Goal: Information Seeking & Learning: Find specific fact

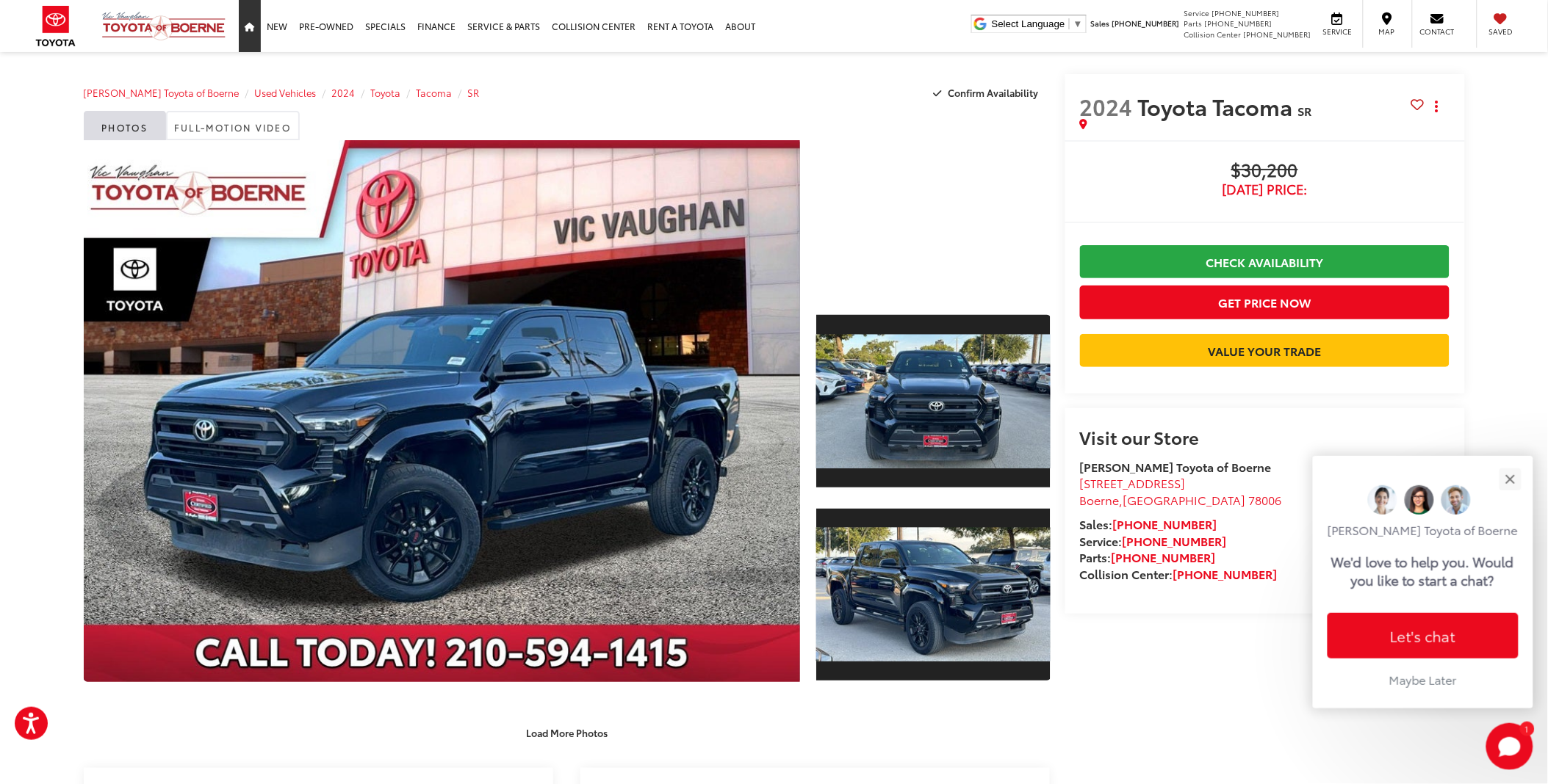
click at [252, 31] on icon "Home" at bounding box center [250, 27] width 10 height 9
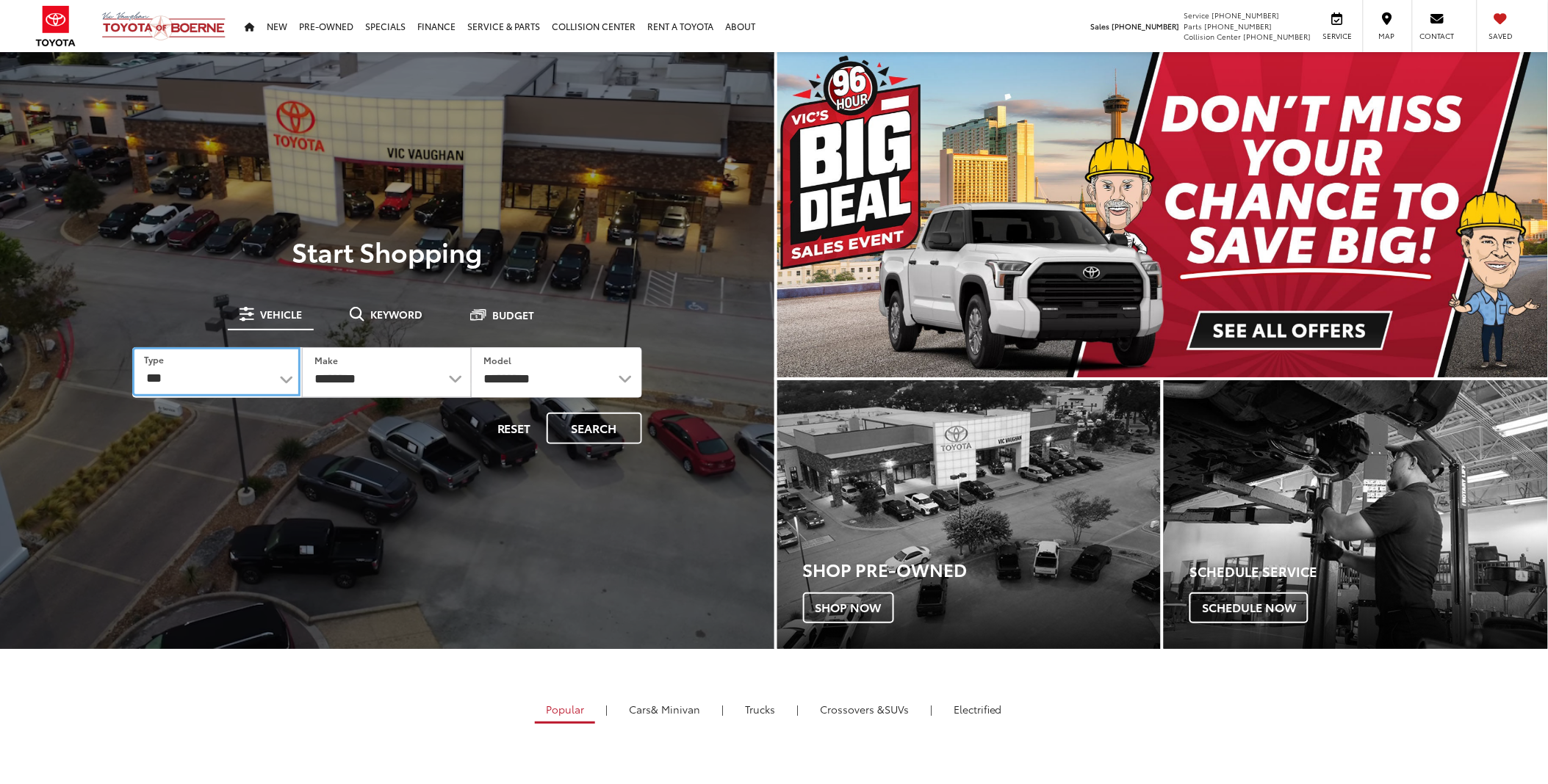
click at [188, 367] on select "*** *** **** *********" at bounding box center [216, 371] width 169 height 49
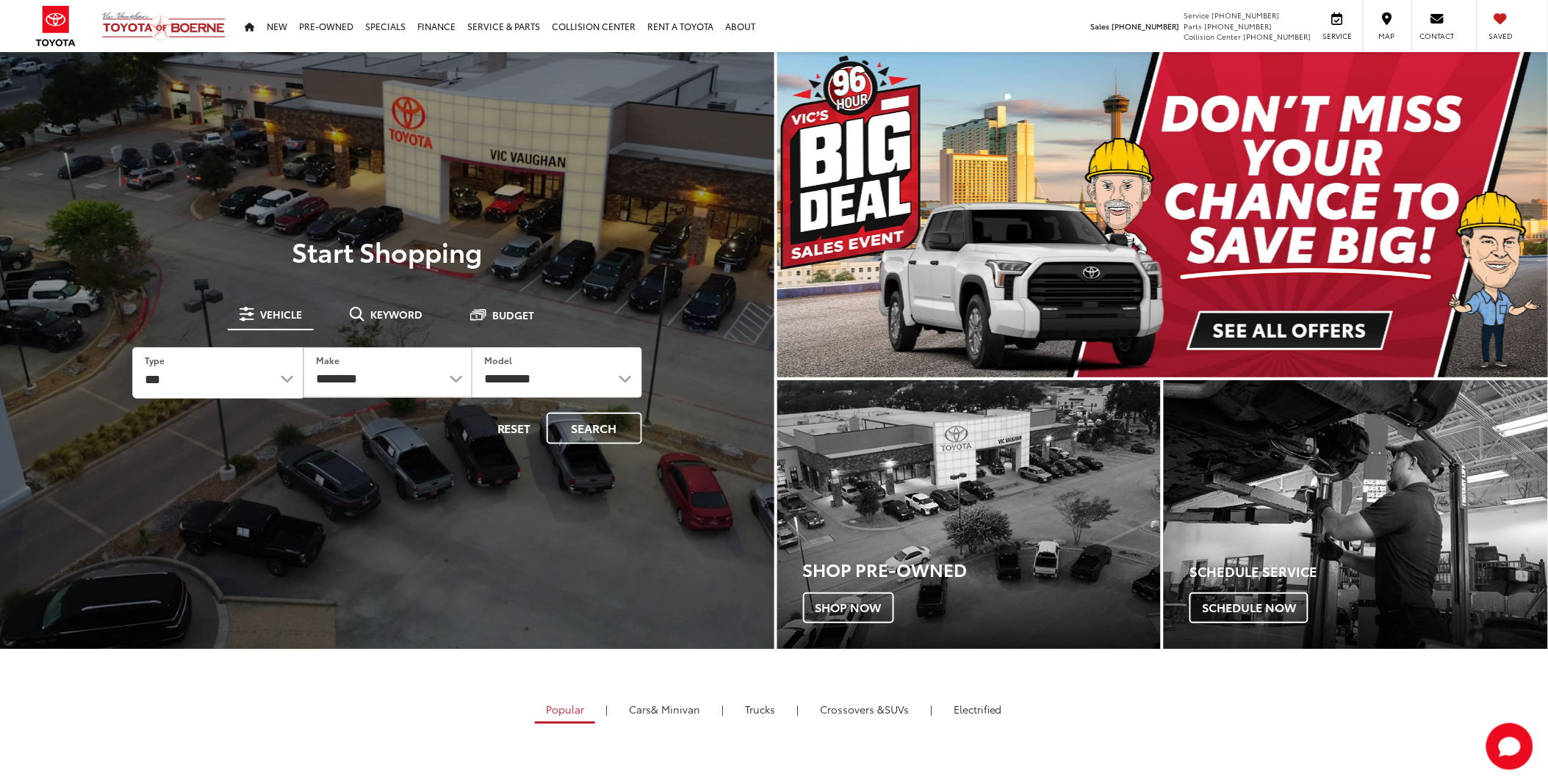
click at [16, 269] on div "**********" at bounding box center [387, 350] width 774 height 228
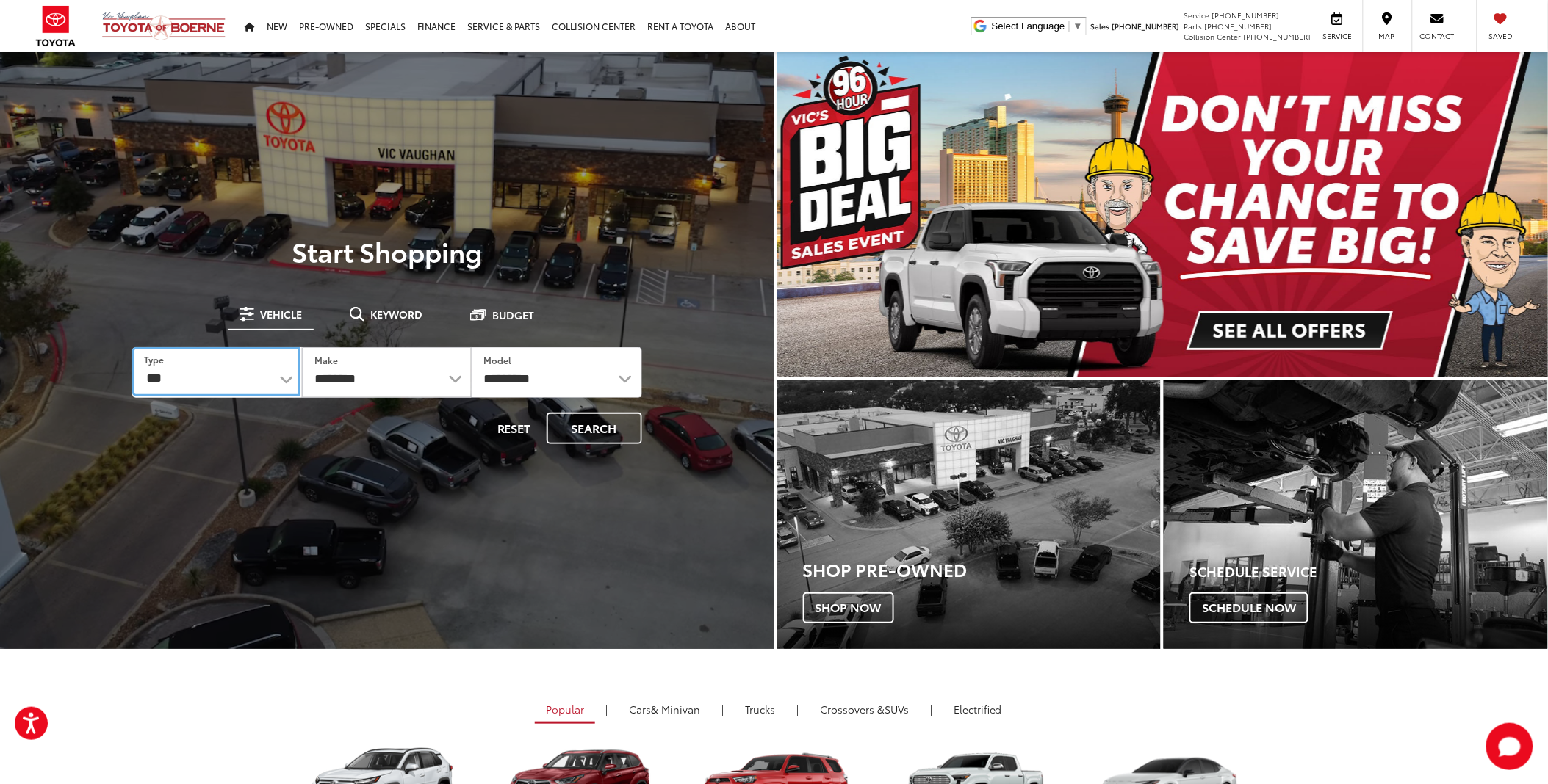
click at [255, 379] on select "*** *** **** *********" at bounding box center [216, 371] width 169 height 49
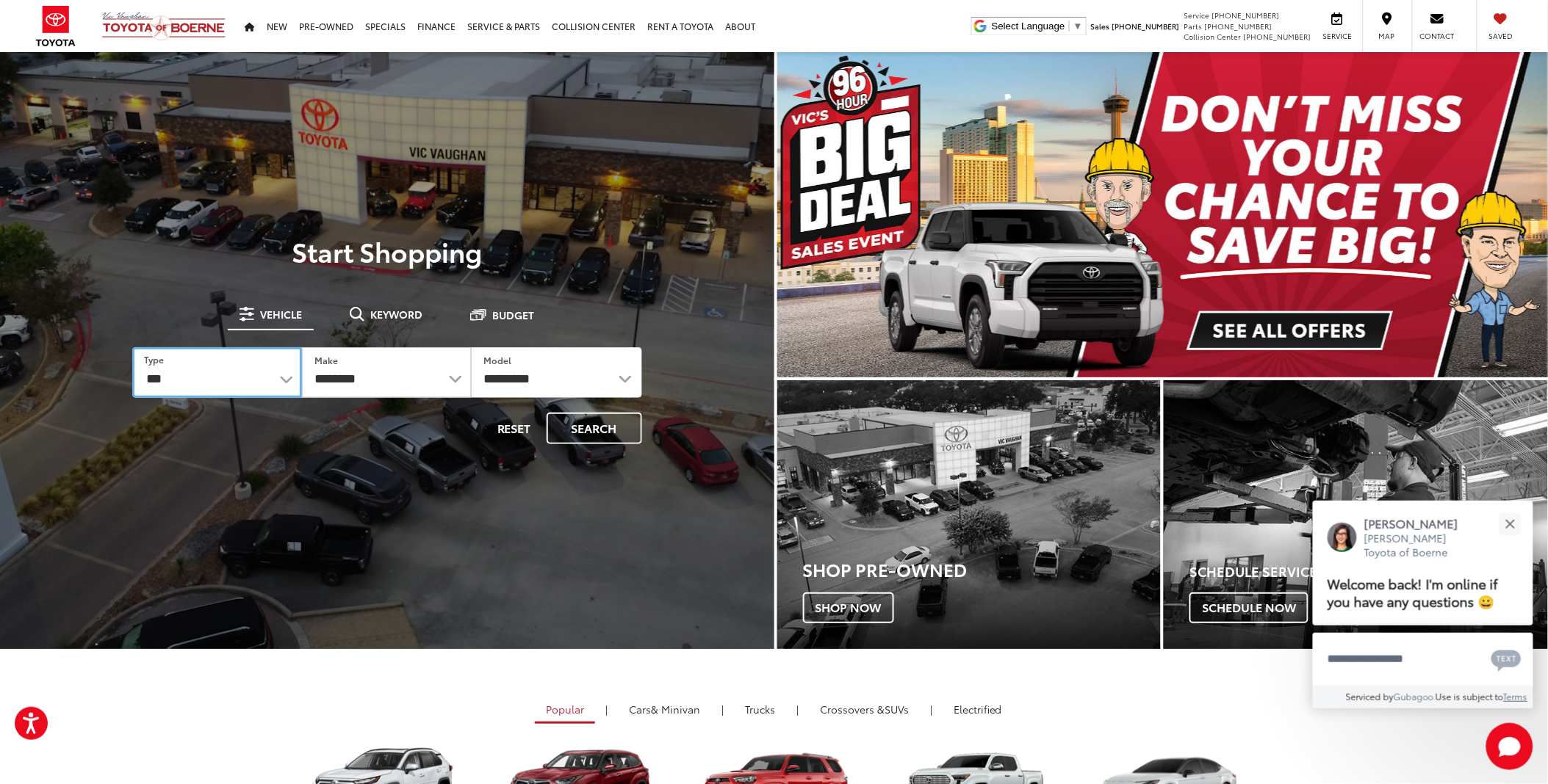
select select "******"
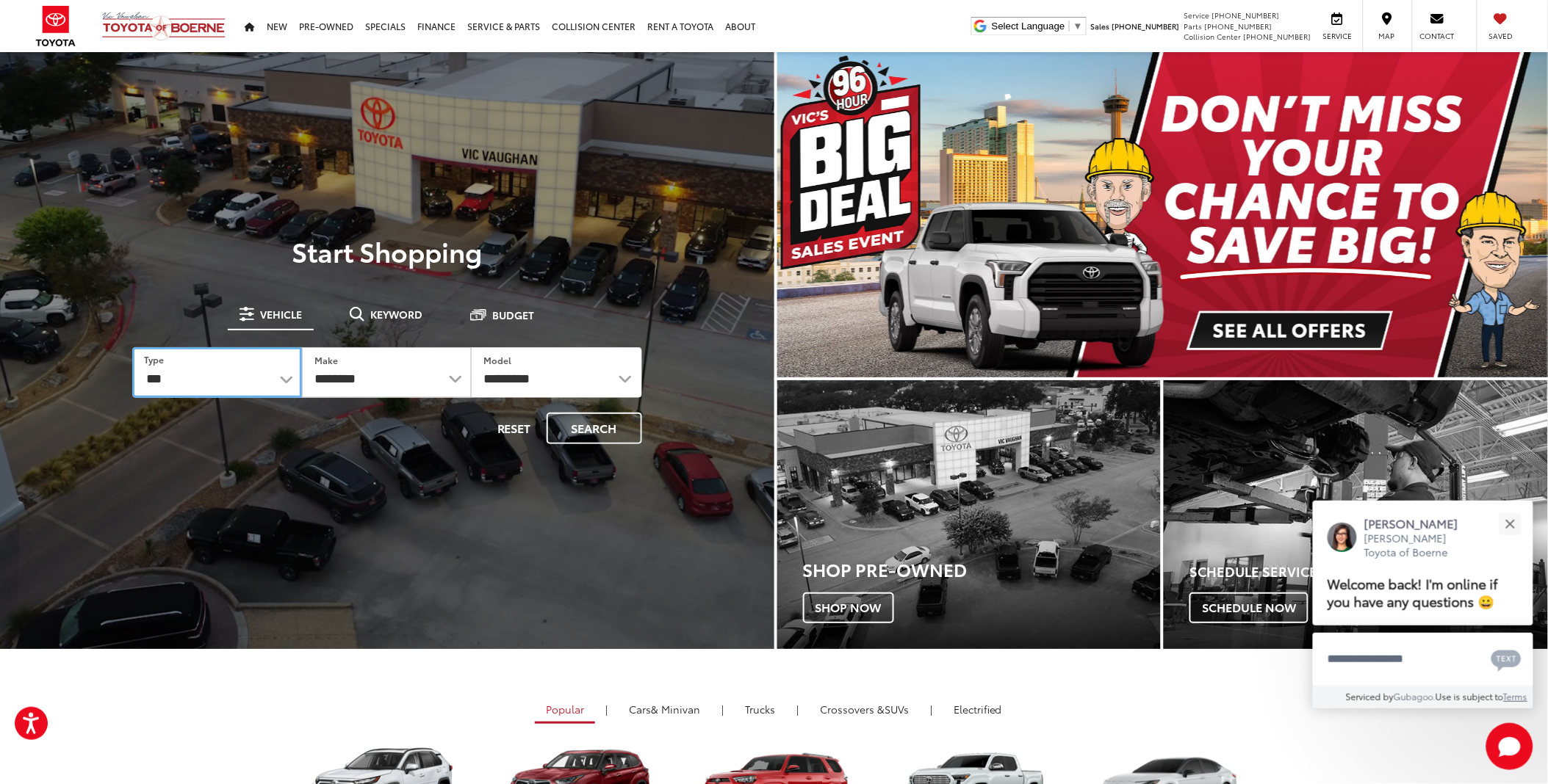
click at [132, 347] on select "*** *** **** *********" at bounding box center [217, 372] width 170 height 51
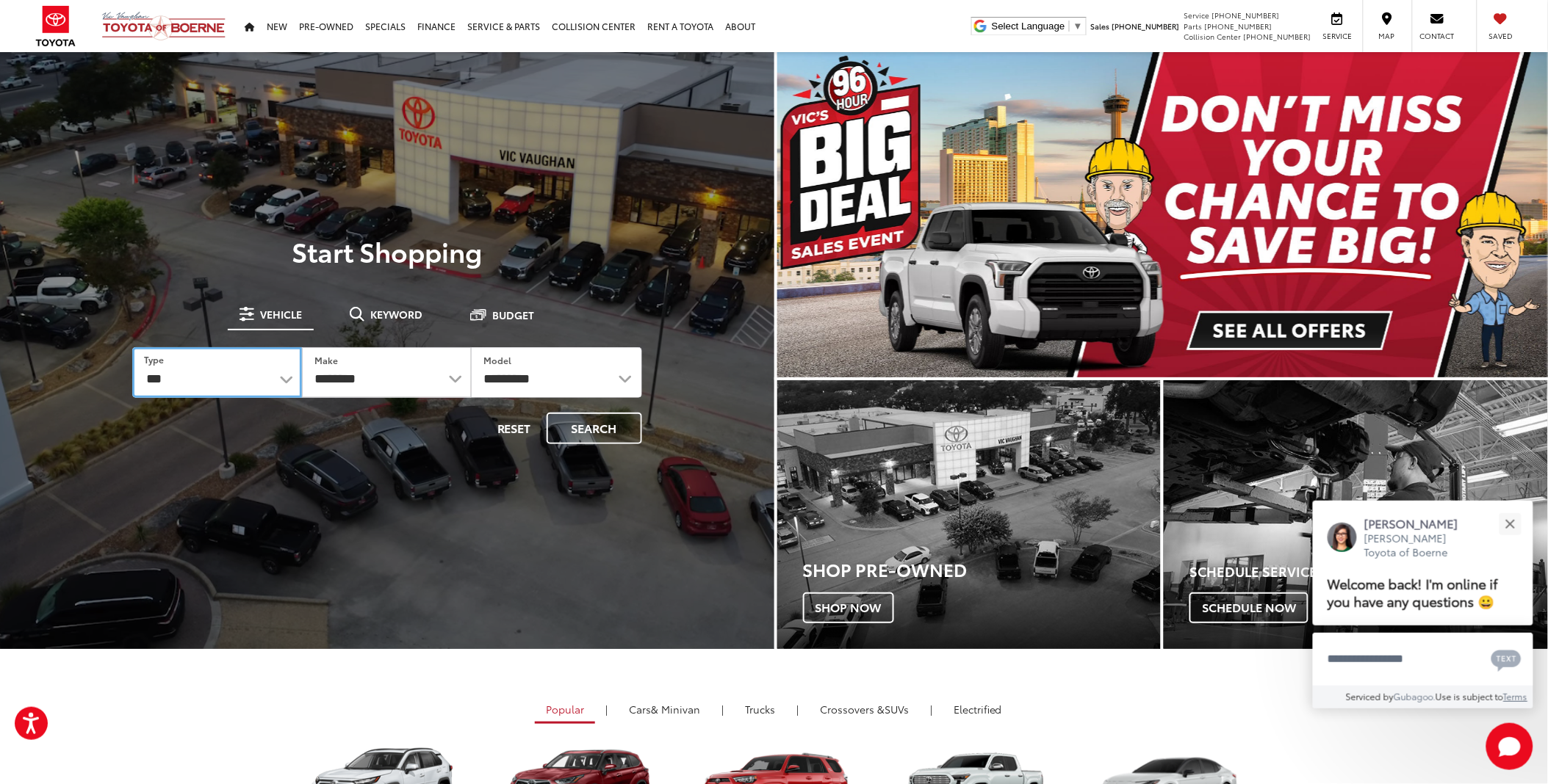
select select
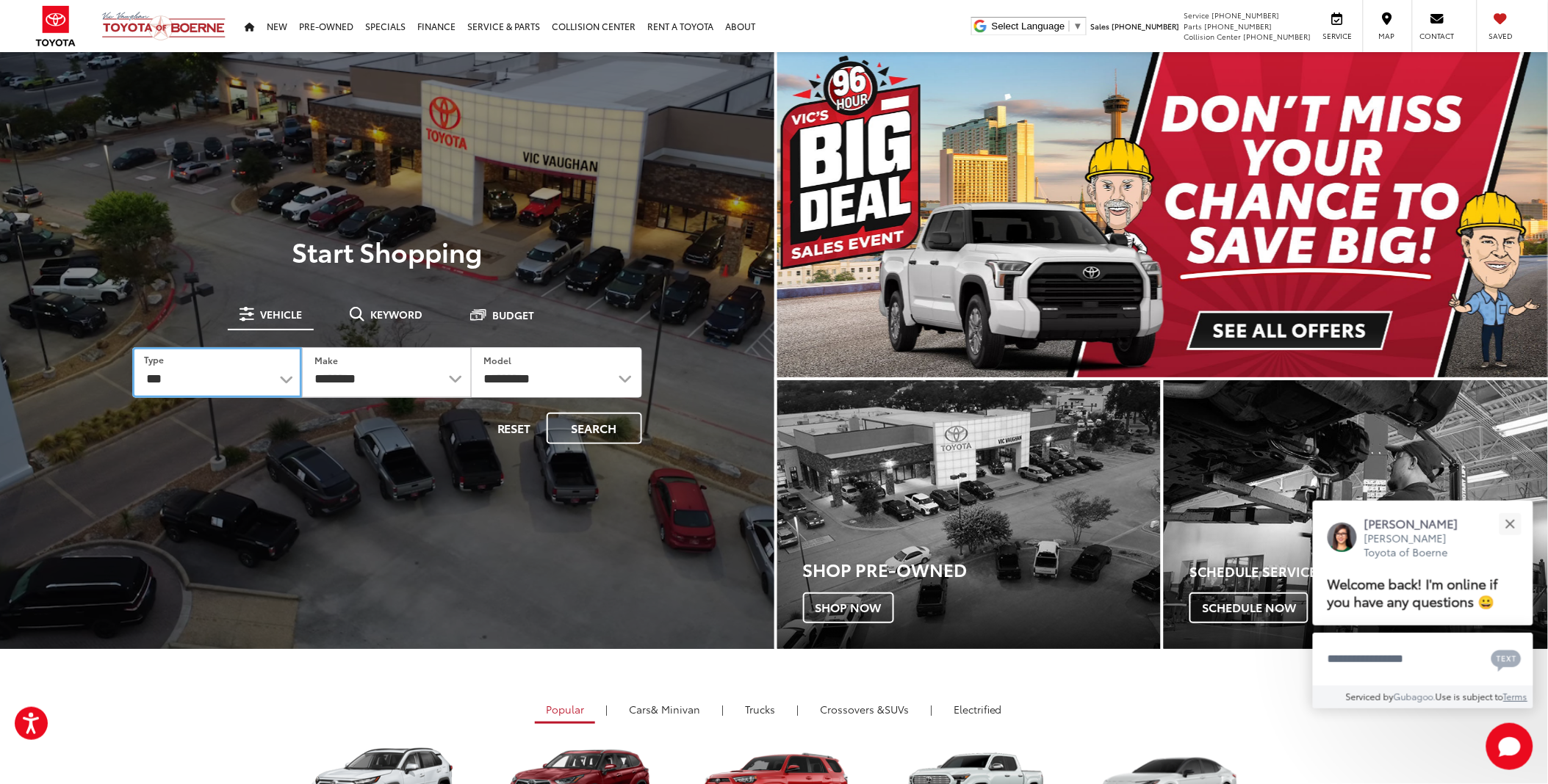
select select
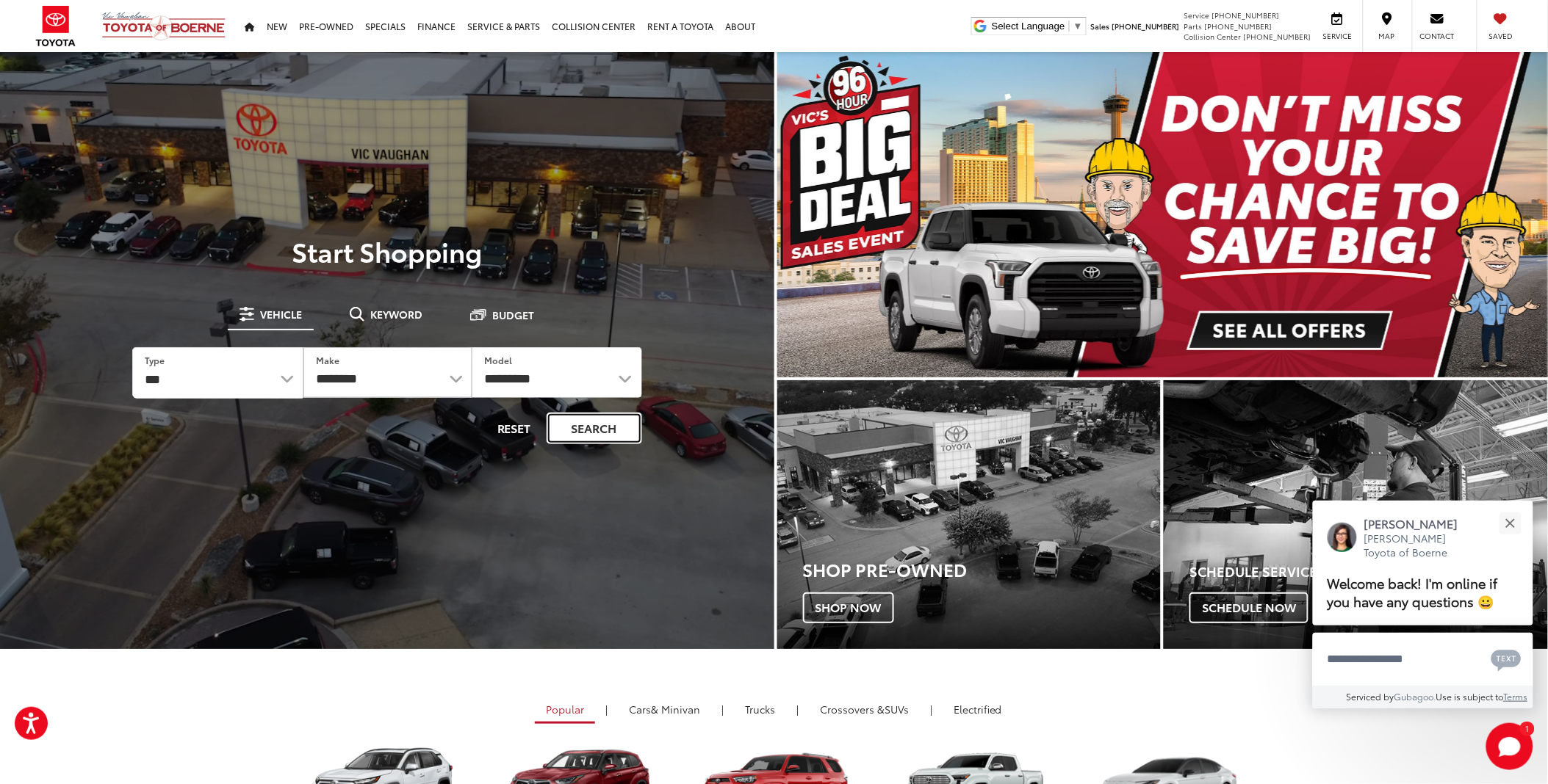
click at [600, 422] on button "Search" at bounding box center [595, 429] width 96 height 32
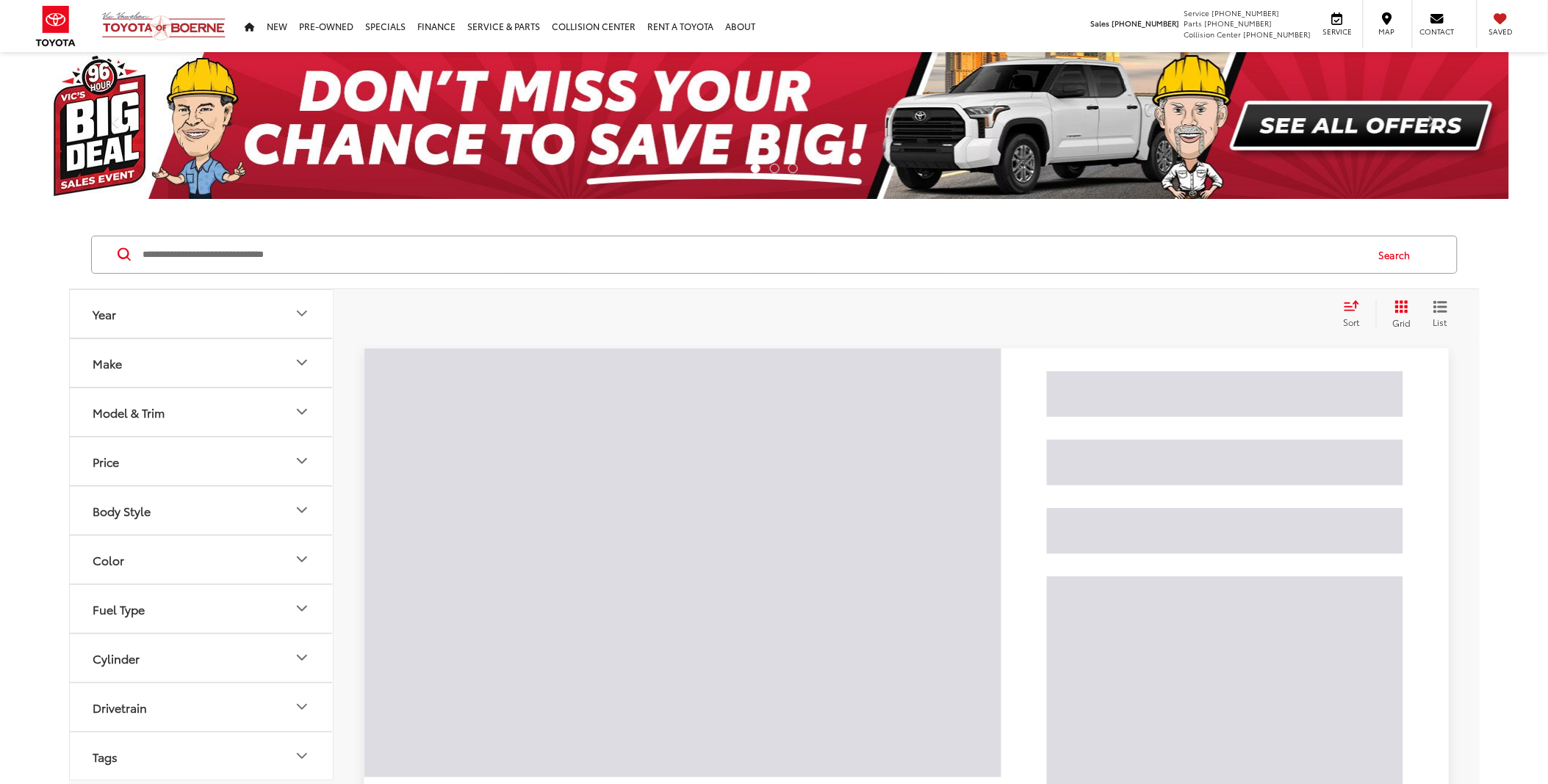
click at [627, 261] on input "Search by Make, Model, or Keyword" at bounding box center [753, 254] width 1223 height 35
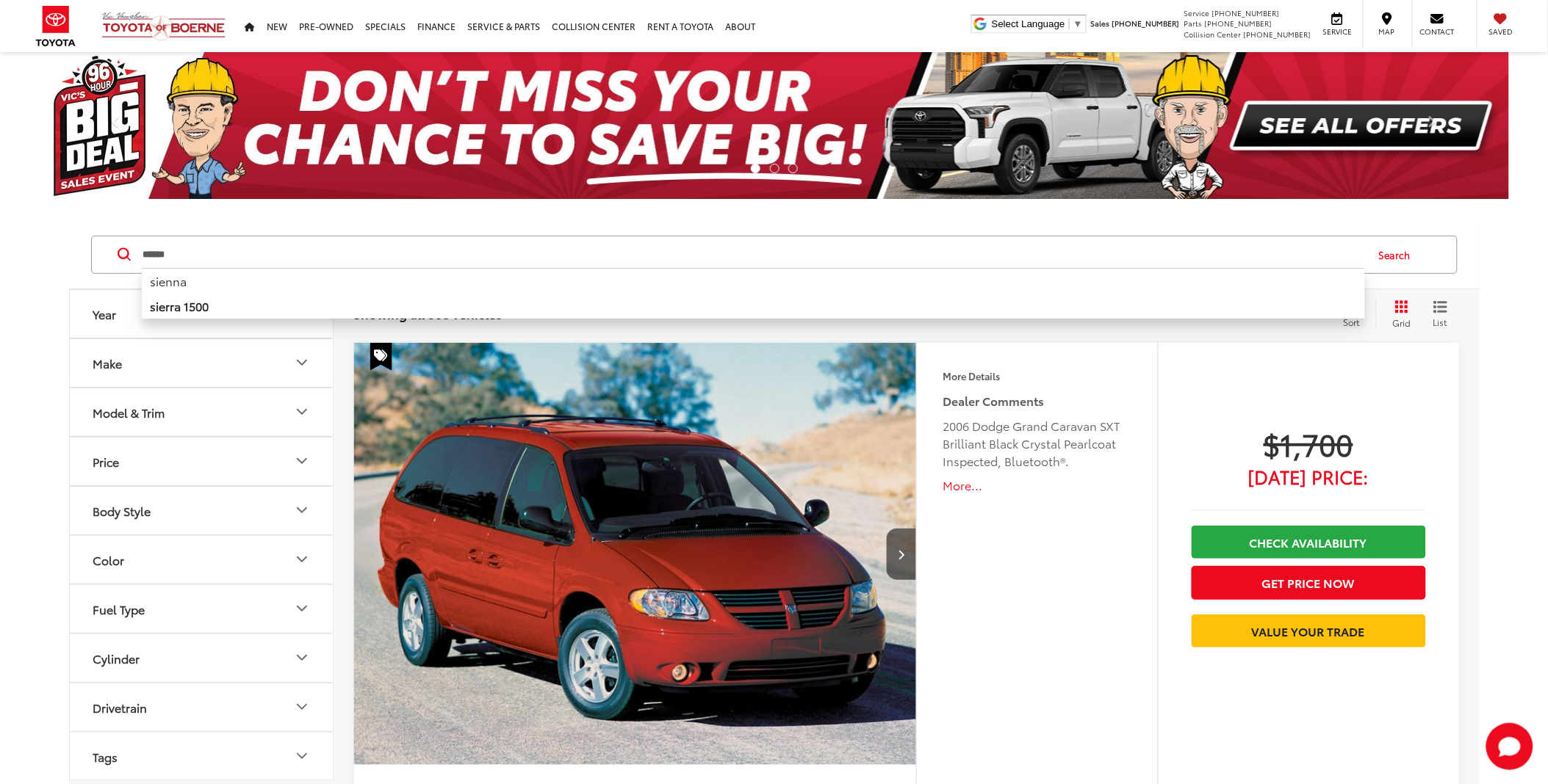
type input "******"
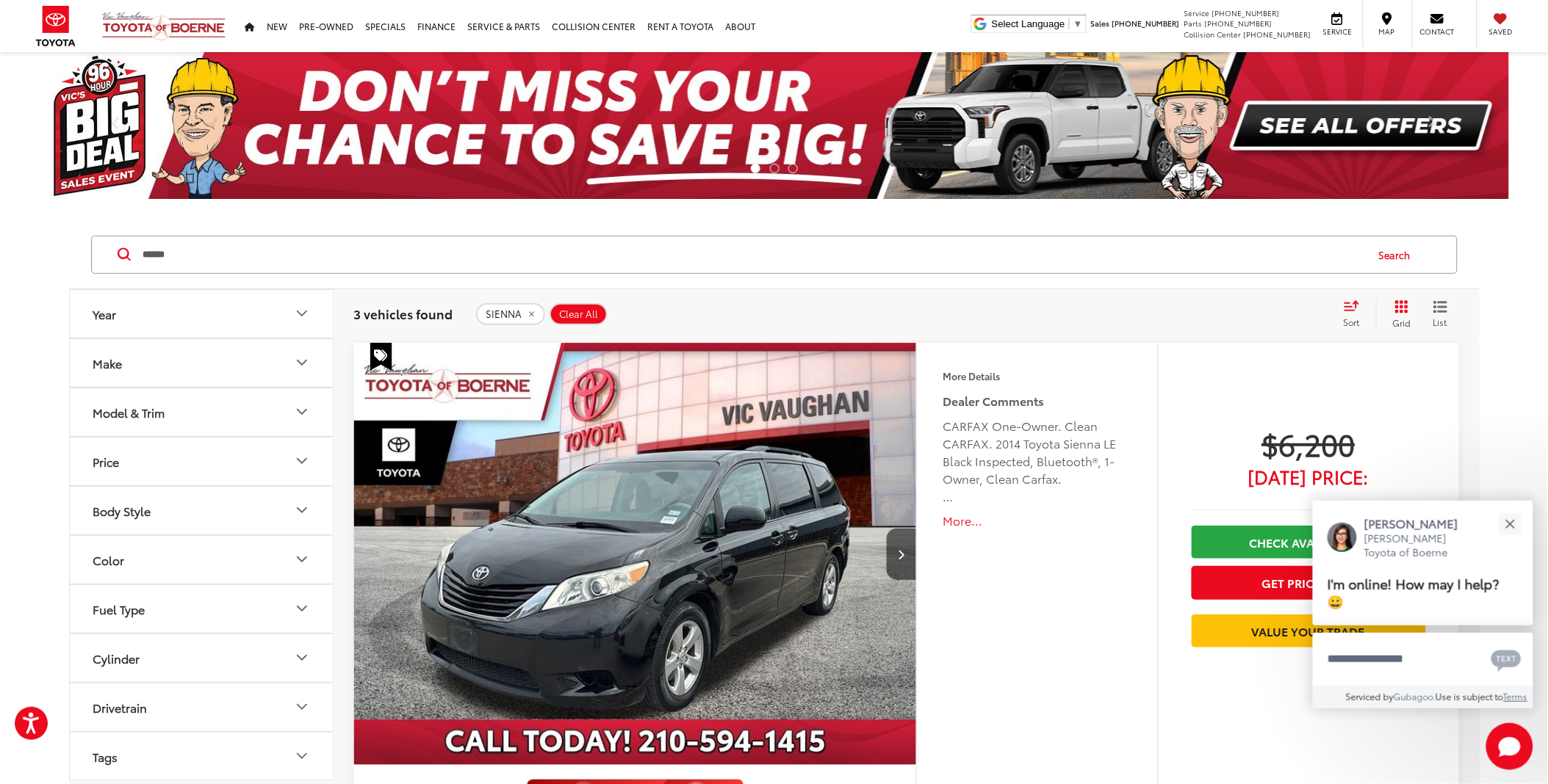
click at [1405, 304] on icon "Grid View" at bounding box center [1401, 306] width 13 height 13
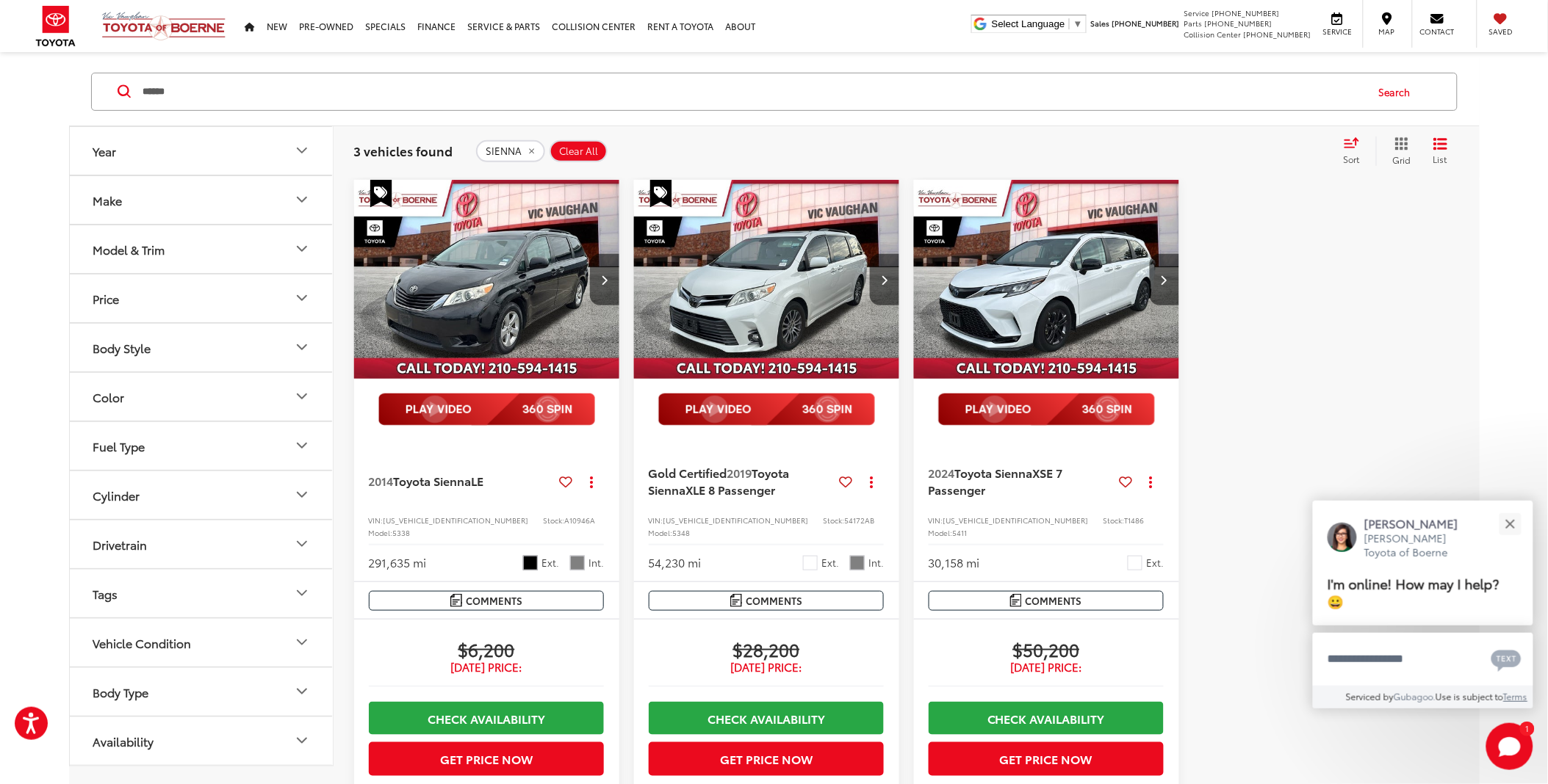
scroll to position [82, 0]
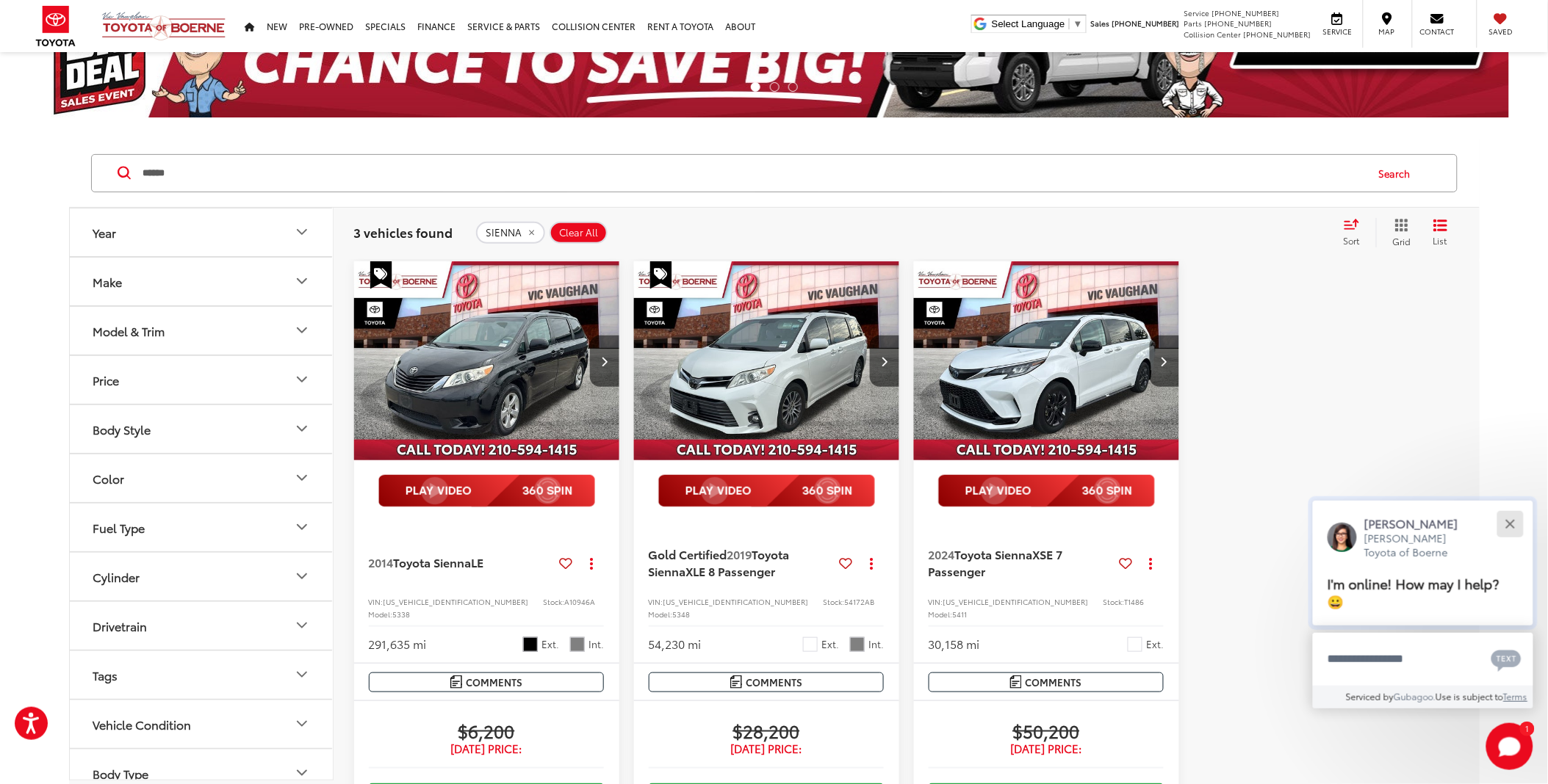
click at [1504, 524] on button "Close" at bounding box center [1510, 524] width 32 height 32
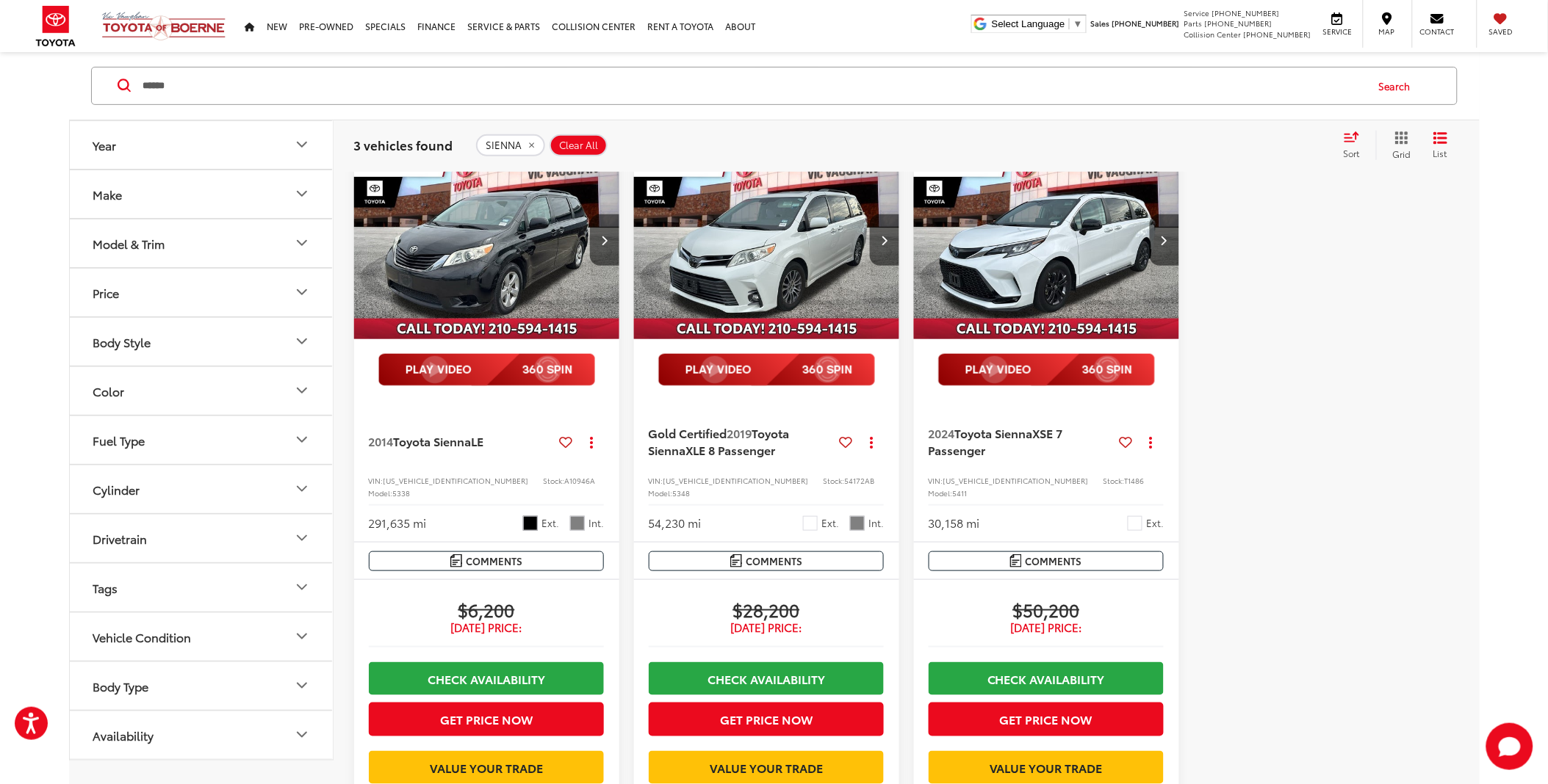
scroll to position [163, 0]
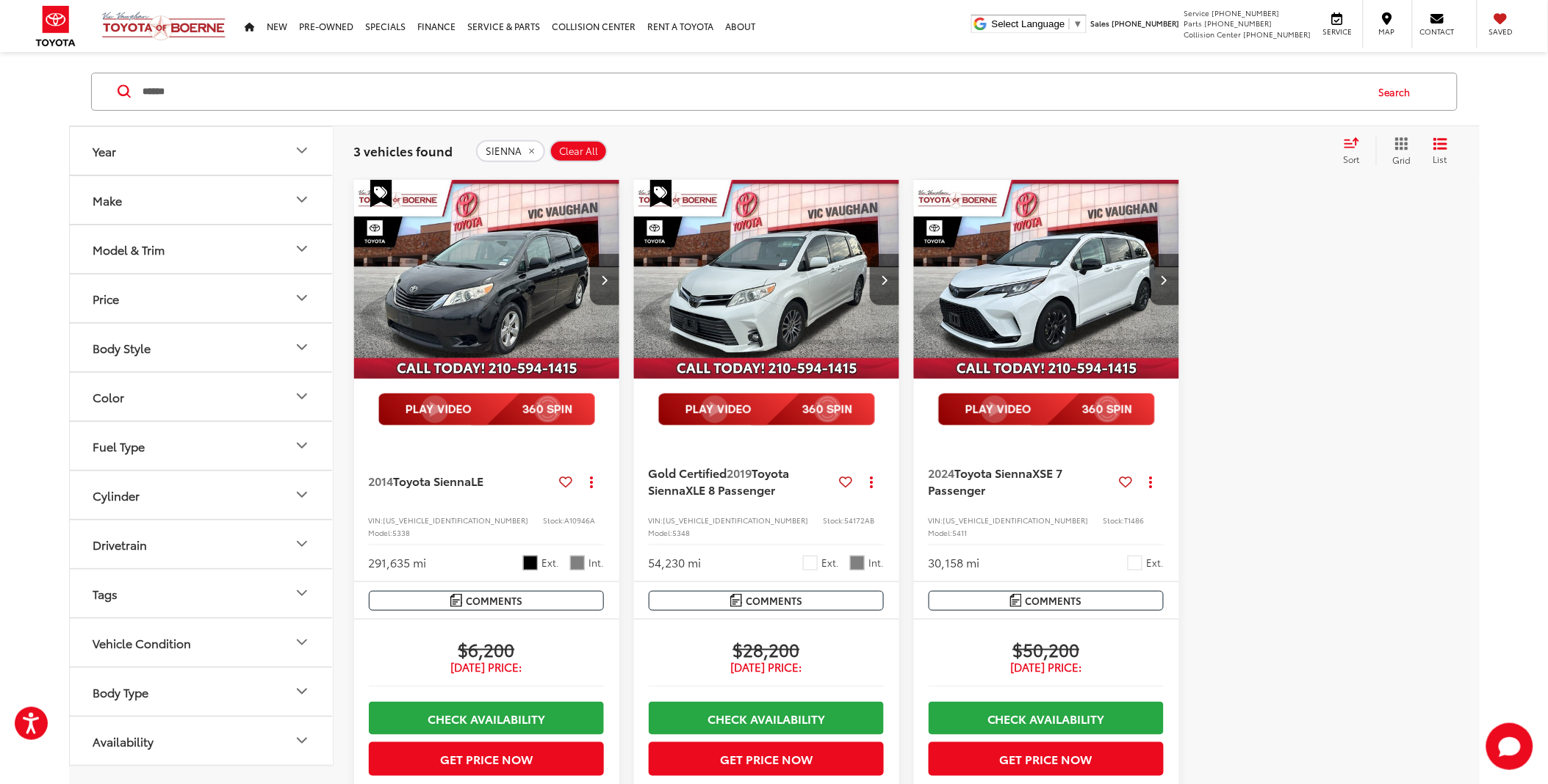
click at [1047, 335] on img "2024 Toyota Sienna XSE 7 Passenger 0" at bounding box center [1047, 279] width 267 height 200
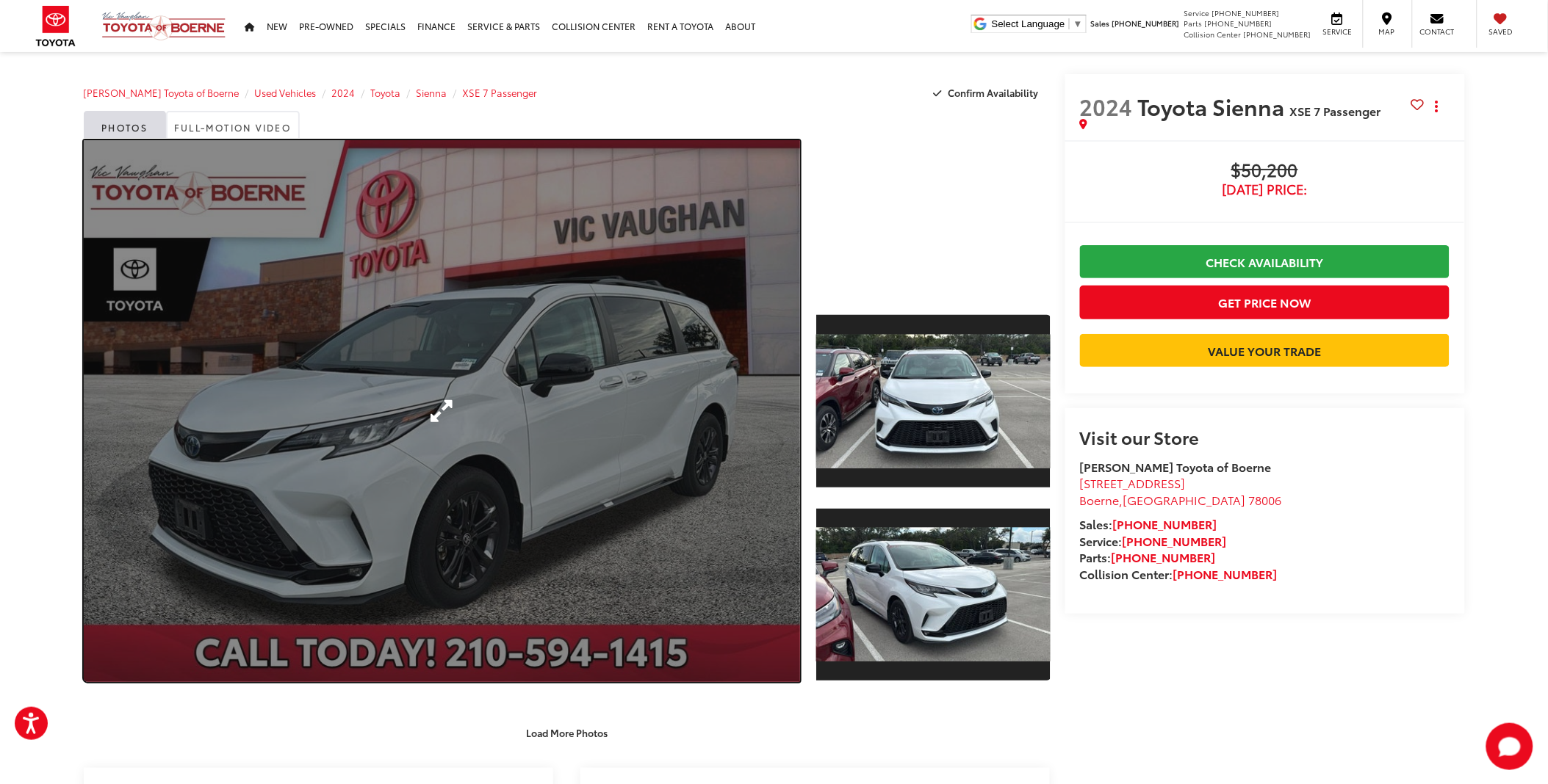
click at [209, 531] on link "Expand Photo 0" at bounding box center [442, 411] width 717 height 542
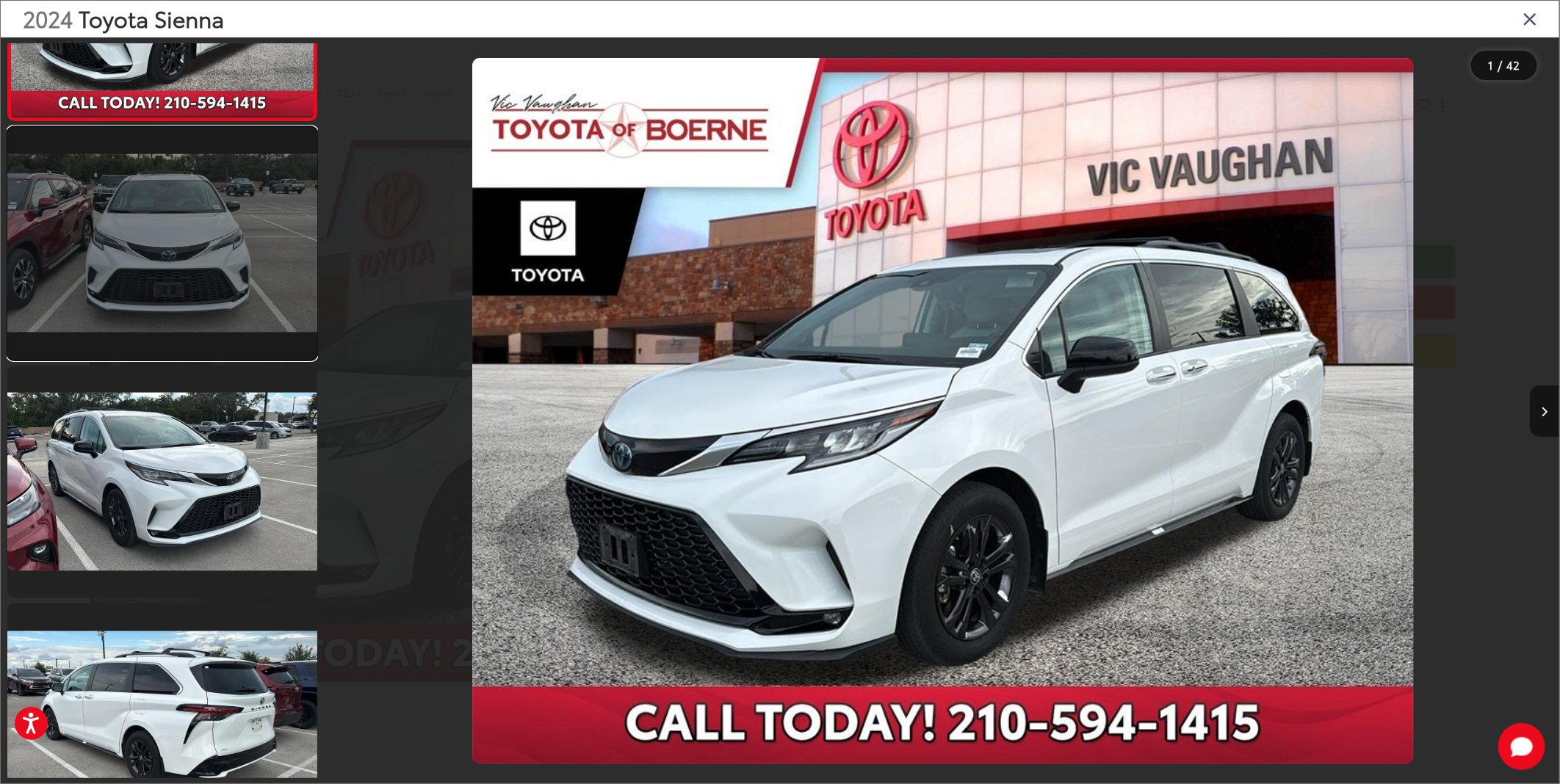
click at [178, 245] on link at bounding box center [162, 242] width 310 height 232
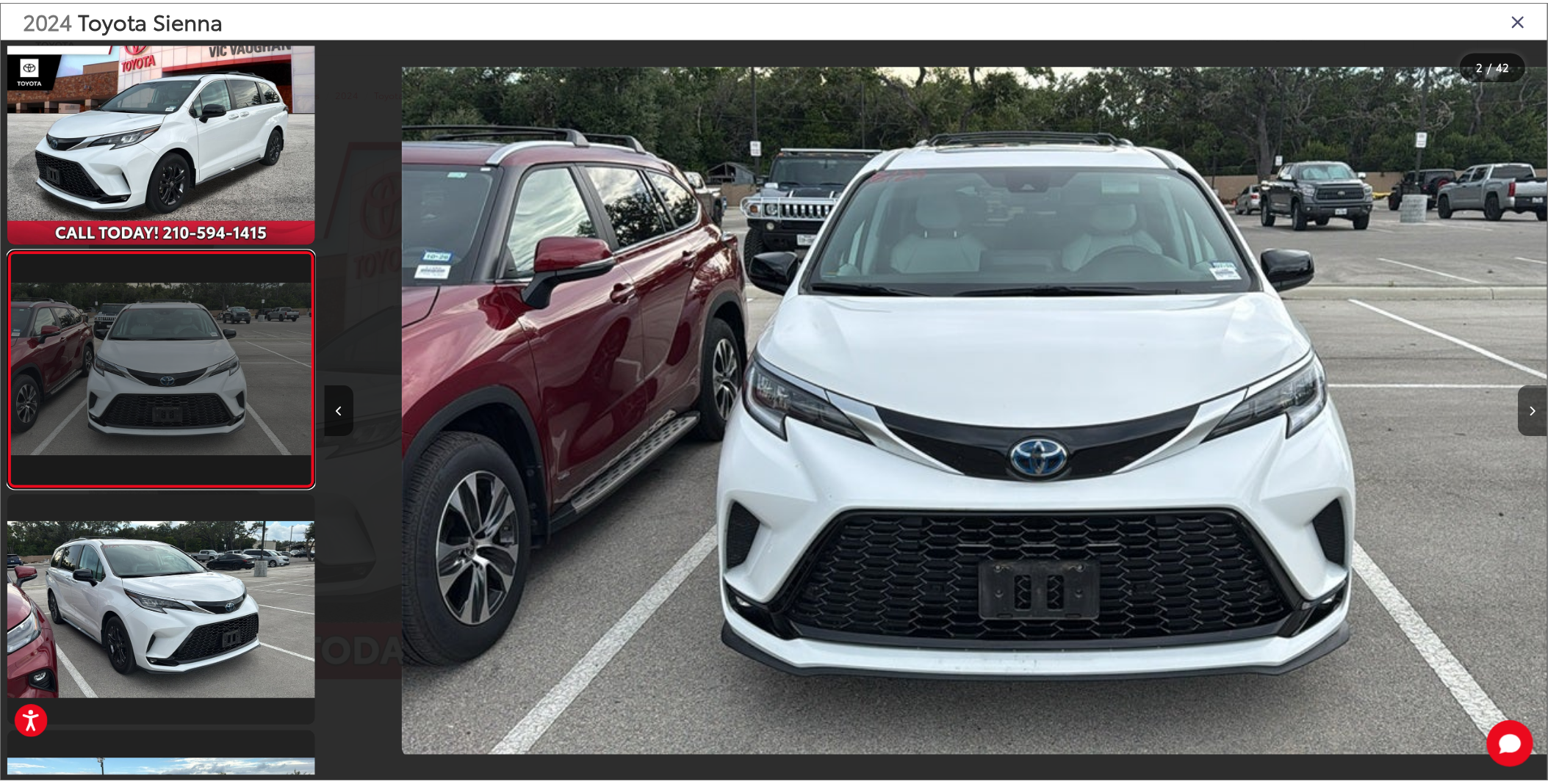
scroll to position [0, 1232]
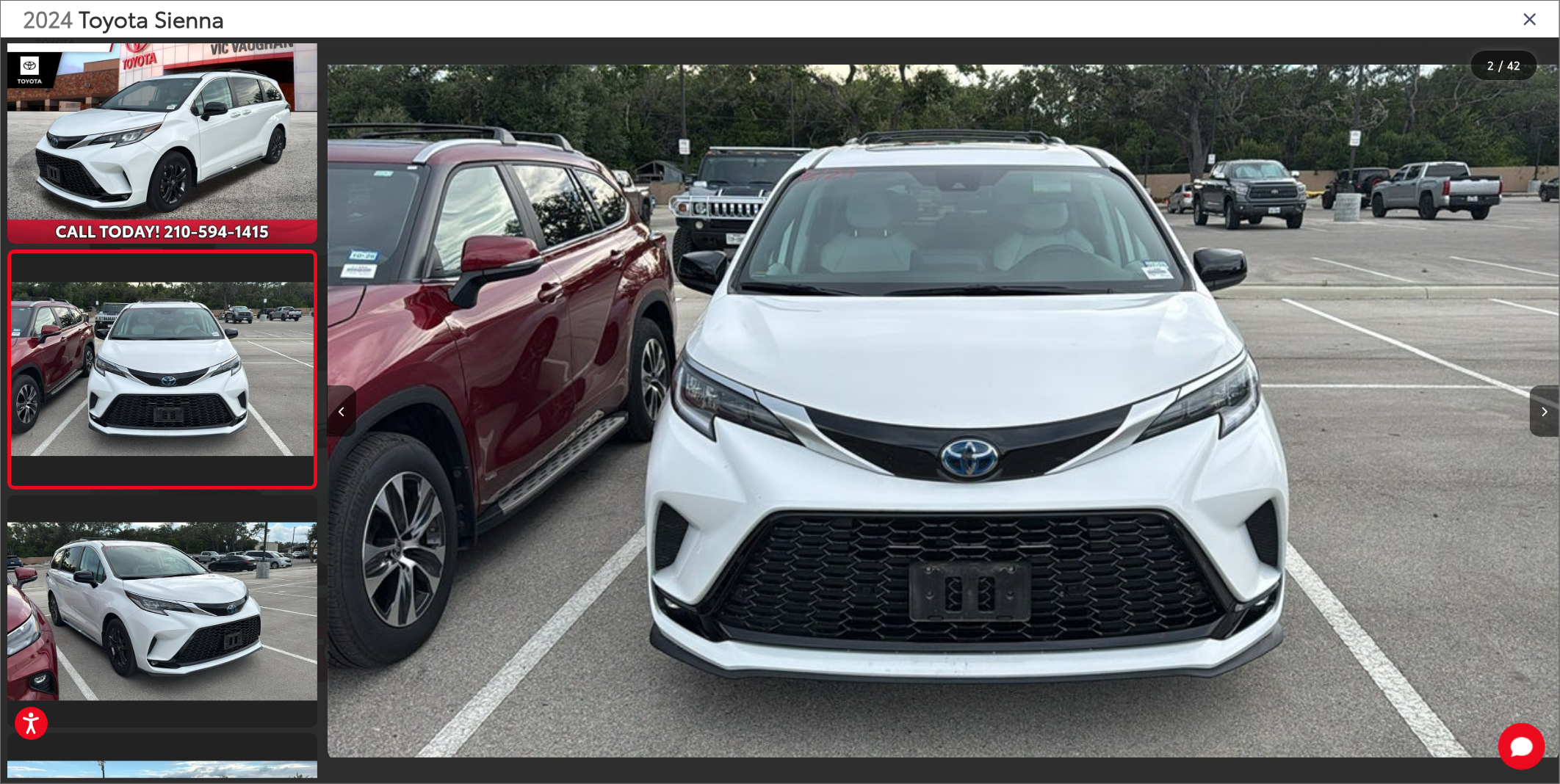
click at [1536, 24] on icon "Close gallery" at bounding box center [1530, 18] width 15 height 19
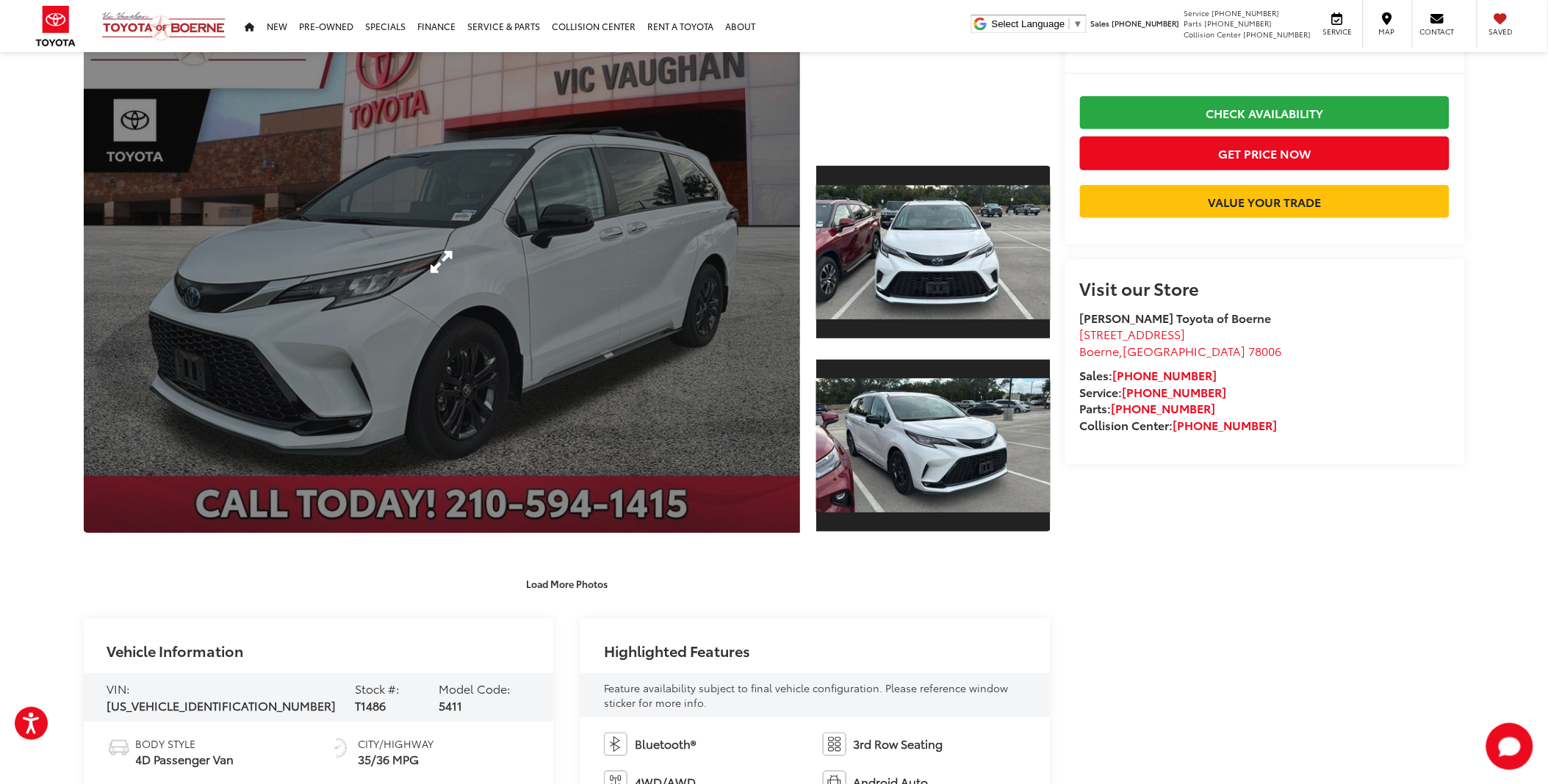
scroll to position [163, 0]
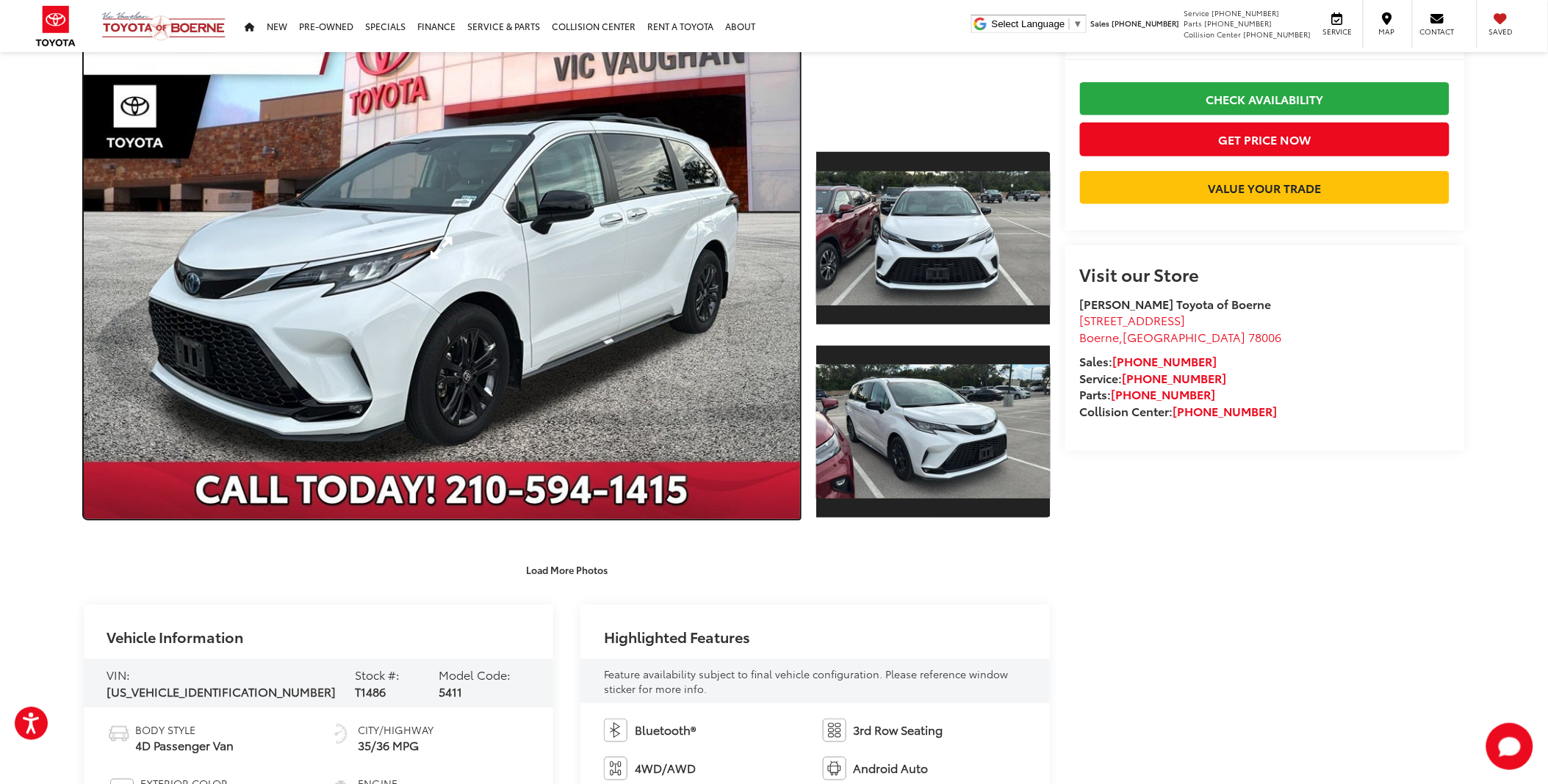
click at [681, 428] on link "Expand Photo 0" at bounding box center [442, 247] width 717 height 542
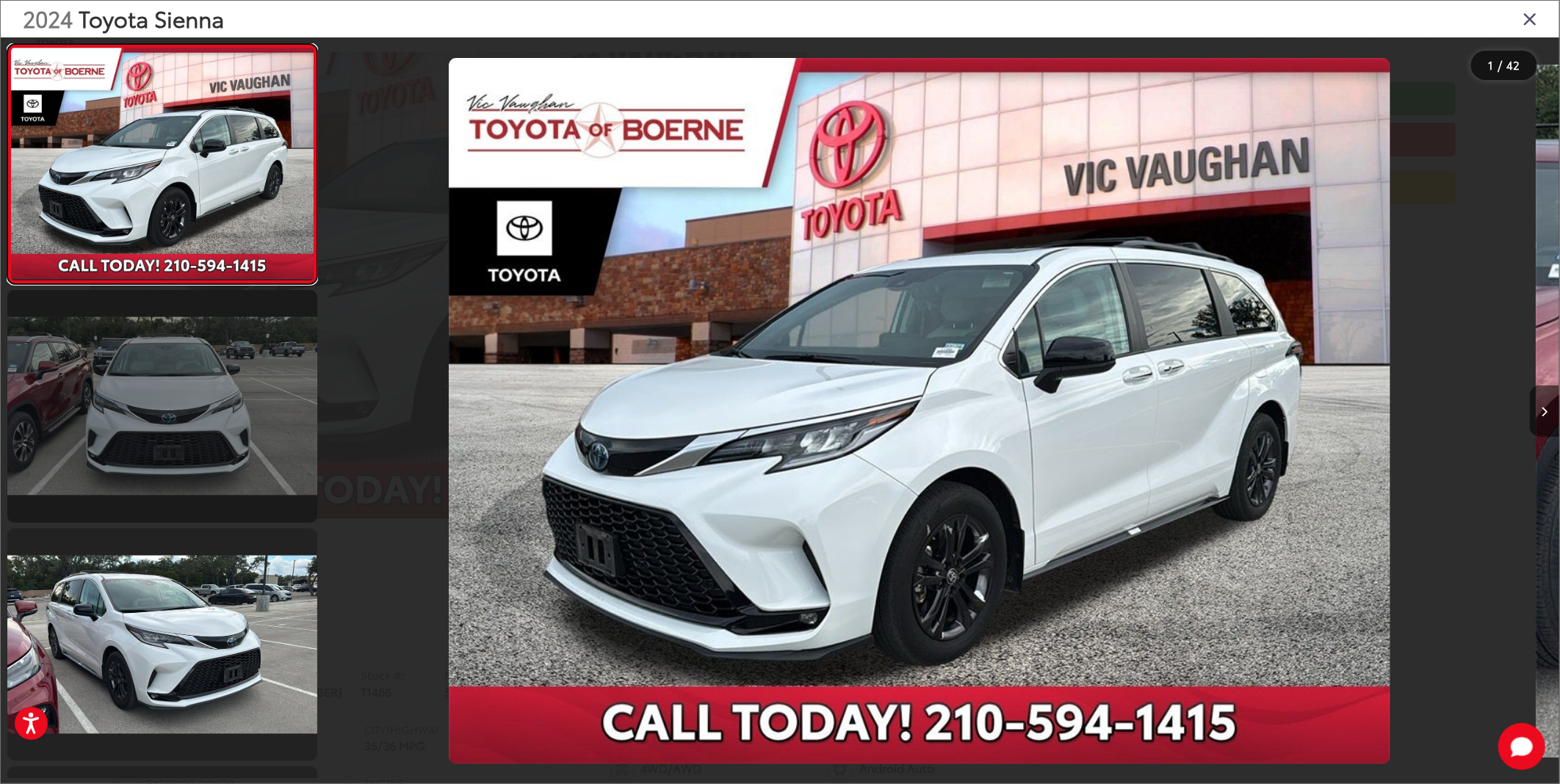
scroll to position [0, 0]
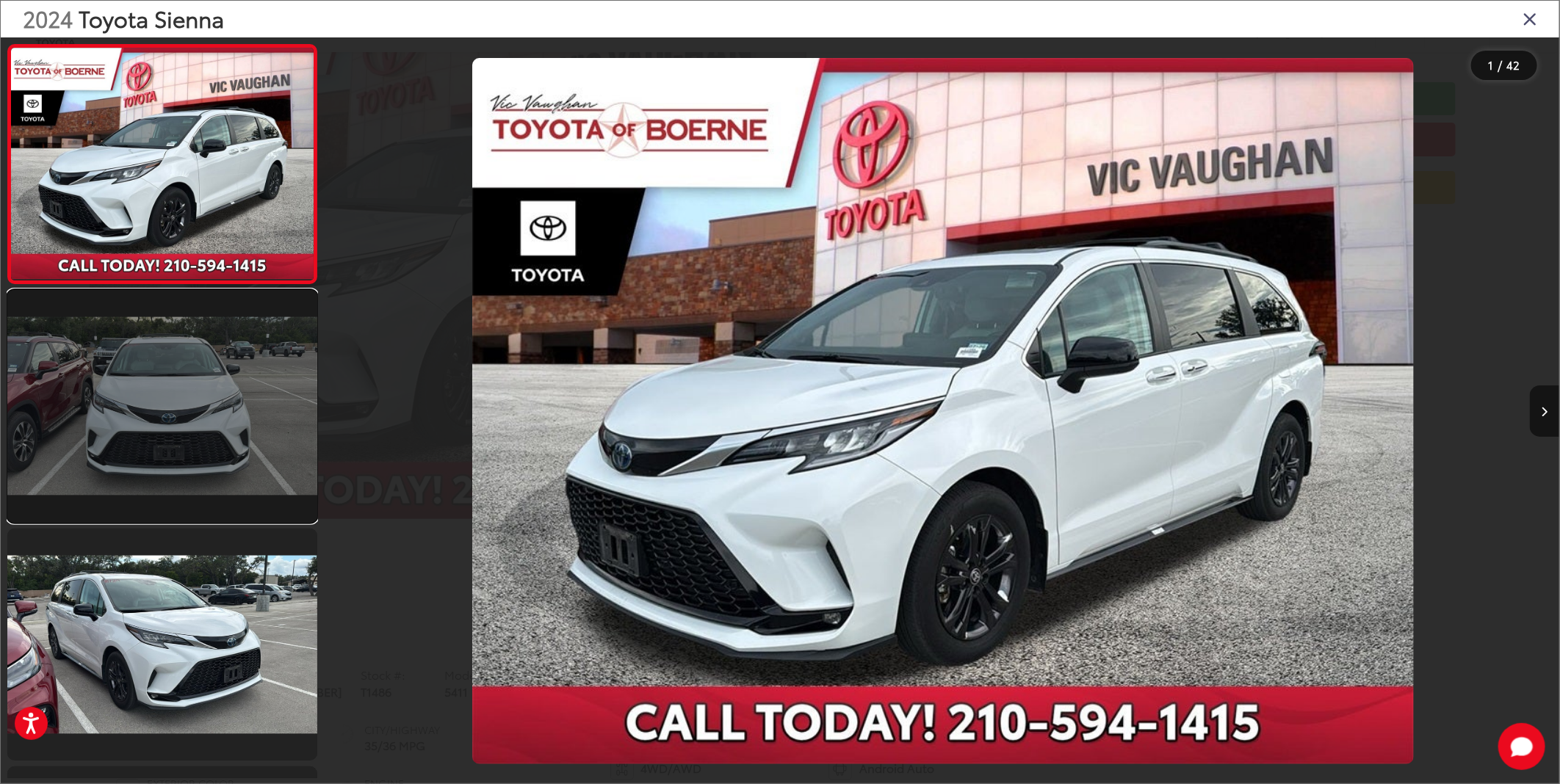
click at [216, 411] on link at bounding box center [162, 406] width 310 height 232
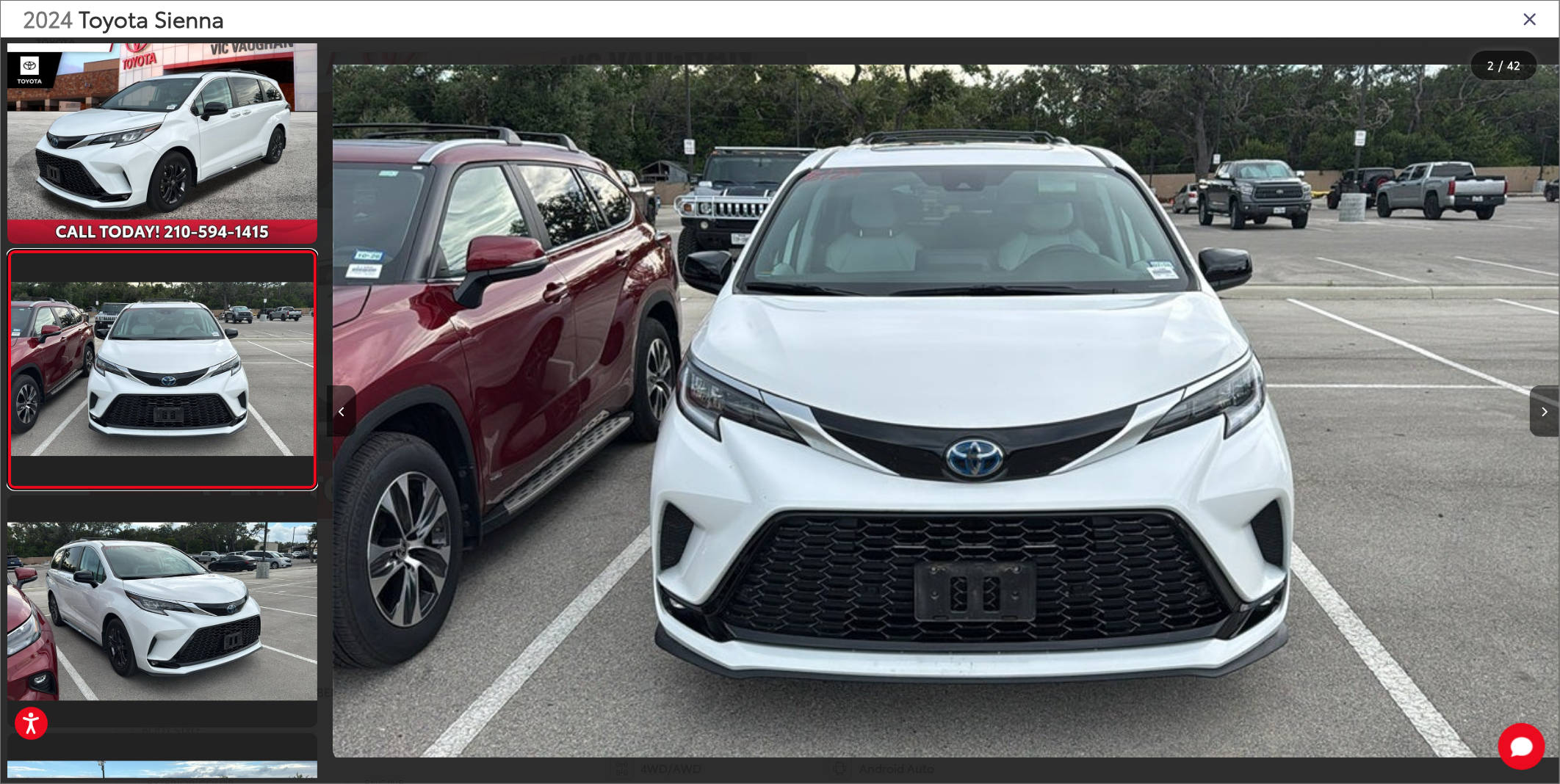
scroll to position [0, 1232]
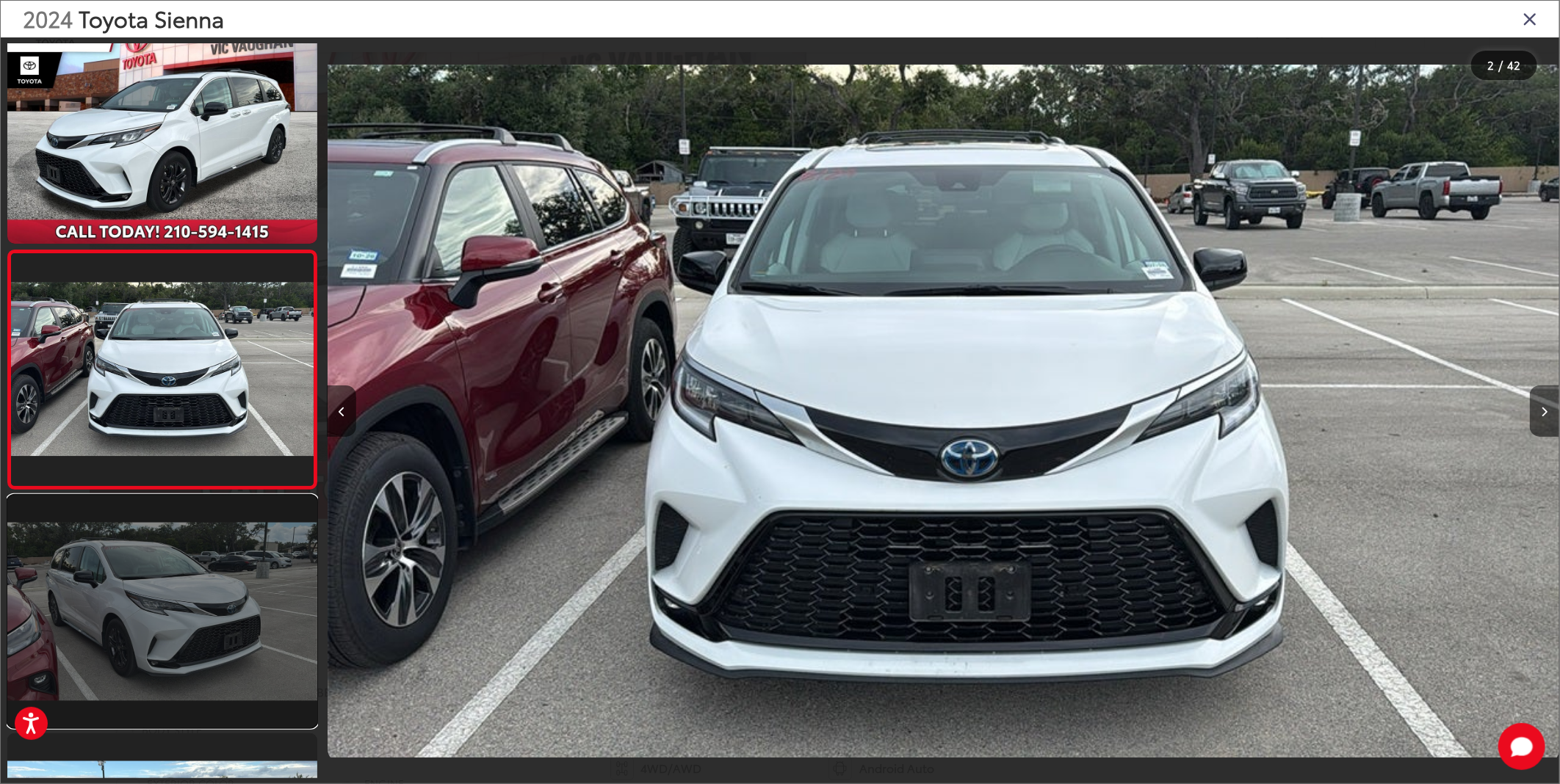
click at [103, 624] on link at bounding box center [162, 611] width 310 height 232
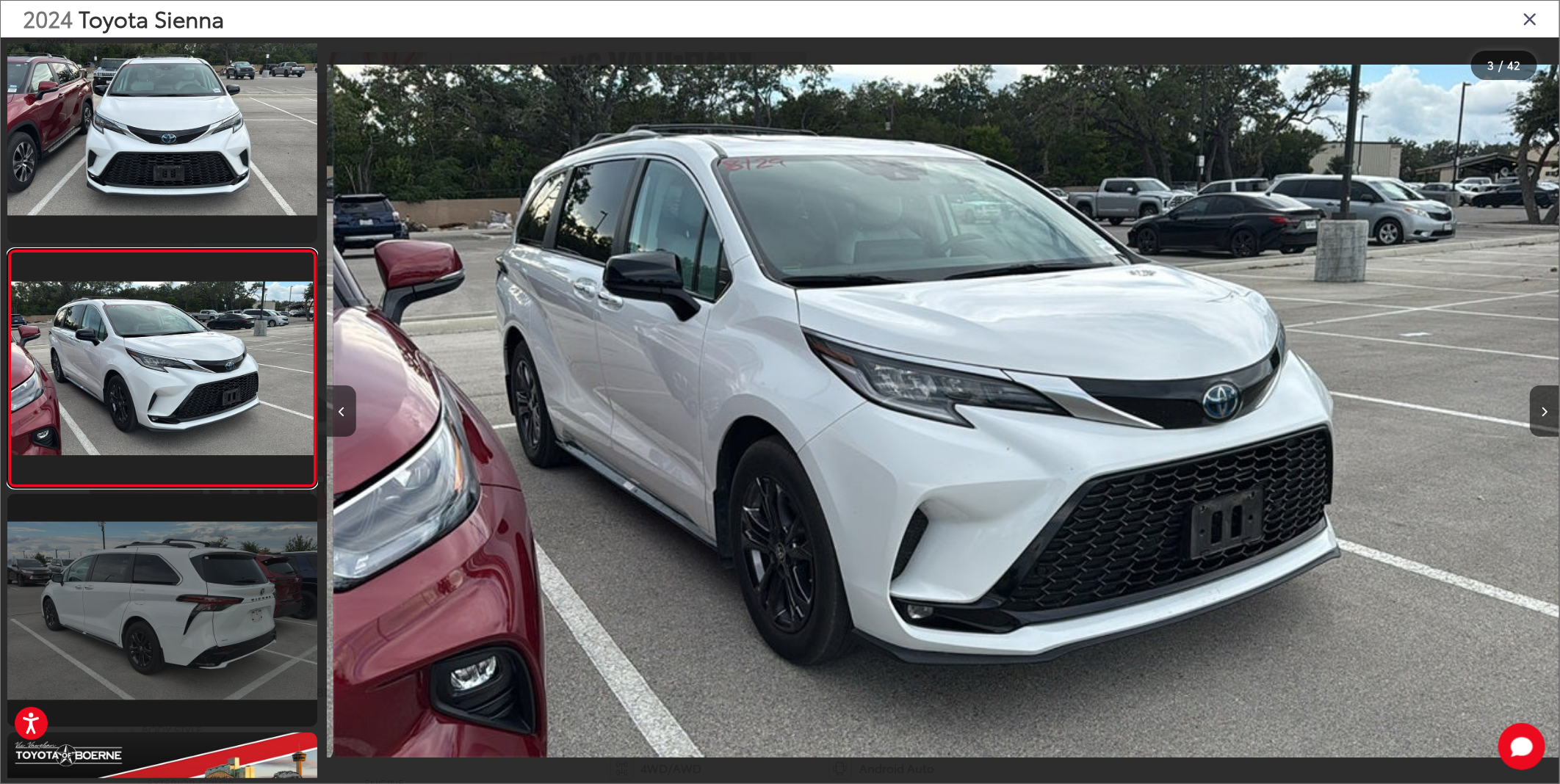
scroll to position [0, 2464]
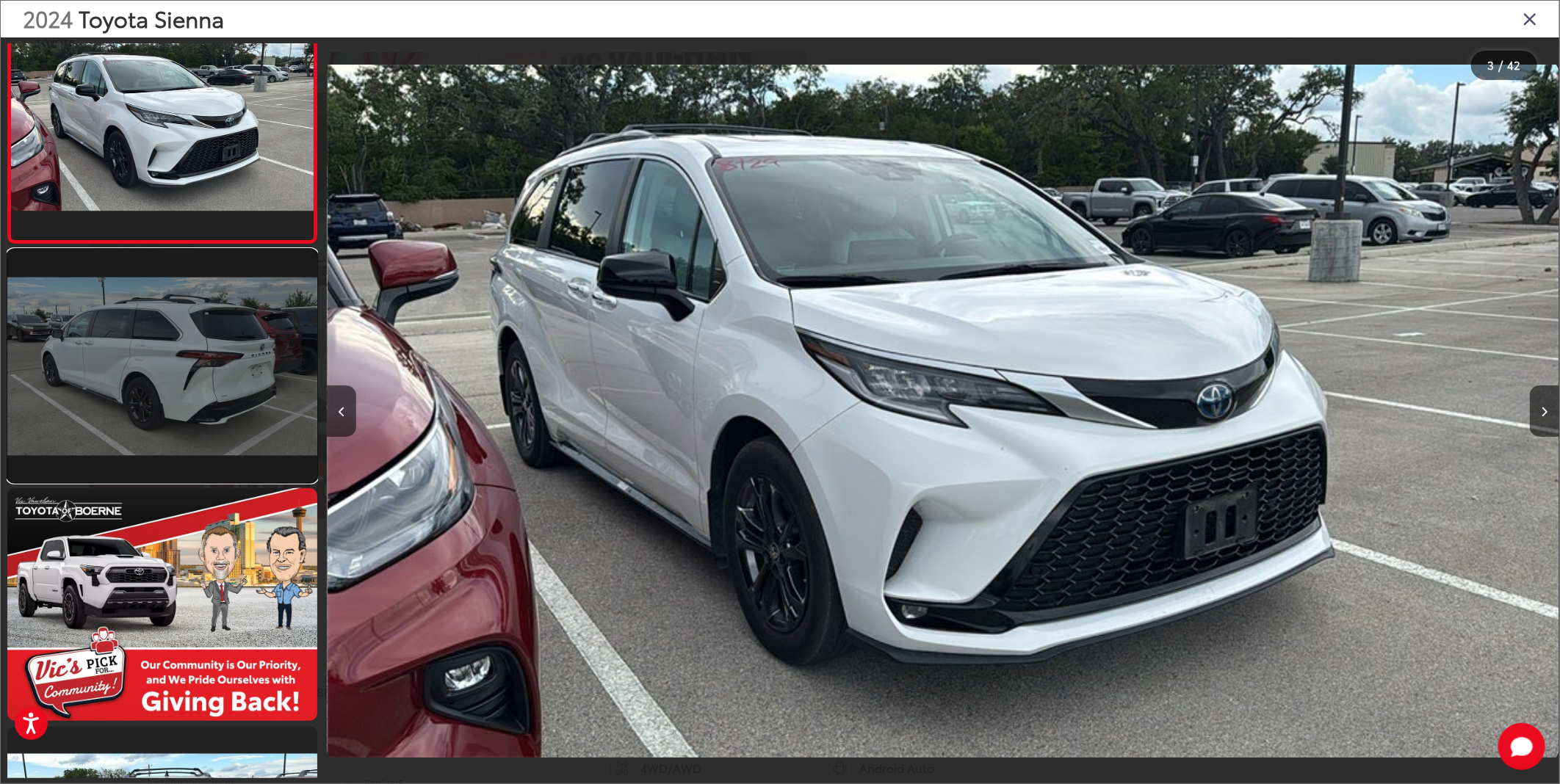
click at [132, 383] on link at bounding box center [162, 365] width 310 height 232
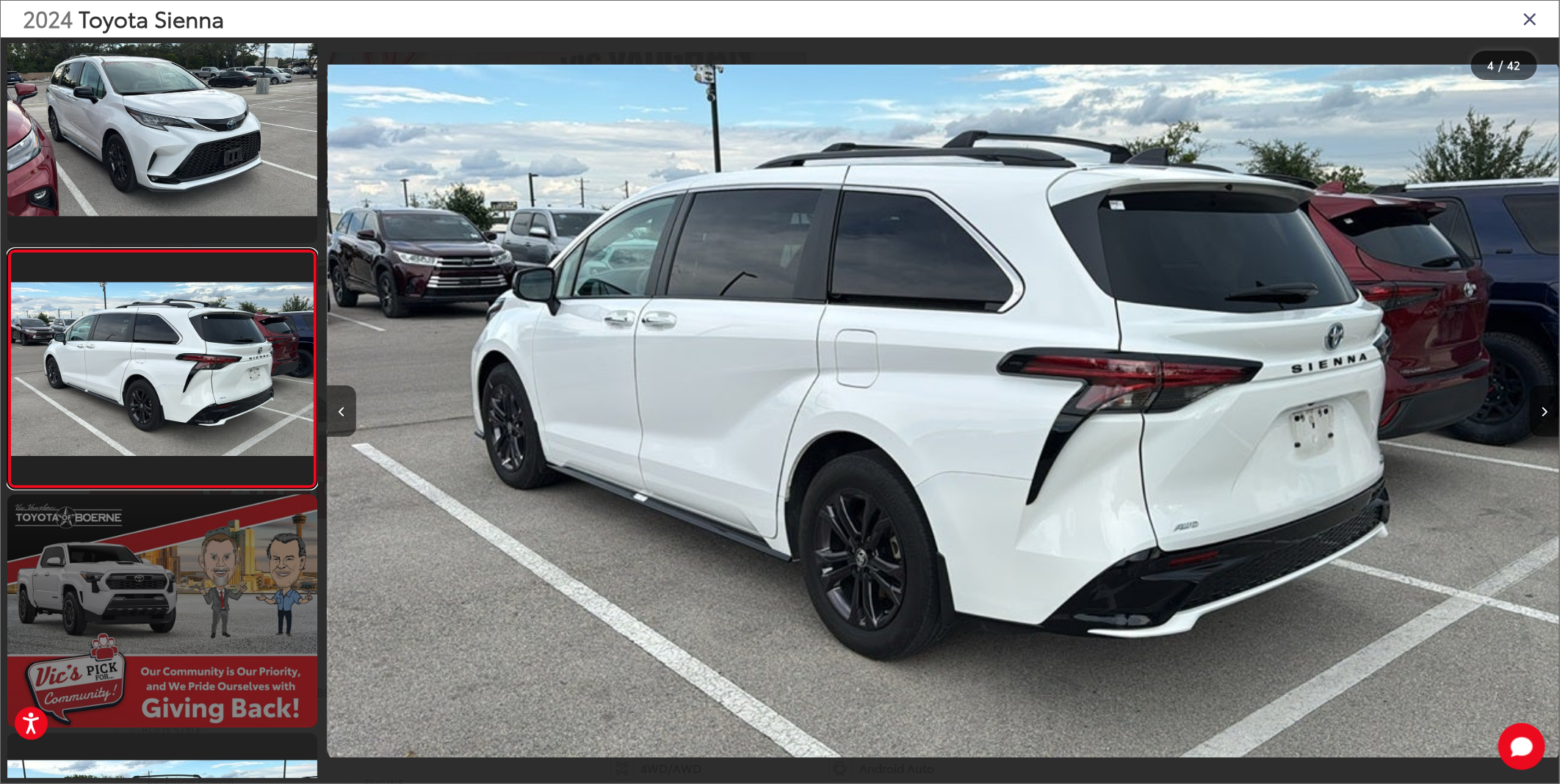
scroll to position [0, 3697]
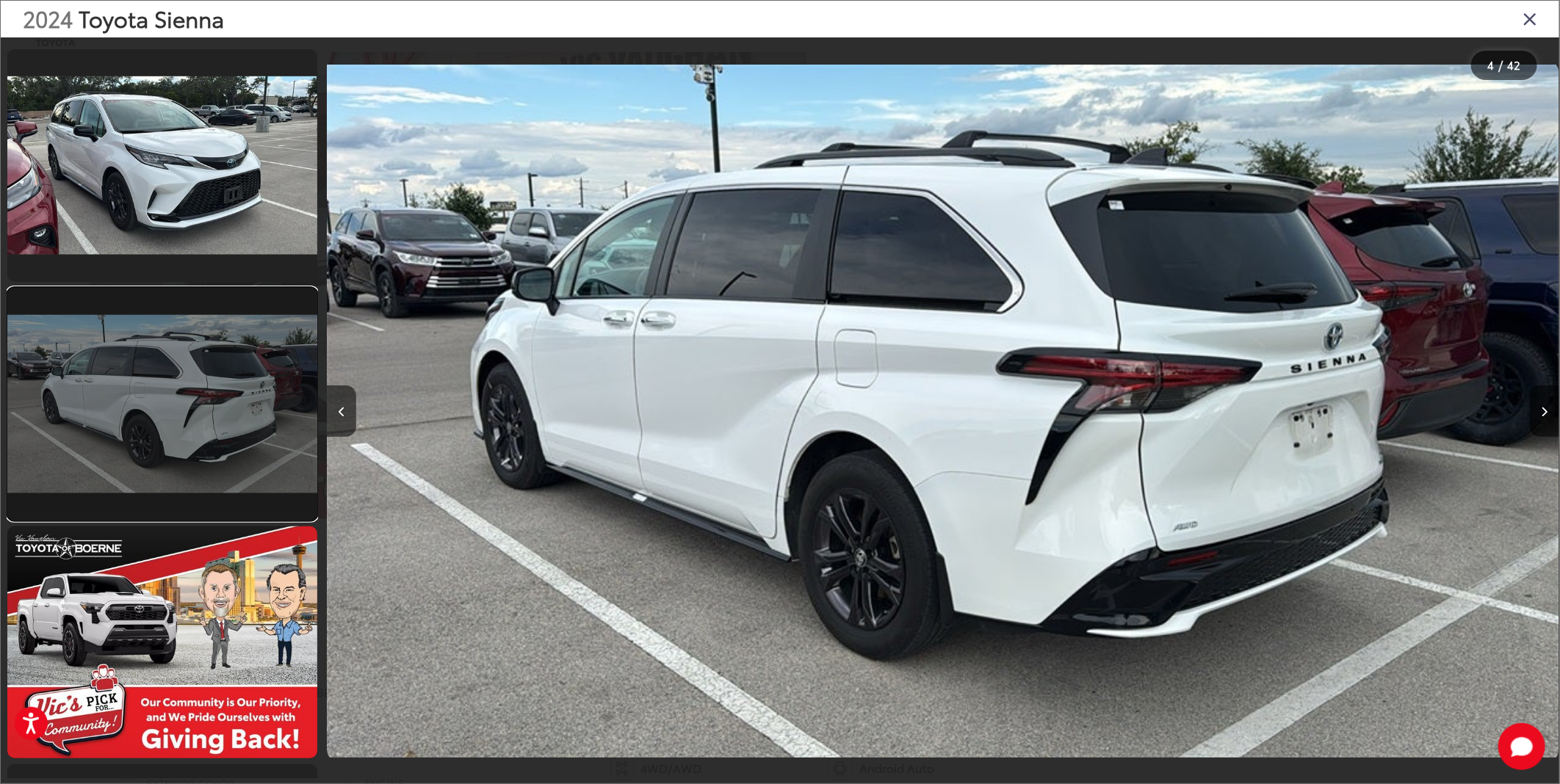
click at [157, 416] on link at bounding box center [162, 403] width 310 height 232
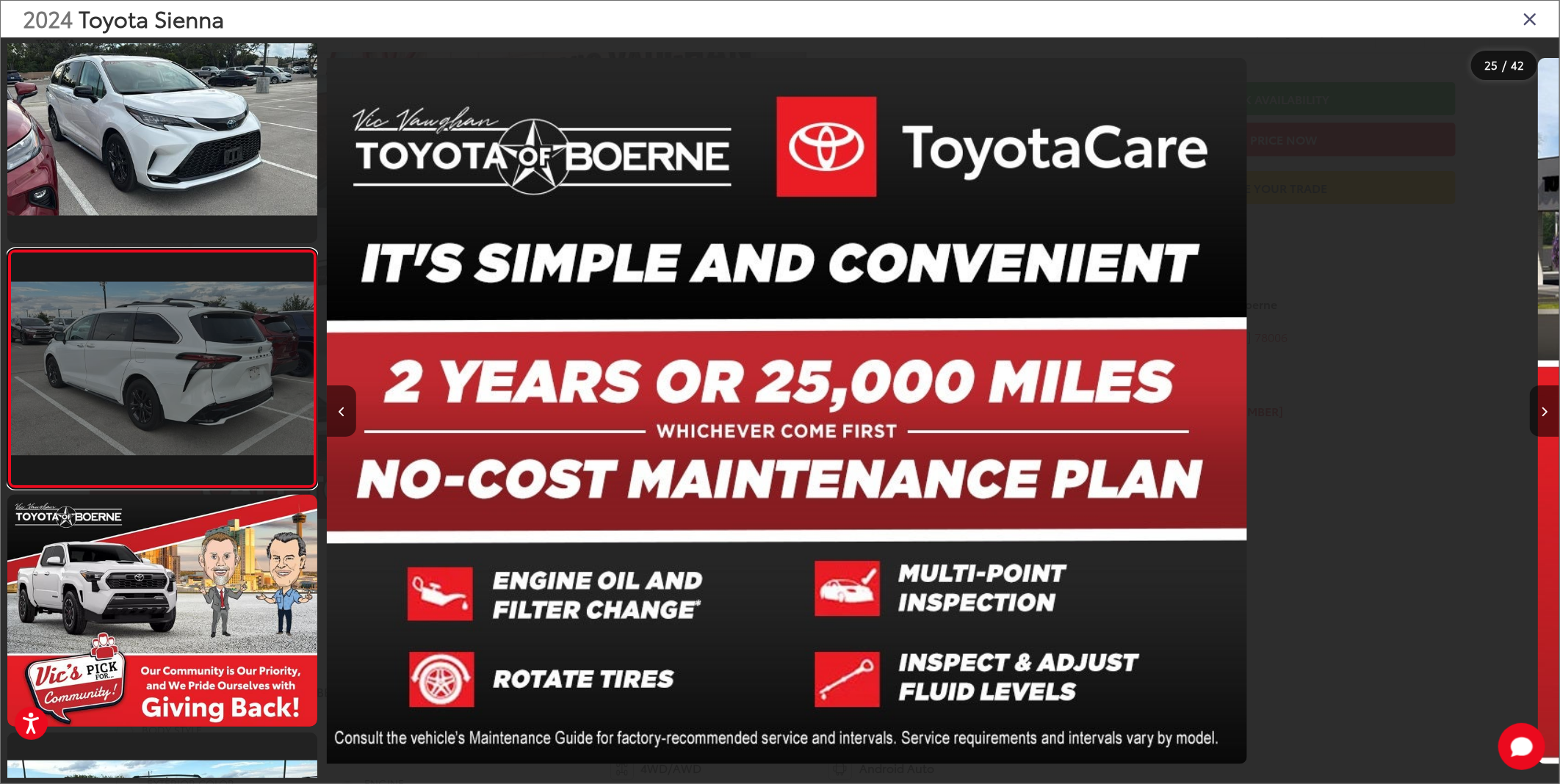
scroll to position [0, 29576]
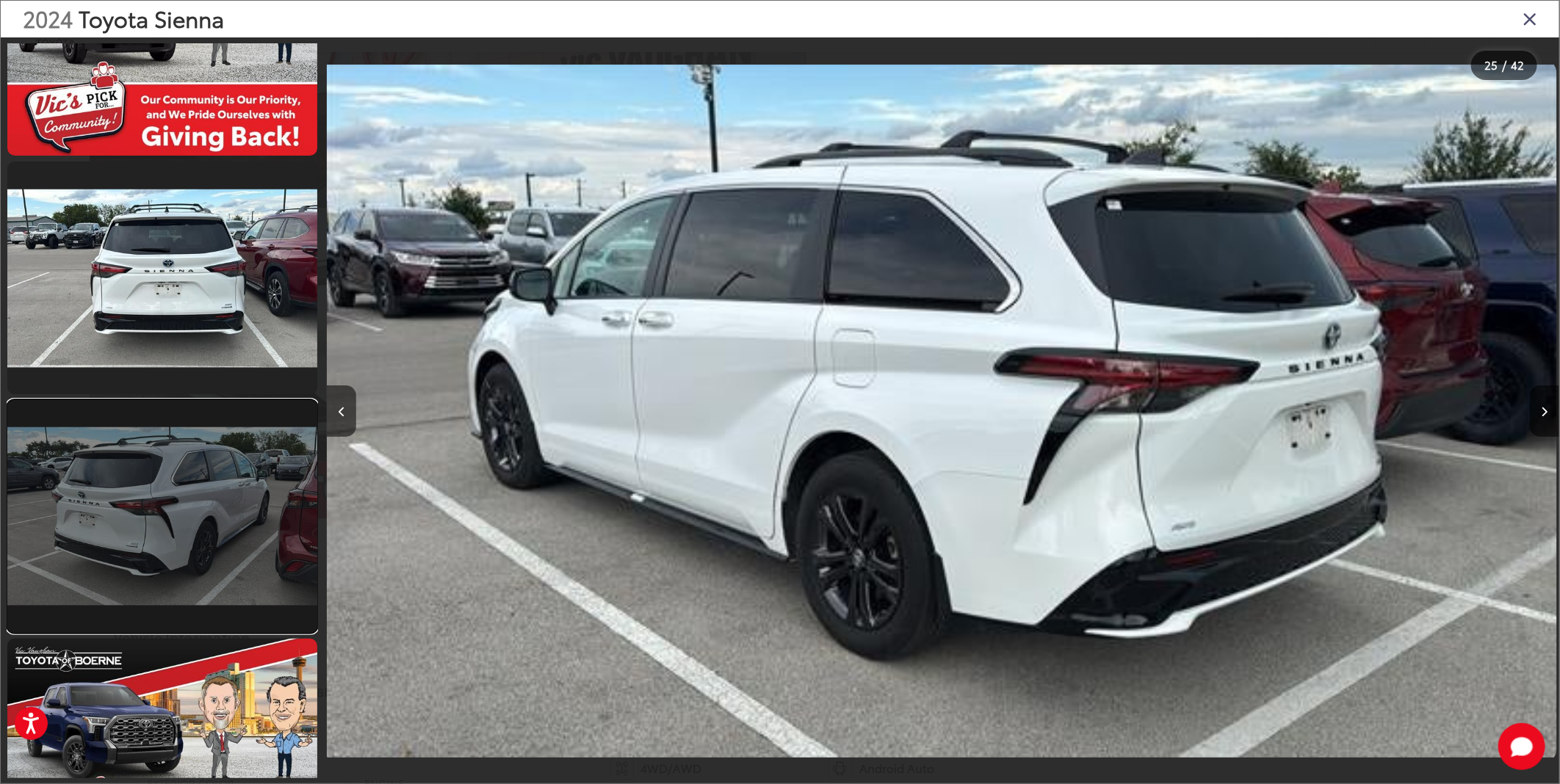
click at [148, 505] on link at bounding box center [162, 516] width 310 height 232
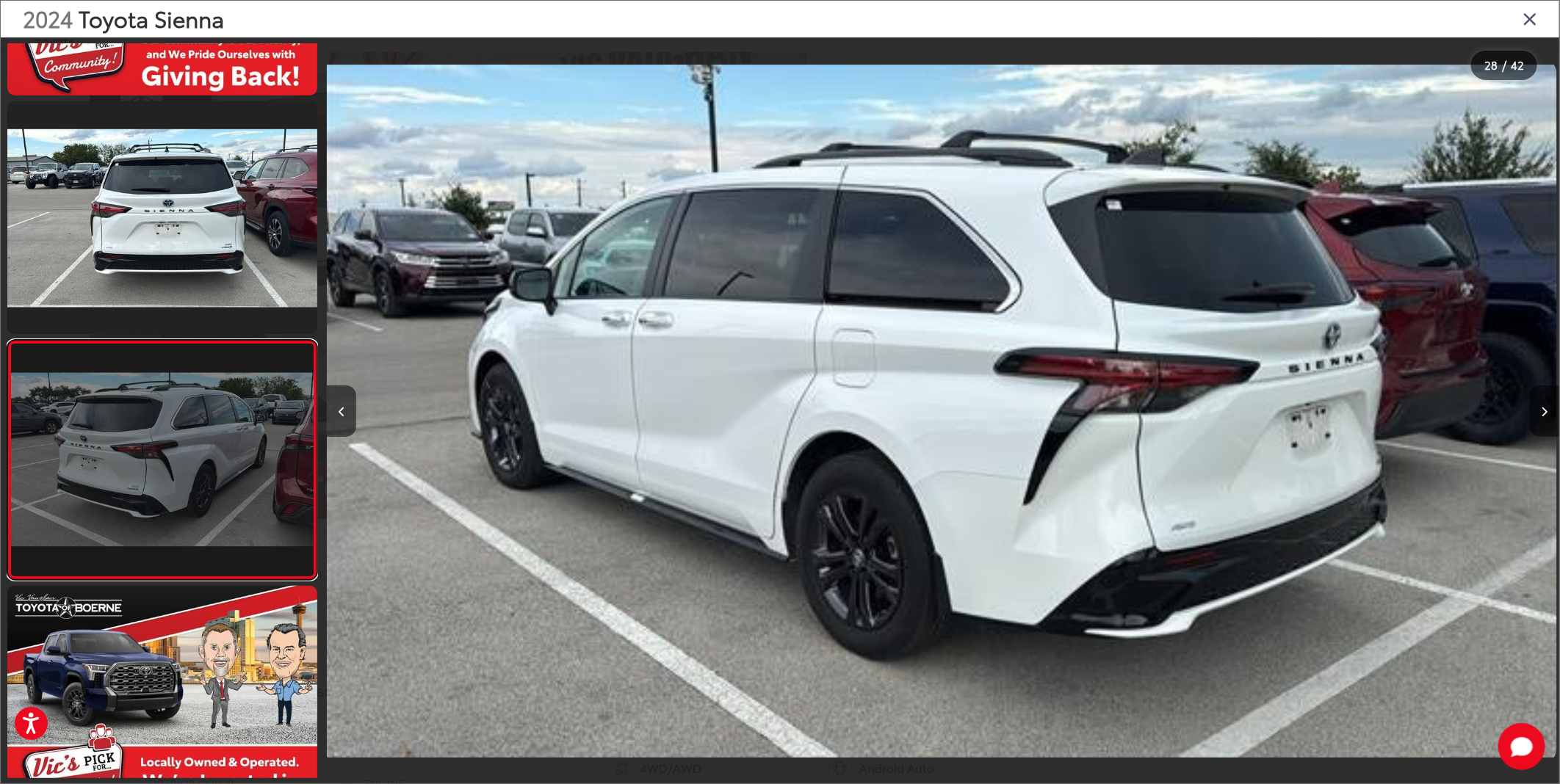
scroll to position [0, 0]
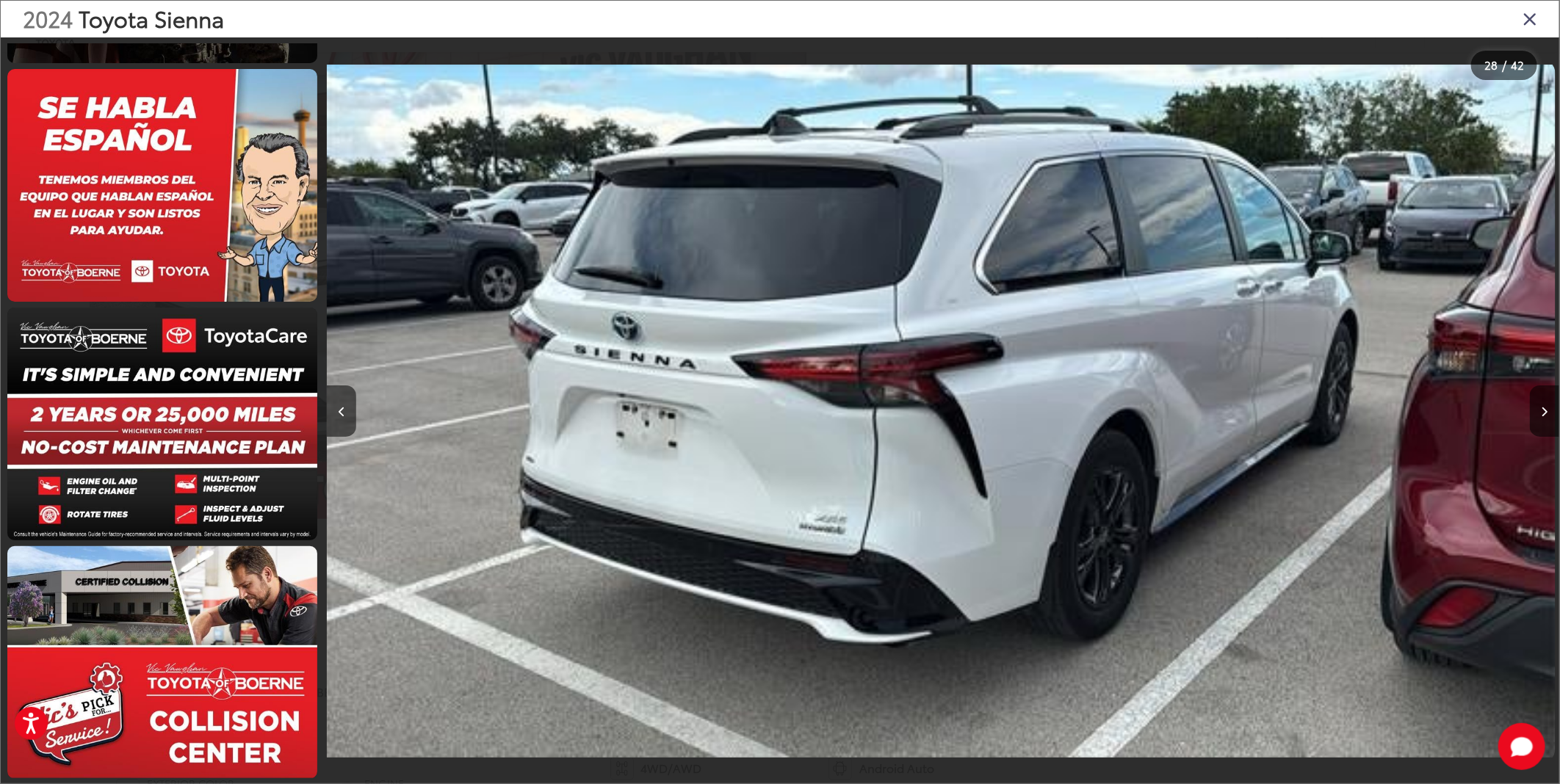
click at [1526, 23] on icon "Close gallery" at bounding box center [1530, 18] width 15 height 19
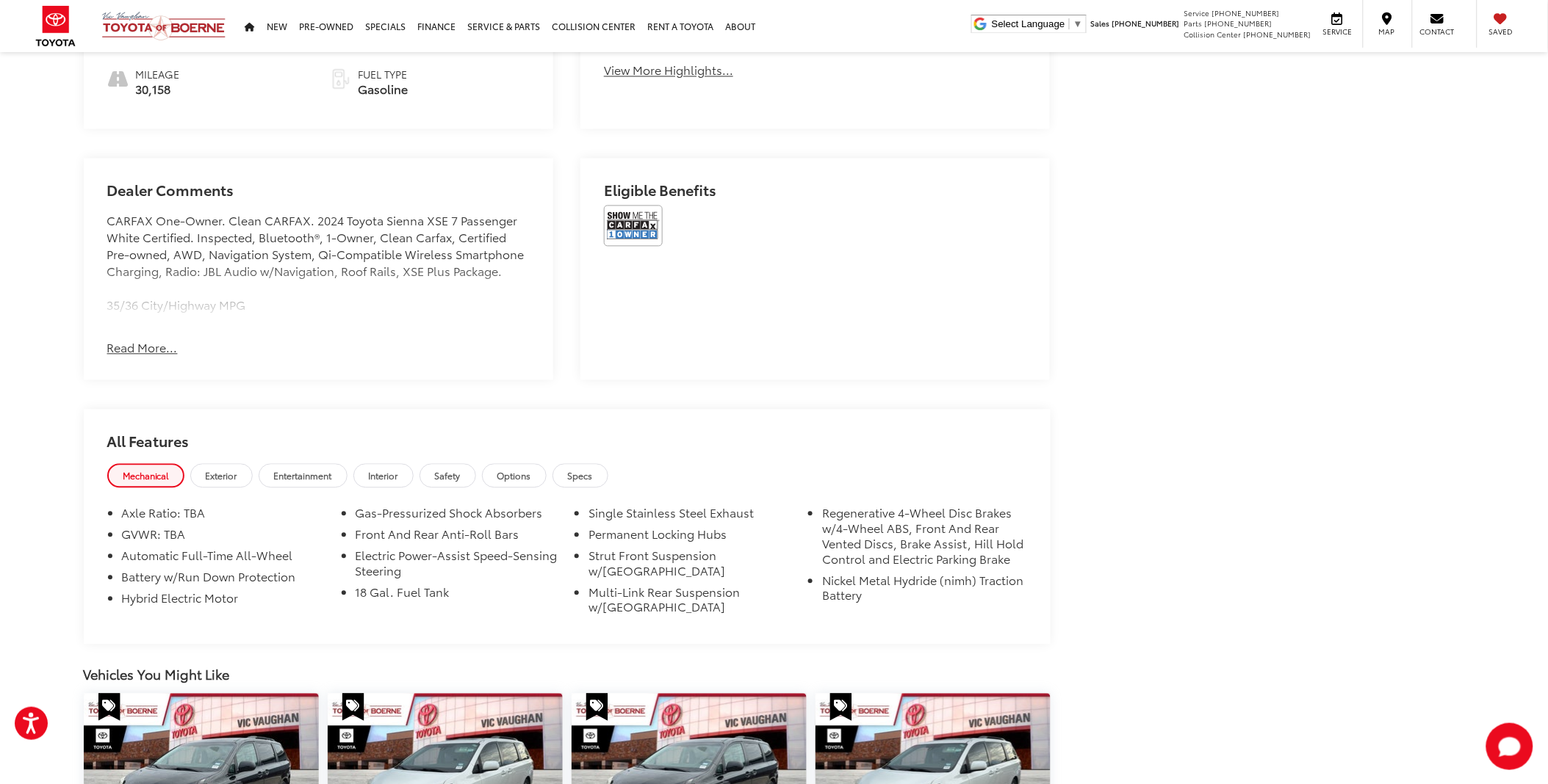
click at [151, 340] on button "Read More..." at bounding box center [142, 348] width 71 height 17
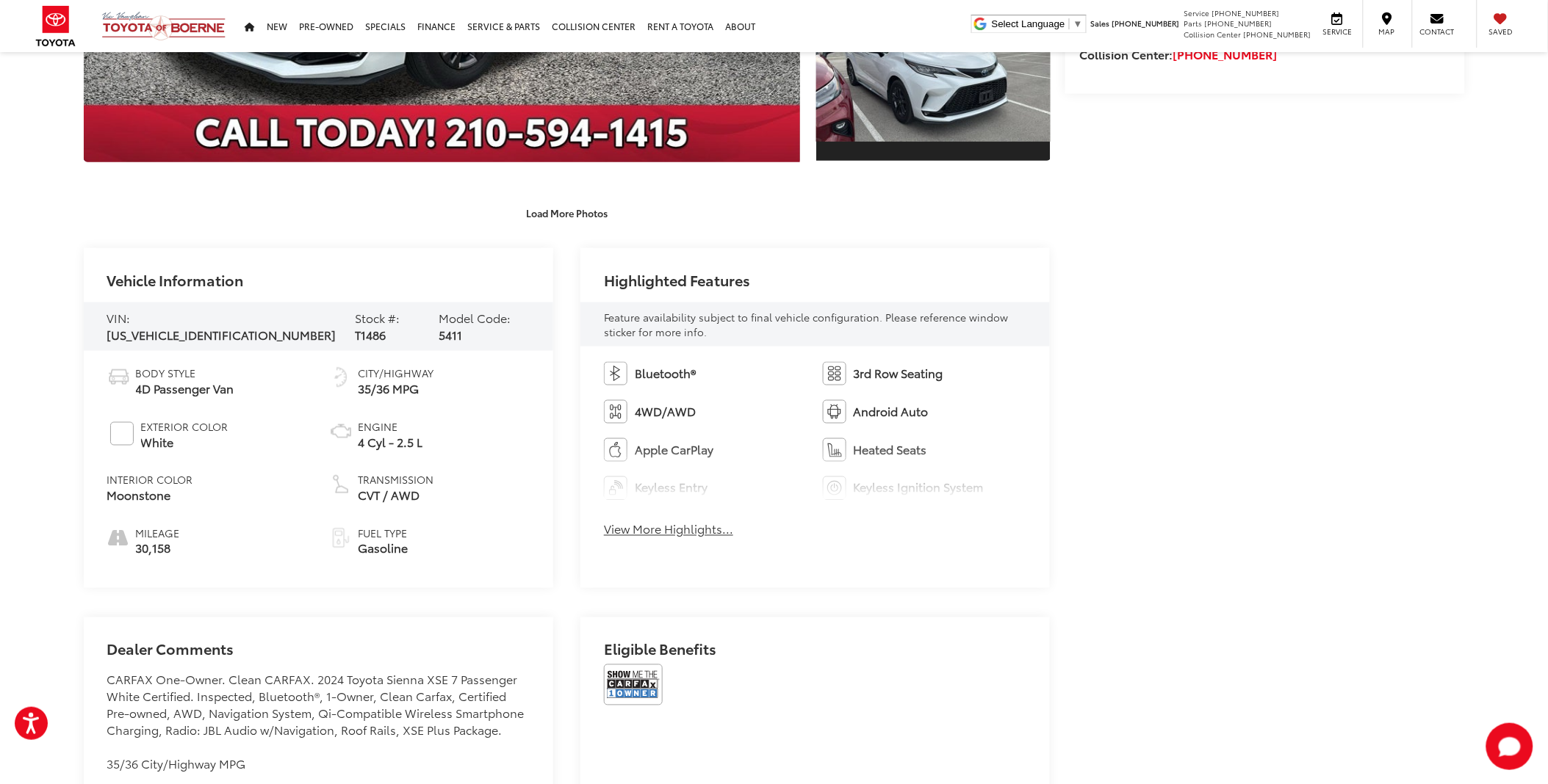
scroll to position [244, 0]
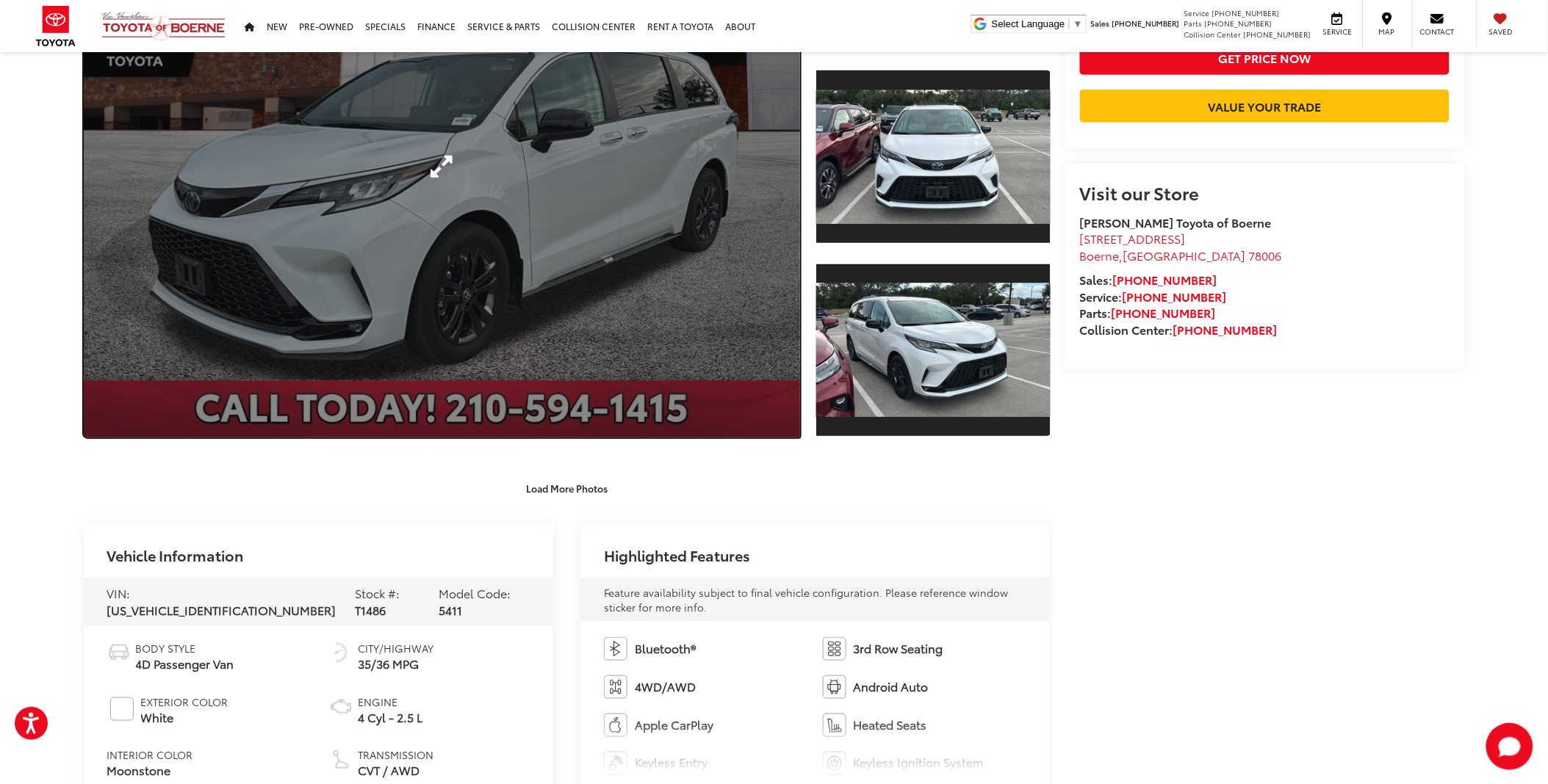
click at [556, 276] on link "Expand Photo 0" at bounding box center [442, 166] width 717 height 542
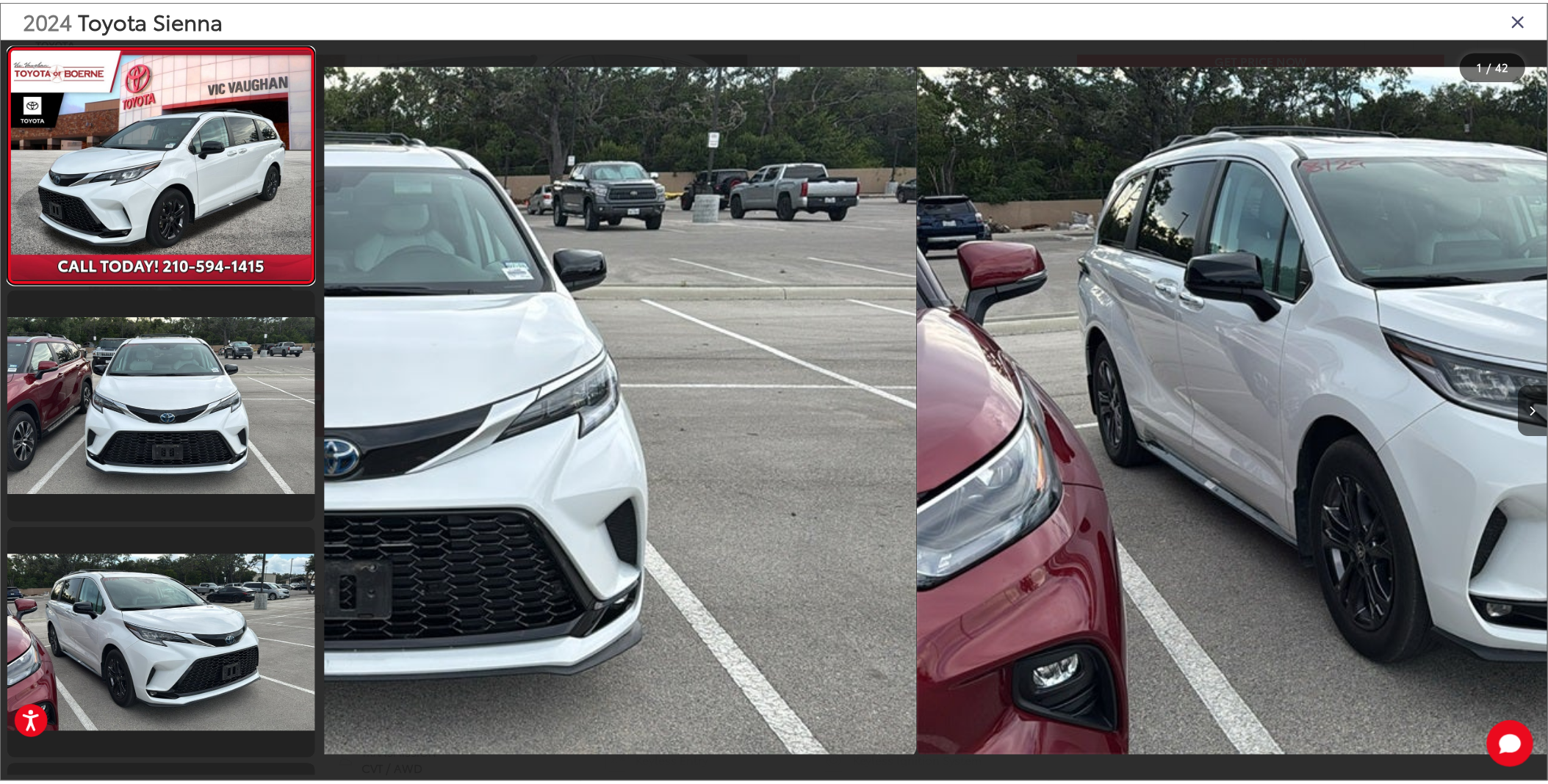
scroll to position [0, 0]
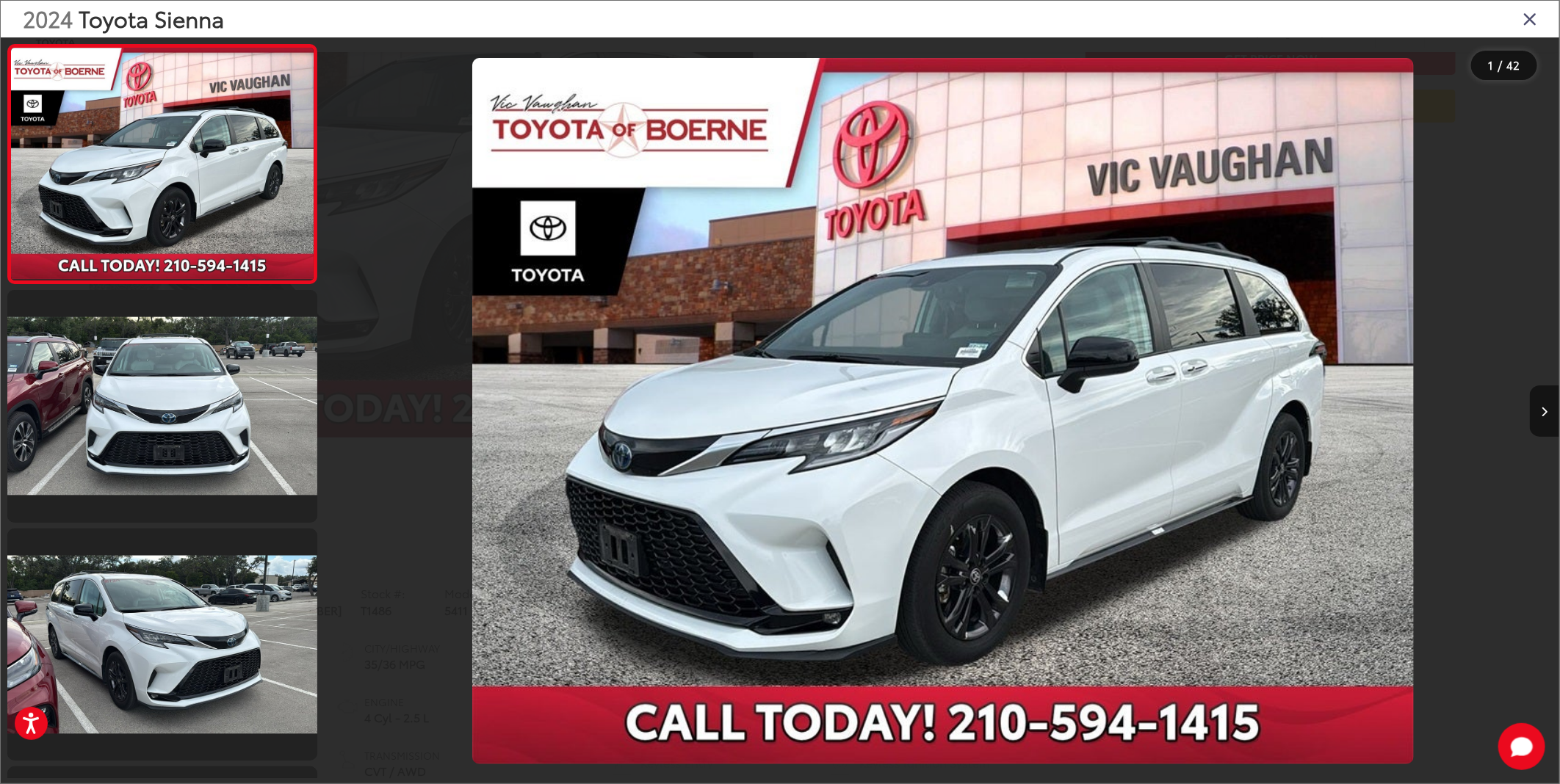
click at [1528, 24] on icon "Close gallery" at bounding box center [1530, 18] width 15 height 19
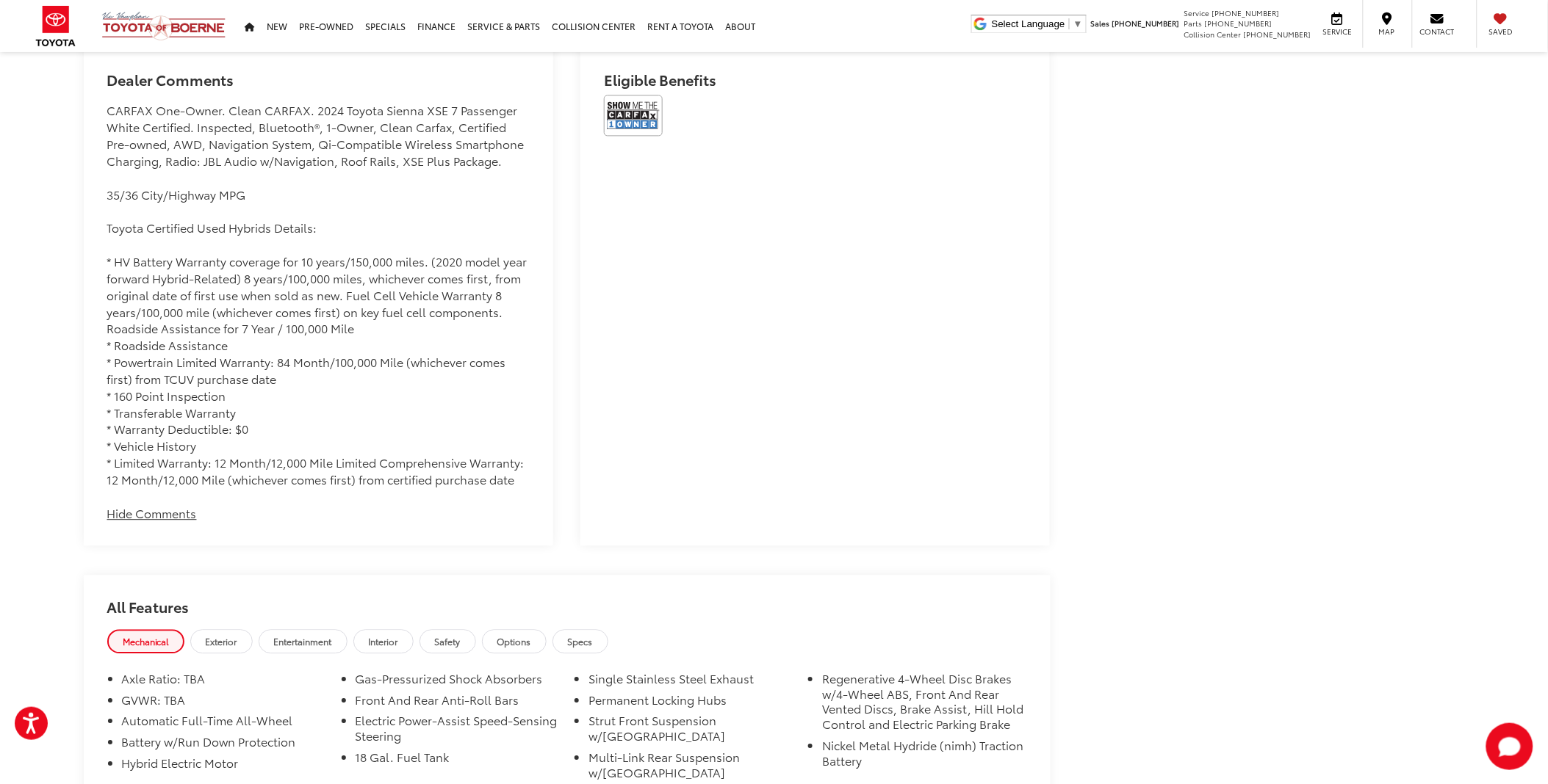
scroll to position [1060, 0]
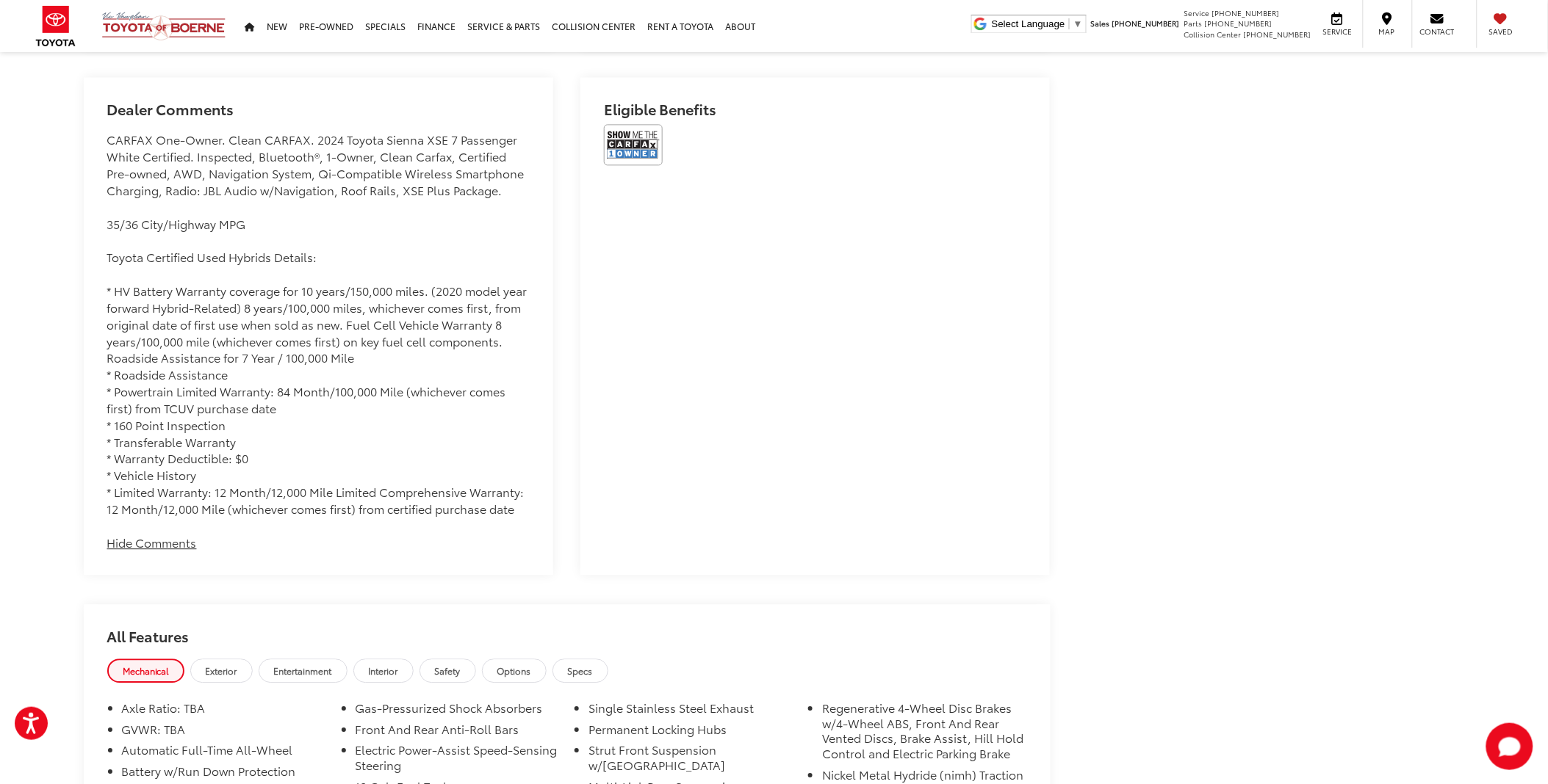
click at [157, 536] on button "Hide Comments" at bounding box center [152, 543] width 90 height 17
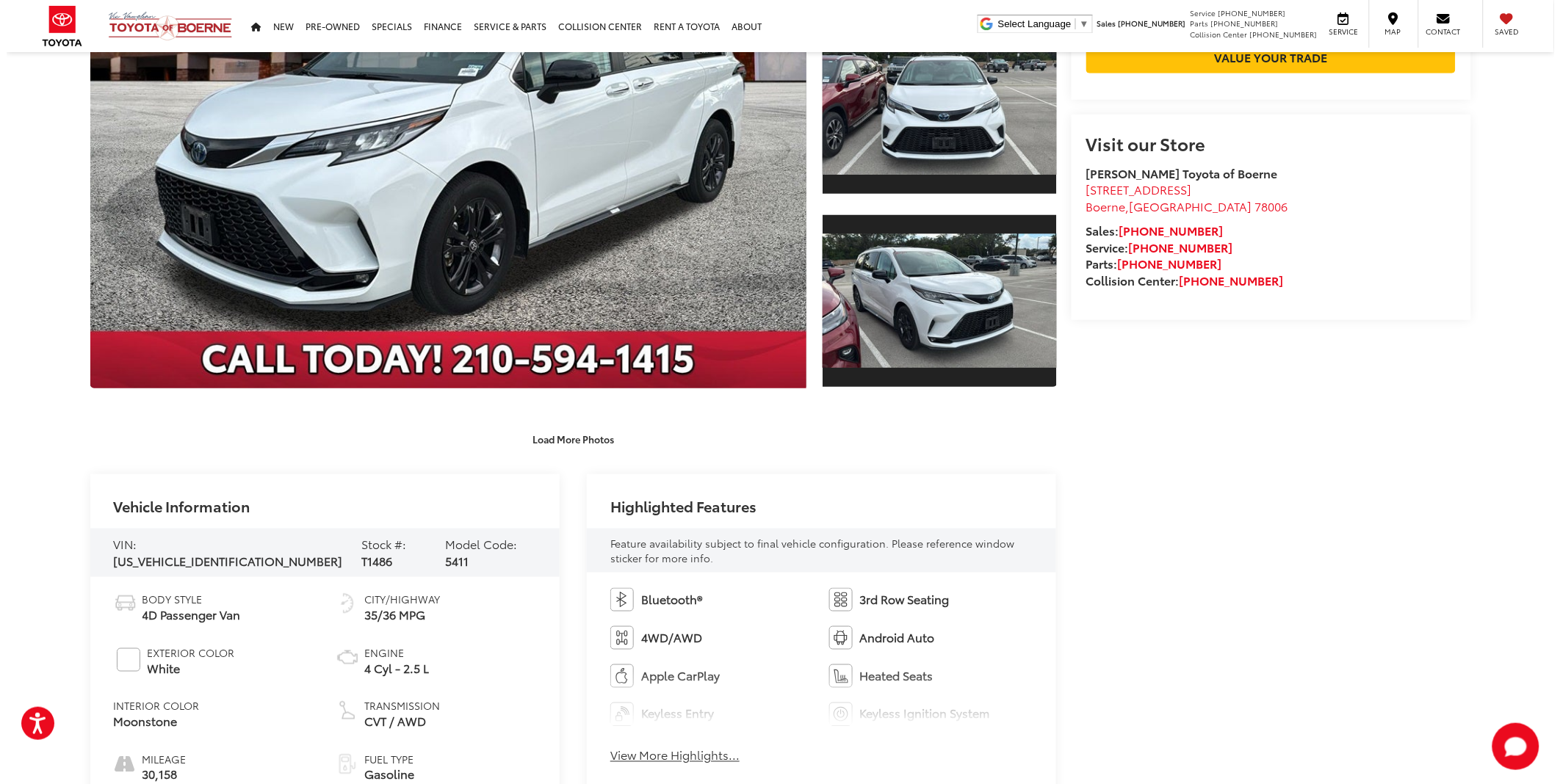
scroll to position [61, 0]
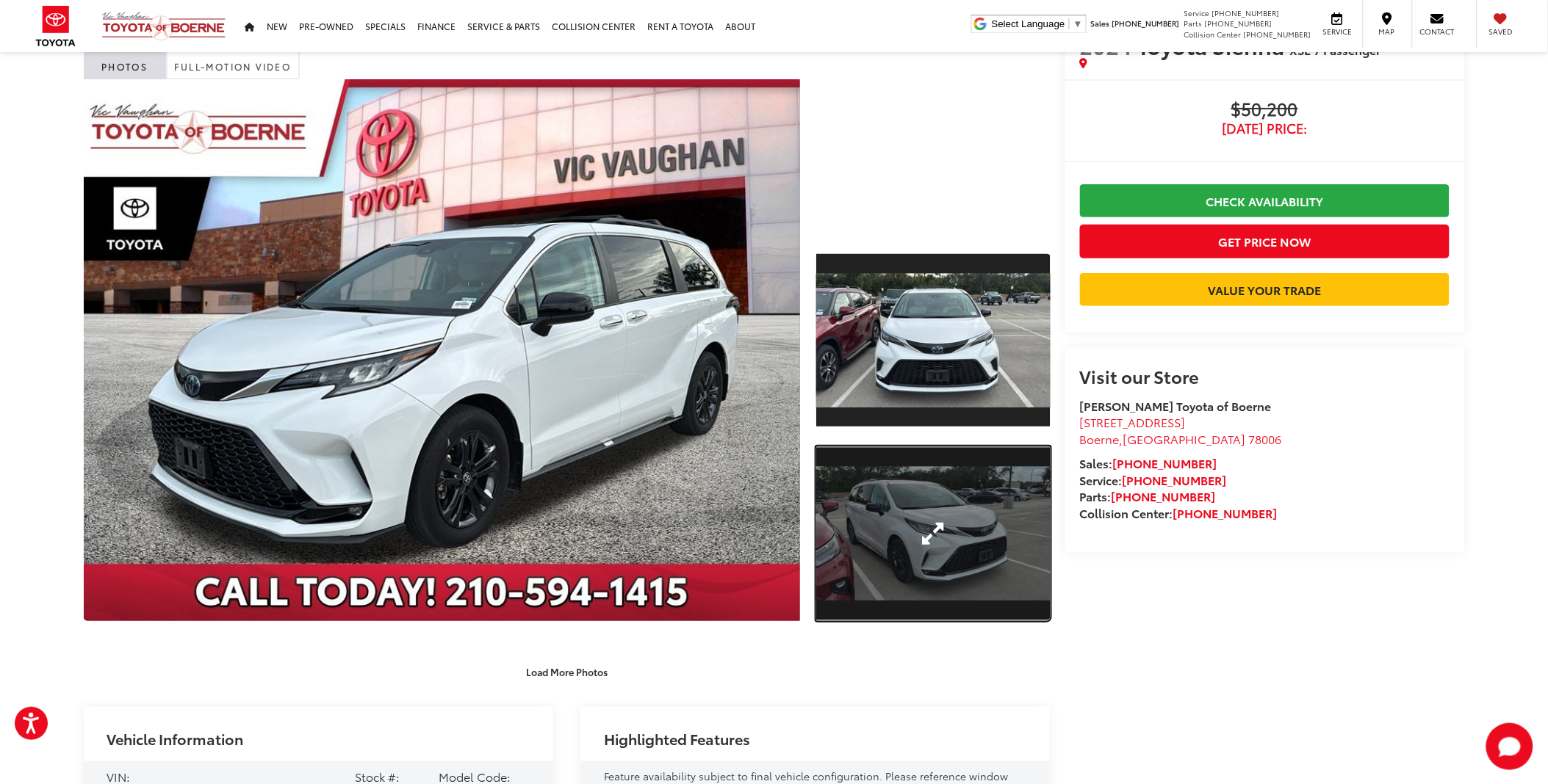
click at [906, 560] on link "Expand Photo 2" at bounding box center [933, 534] width 234 height 176
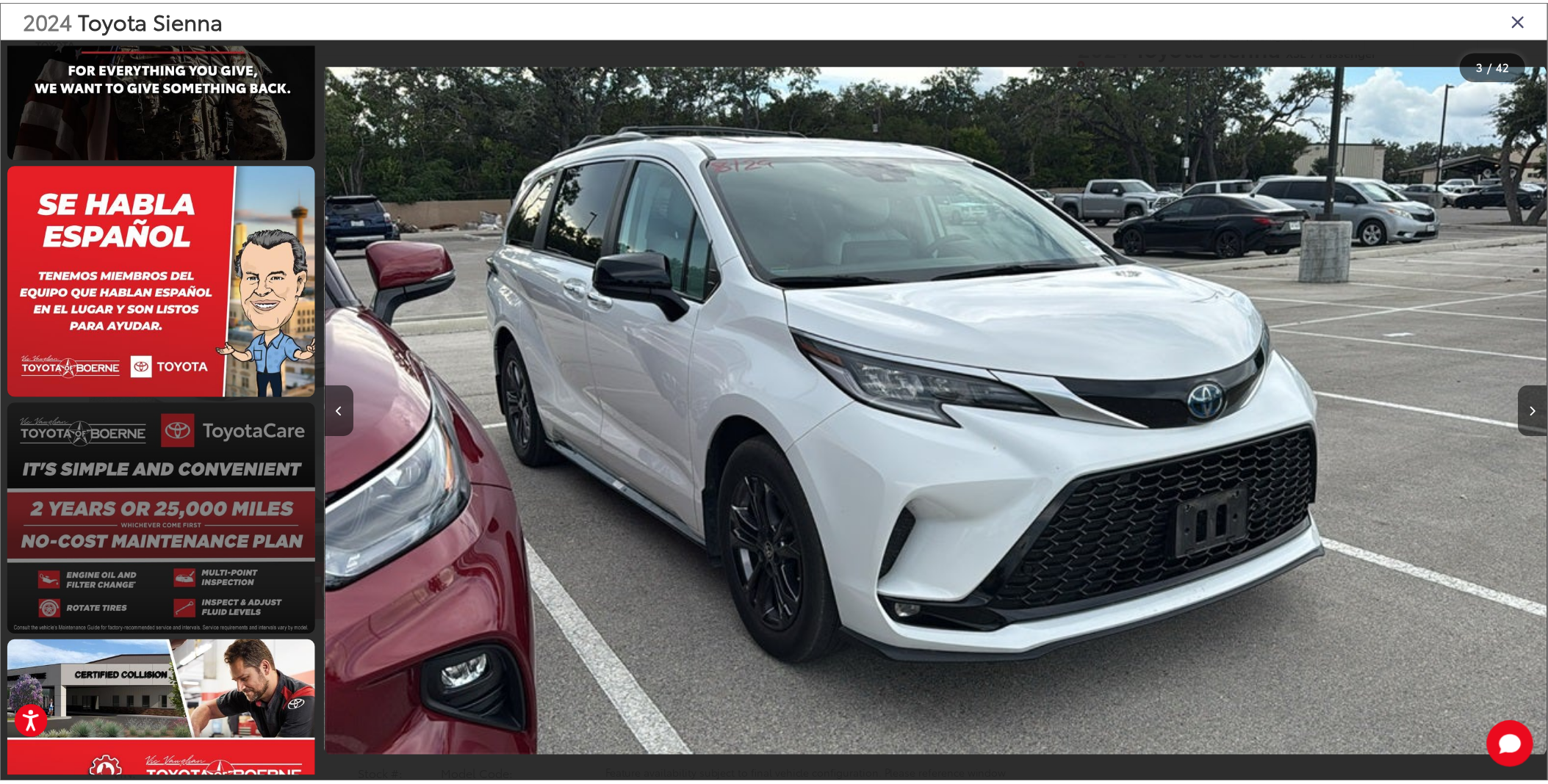
scroll to position [9280, 0]
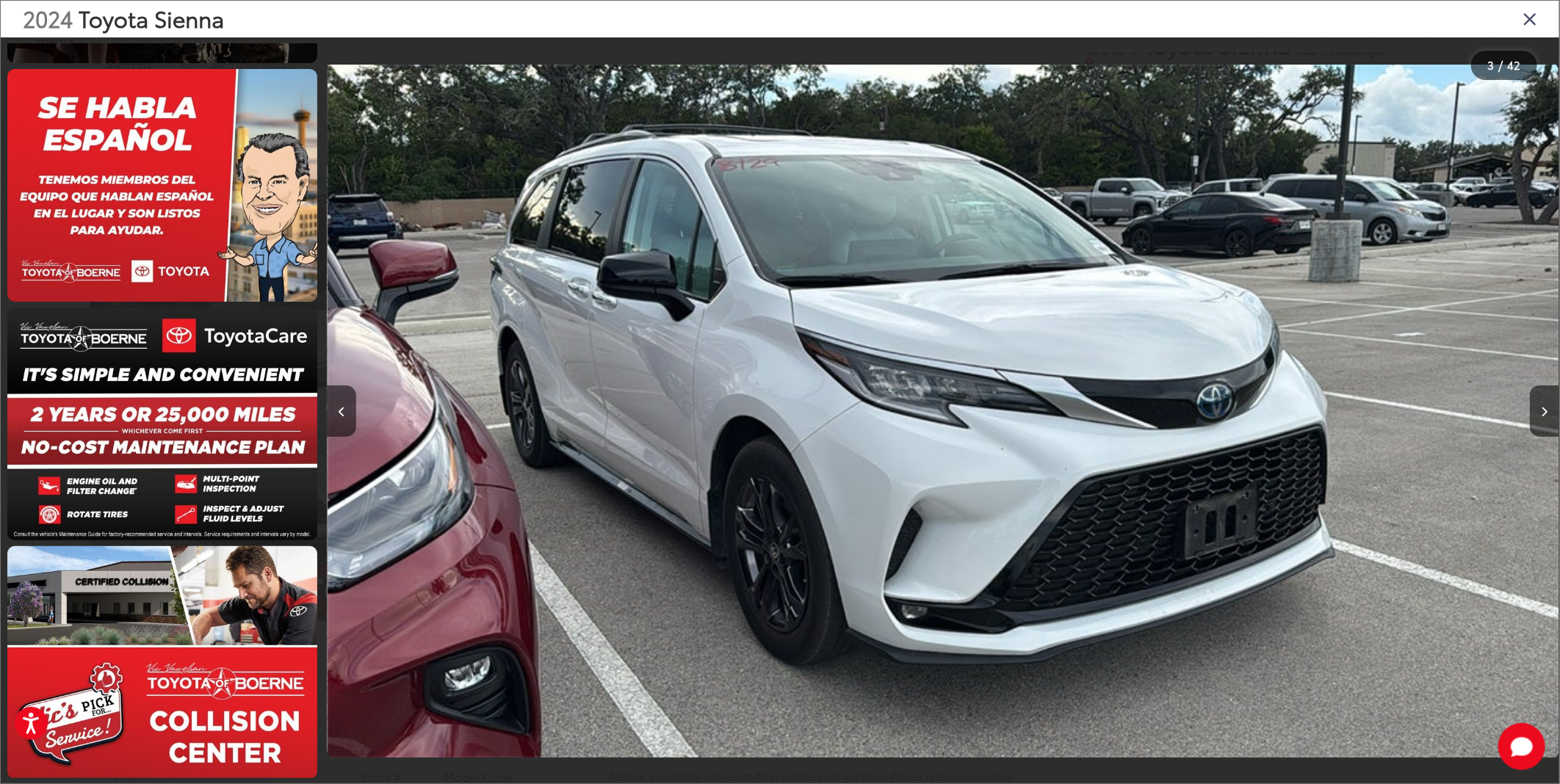
click at [1517, 26] on div "2024 Toyota Sienna" at bounding box center [780, 19] width 1559 height 37
drag, startPoint x: 1530, startPoint y: 23, endPoint x: 1524, endPoint y: 32, distance: 10.8
click at [1528, 24] on icon "Close gallery" at bounding box center [1530, 18] width 15 height 19
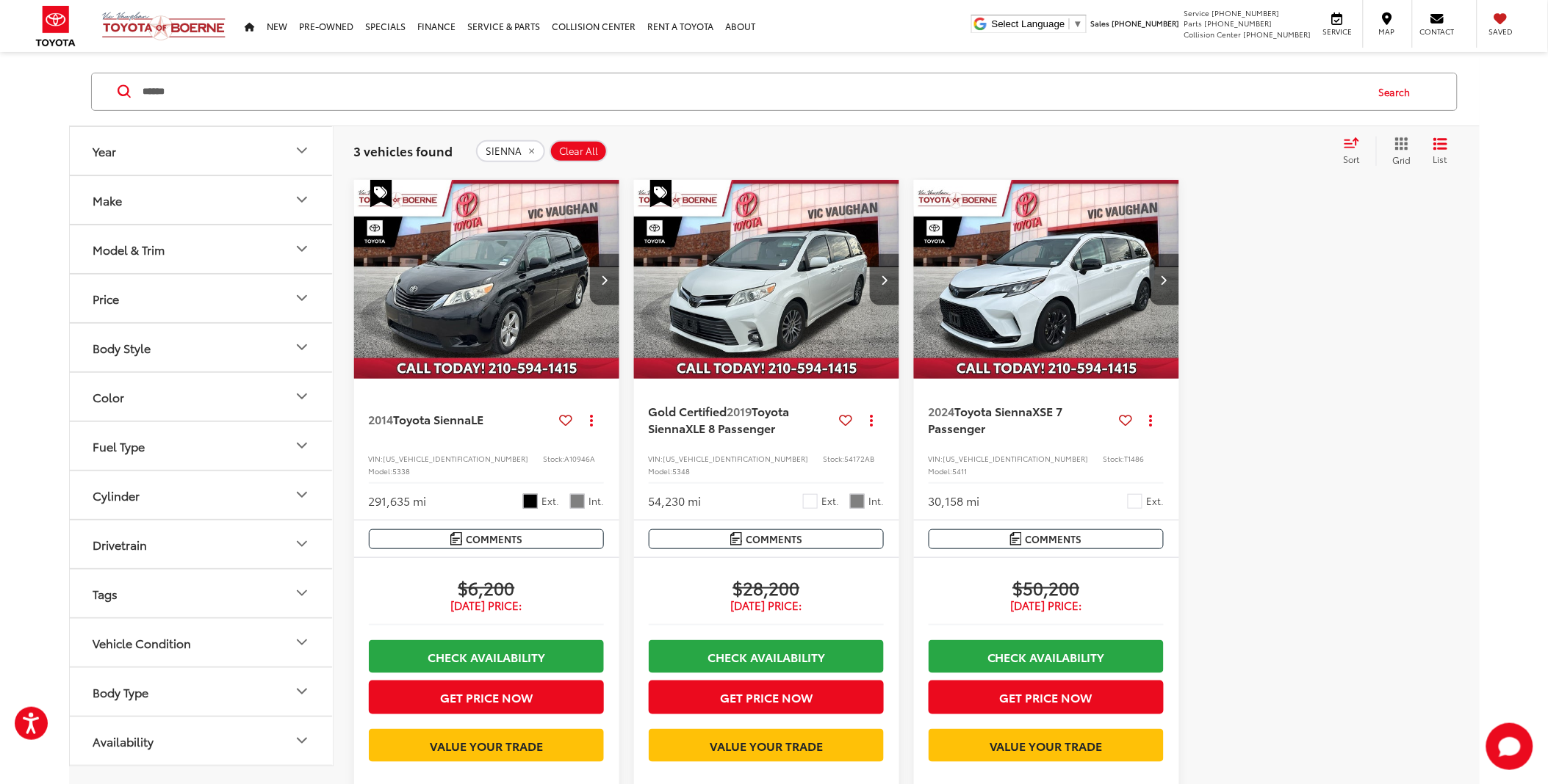
drag, startPoint x: 373, startPoint y: 93, endPoint x: -4, endPoint y: 65, distance: 378.0
click at [0, 65] on html "Press Alt+1 for screen-reader mode, Alt+0 to cancel Accessibility Screen-Reader…" at bounding box center [774, 229] width 1548 height 784
paste input "******"
type input "******"
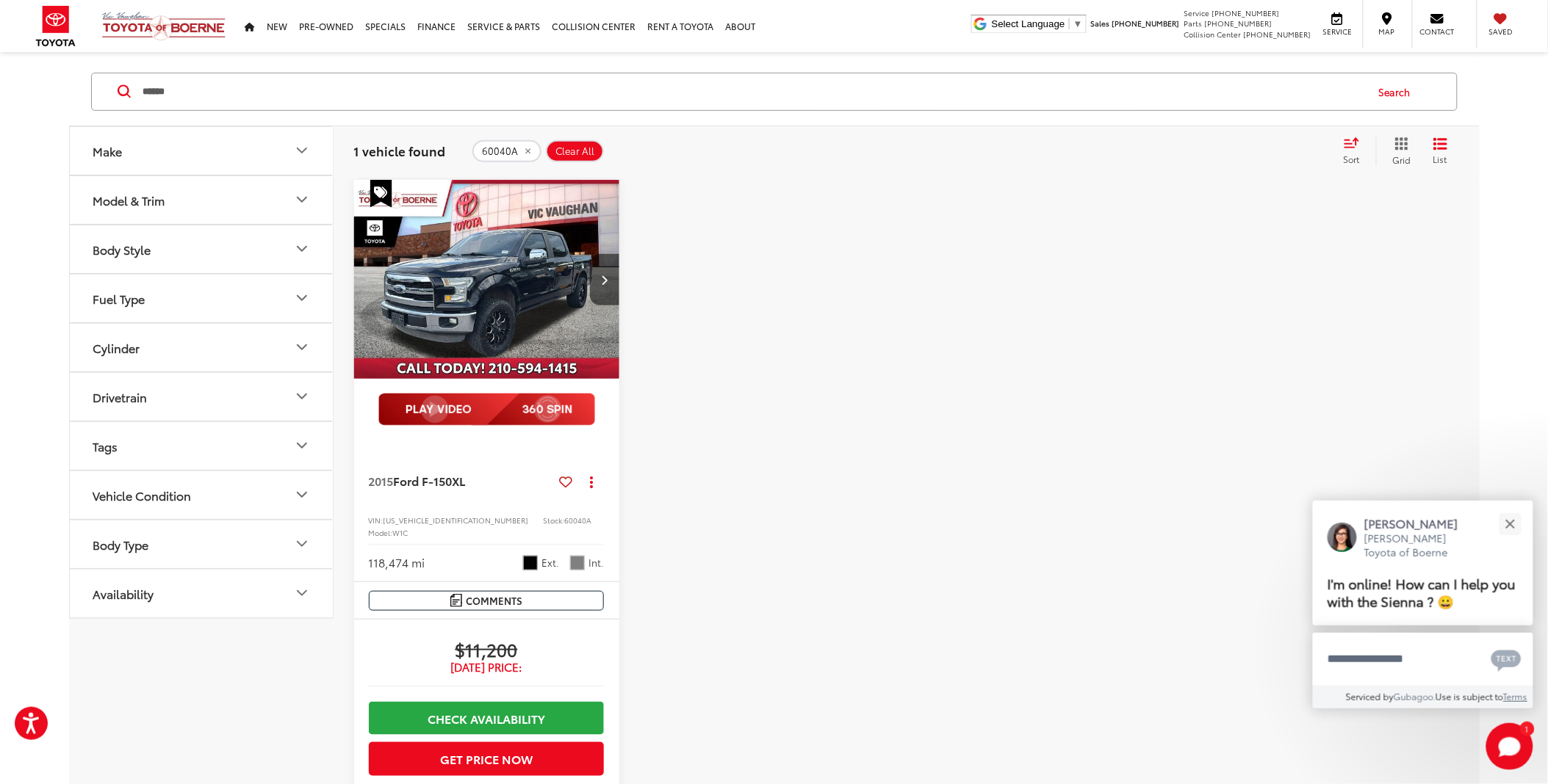
drag, startPoint x: 296, startPoint y: 98, endPoint x: 68, endPoint y: 106, distance: 228.1
click at [69, 106] on div "****** ****** Search" at bounding box center [774, 92] width 1410 height 68
click at [245, 30] on icon "Home" at bounding box center [250, 27] width 10 height 9
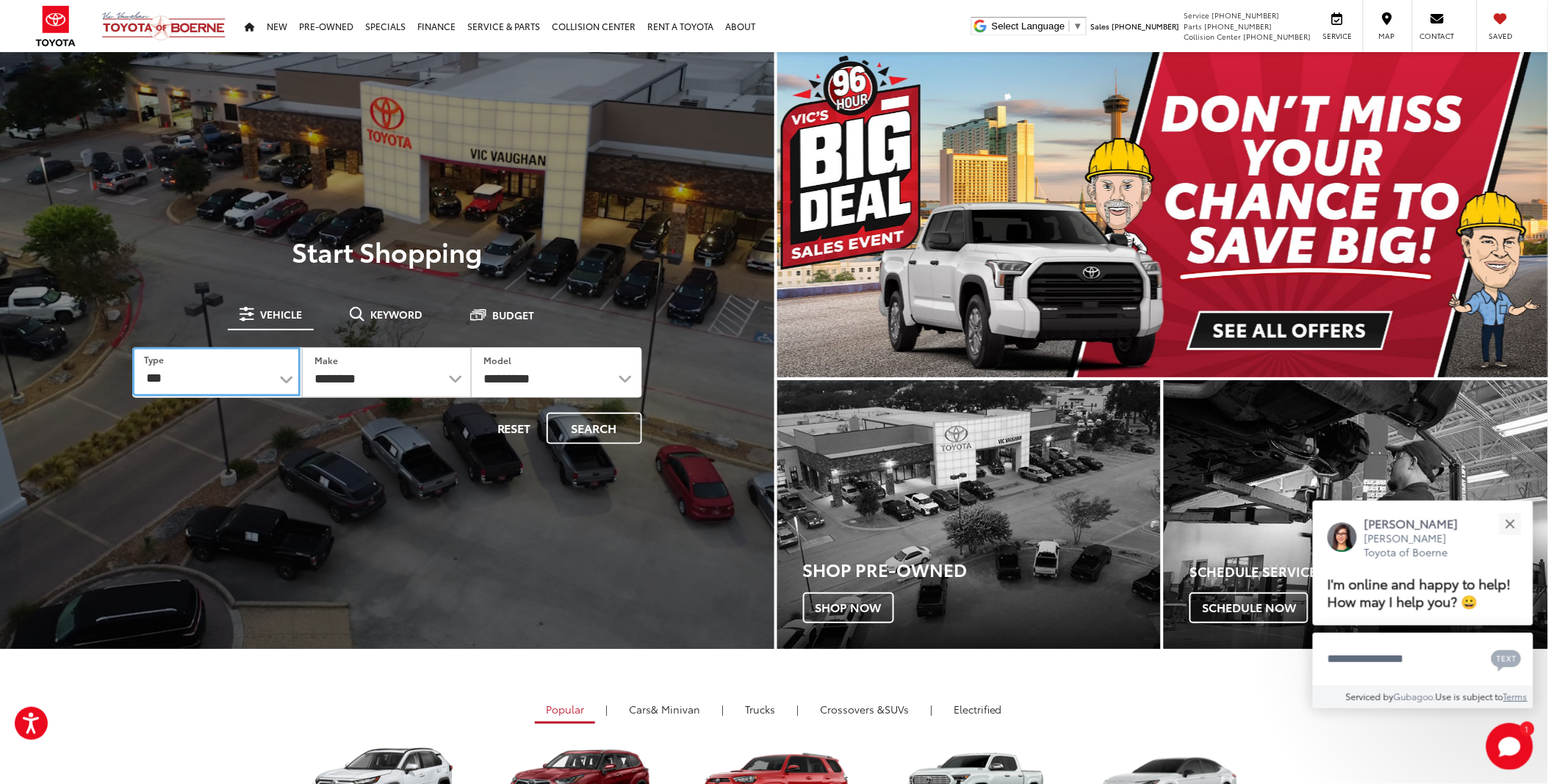
drag, startPoint x: 229, startPoint y: 362, endPoint x: 233, endPoint y: 378, distance: 16.5
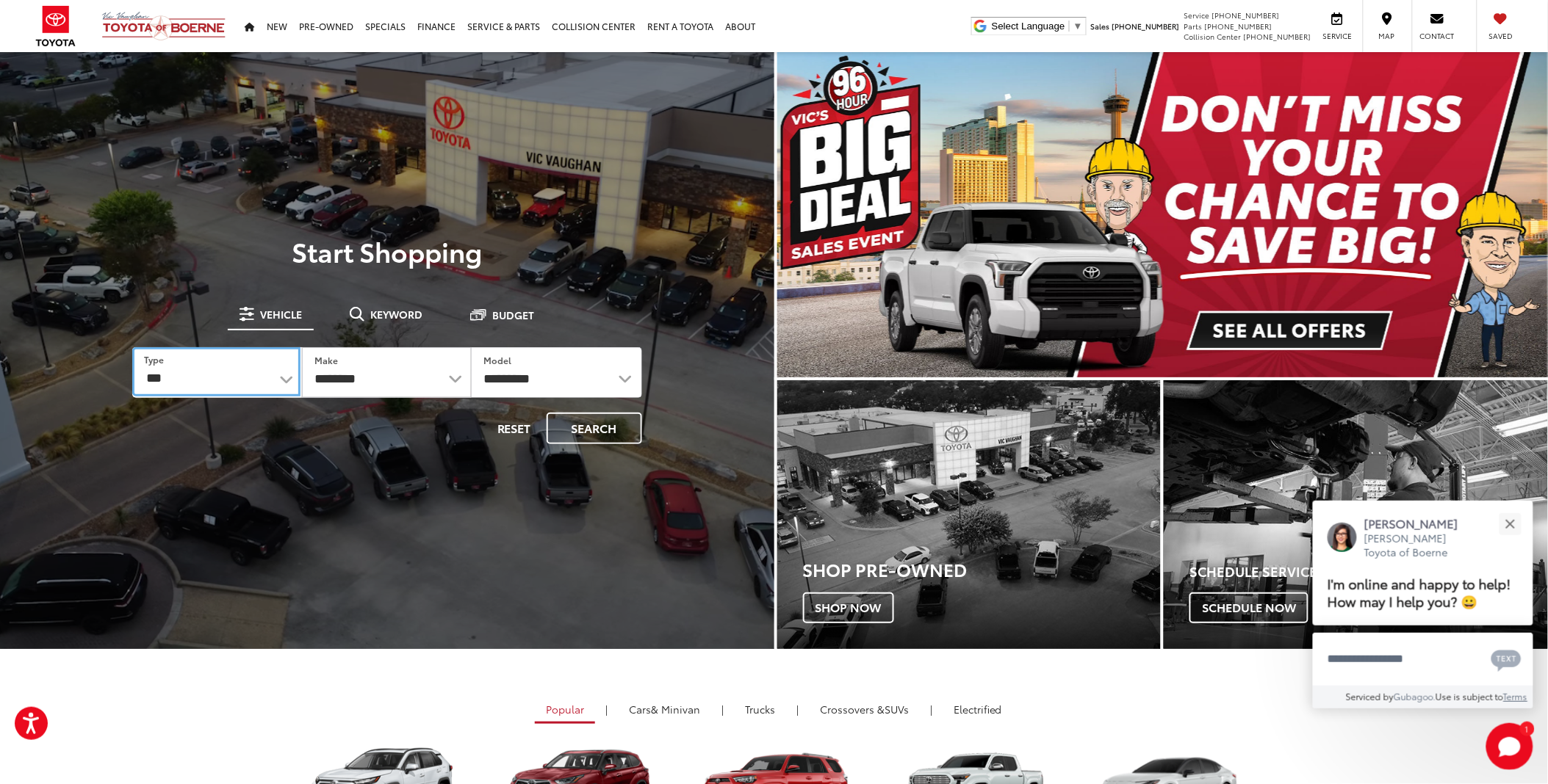
click at [229, 362] on select "*** *** **** *********" at bounding box center [216, 371] width 169 height 49
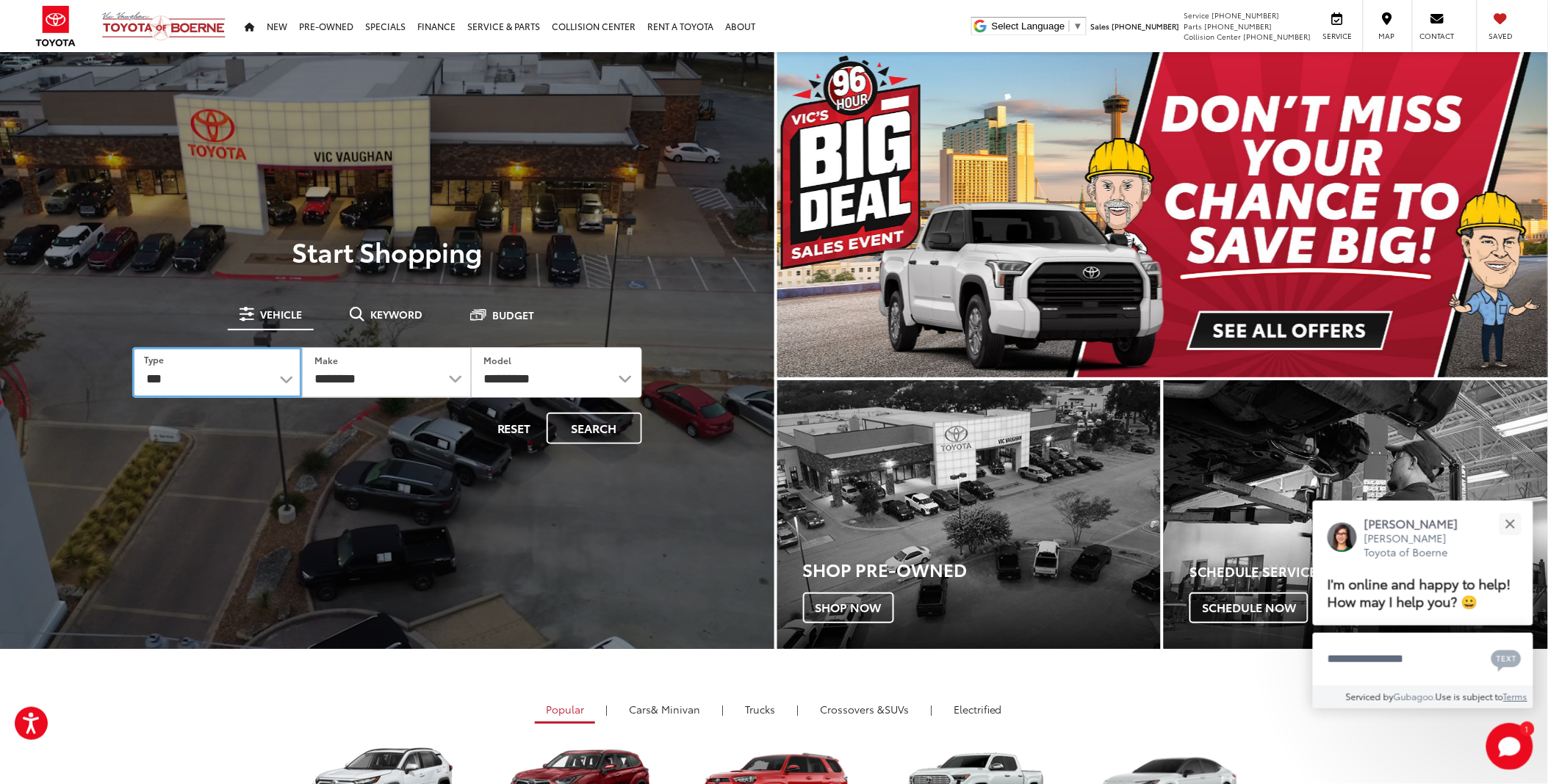
select select "******"
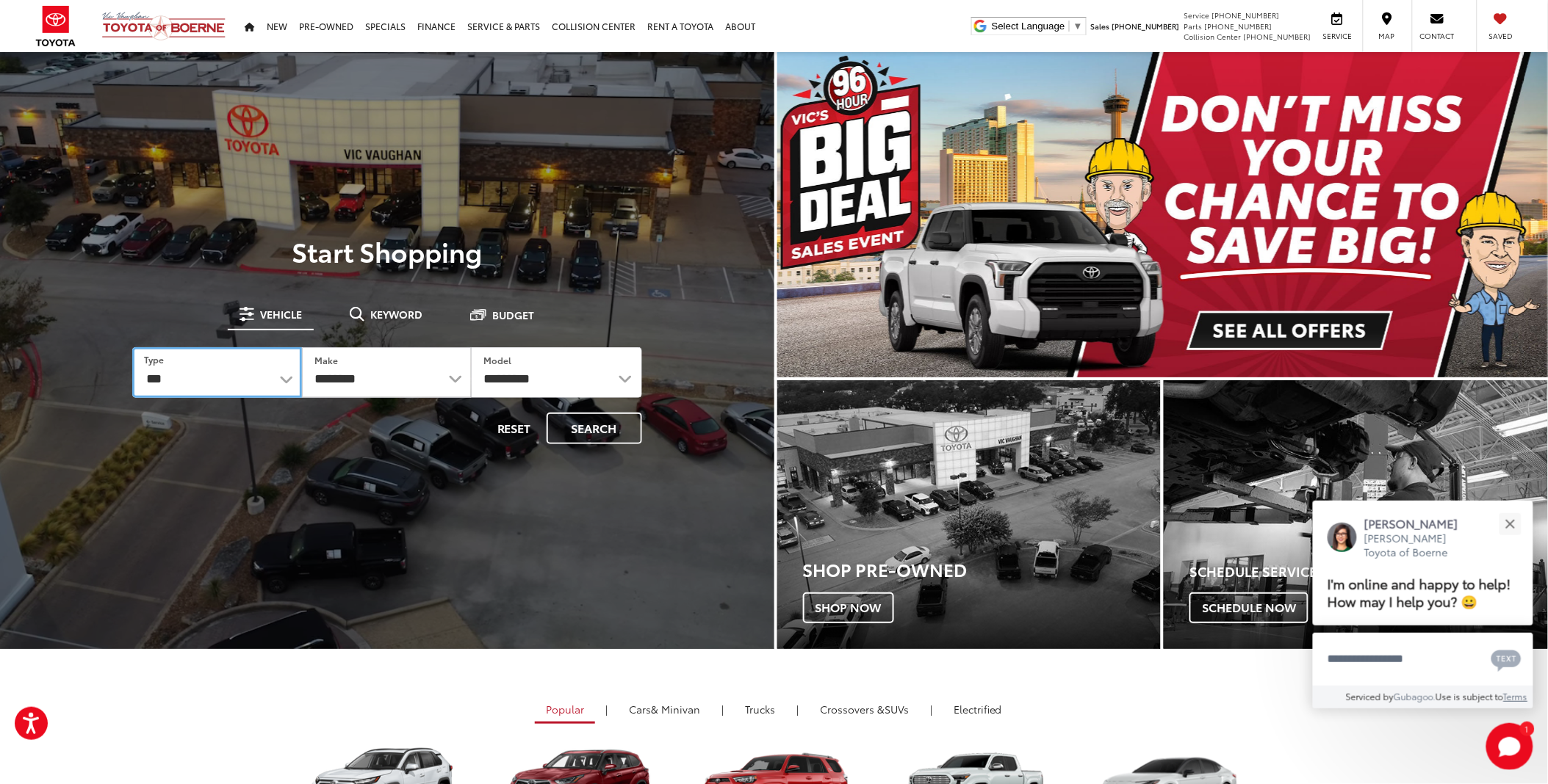
click at [132, 347] on select "*** *** **** *********" at bounding box center [217, 372] width 170 height 51
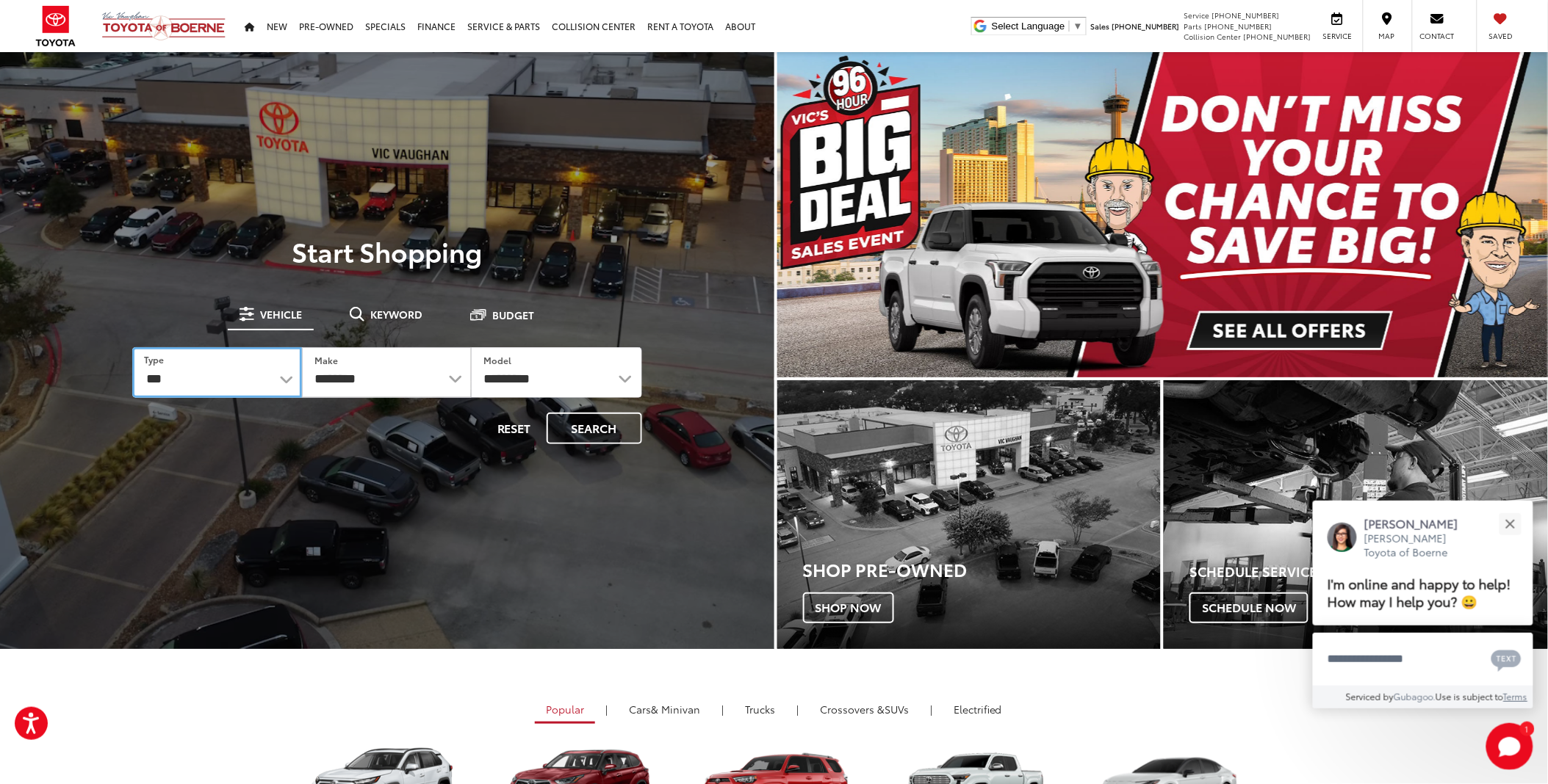
select select
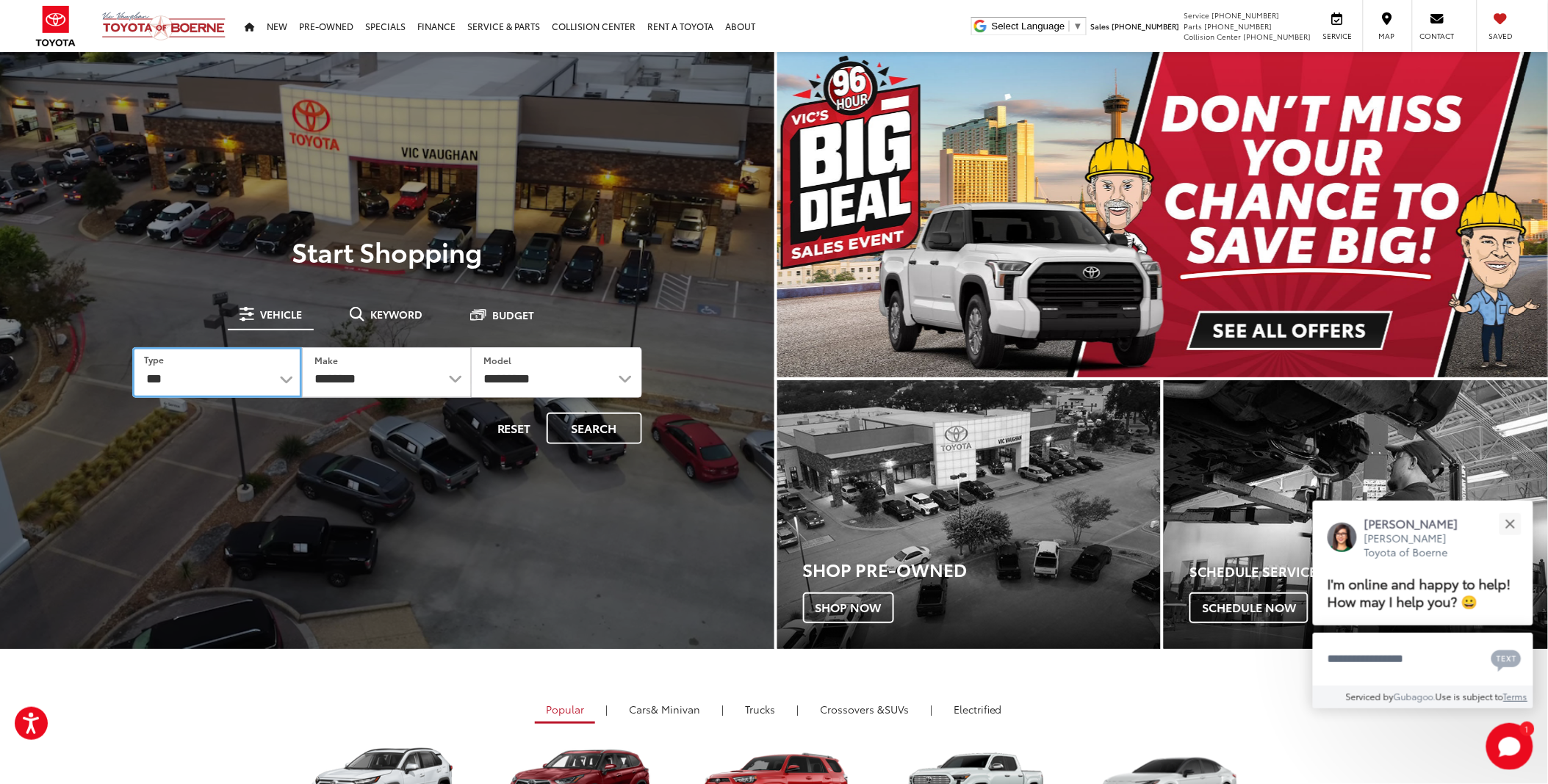
select select
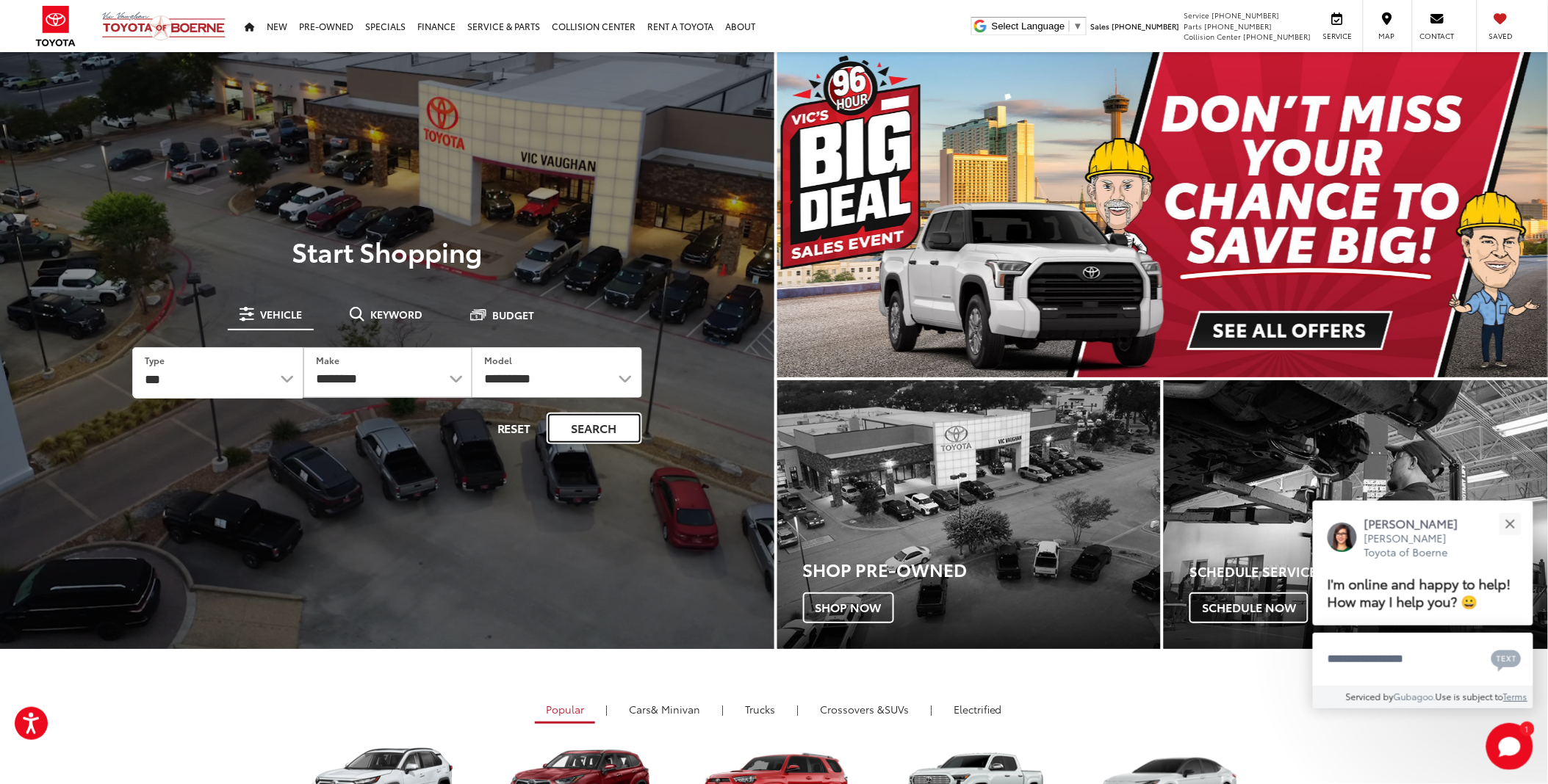
click at [580, 443] on button "Search" at bounding box center [595, 429] width 96 height 32
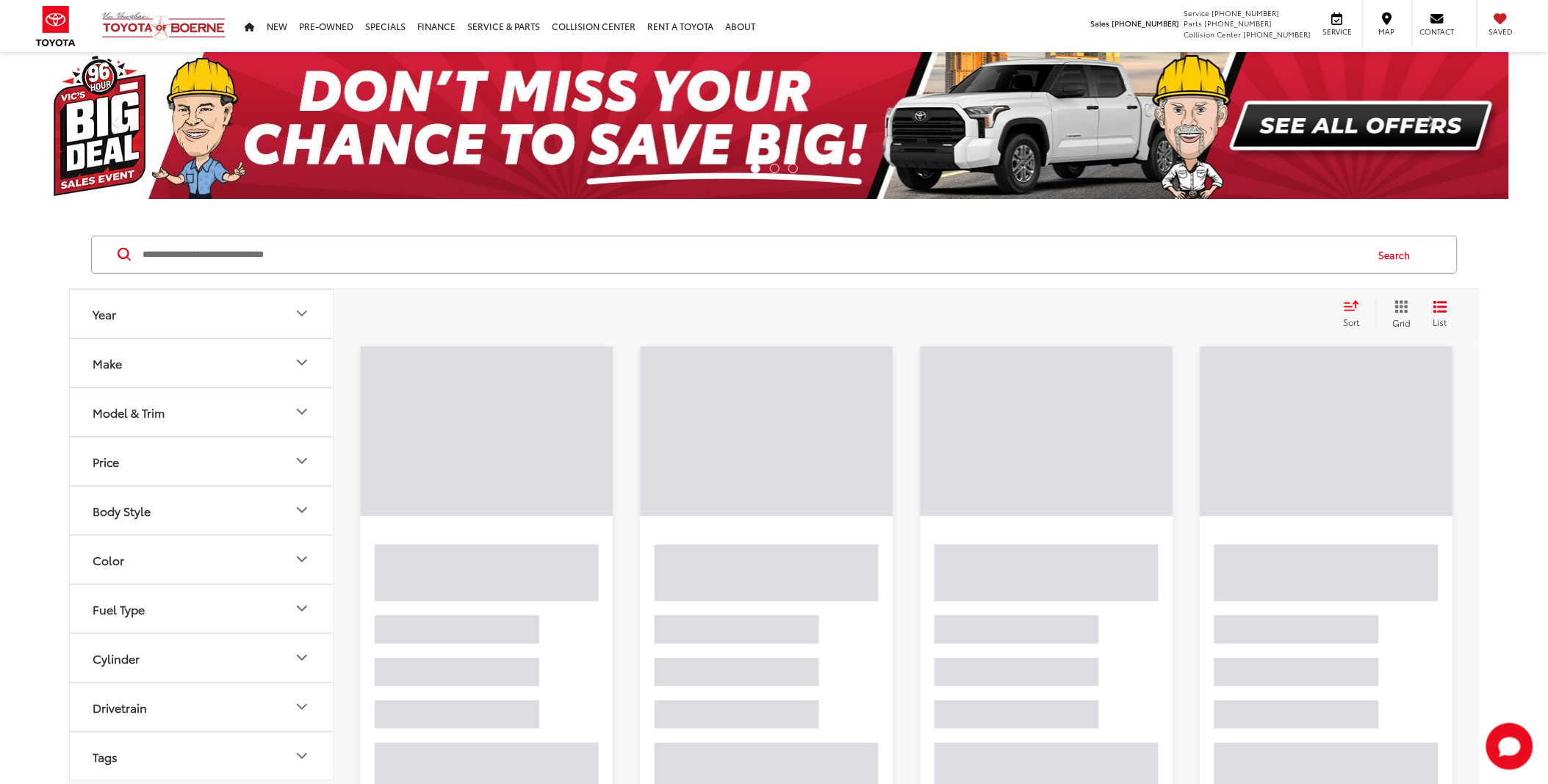
click at [268, 273] on div "Search" at bounding box center [774, 254] width 1366 height 38
click at [274, 262] on input "Search by Make, Model, or Keyword" at bounding box center [753, 254] width 1223 height 35
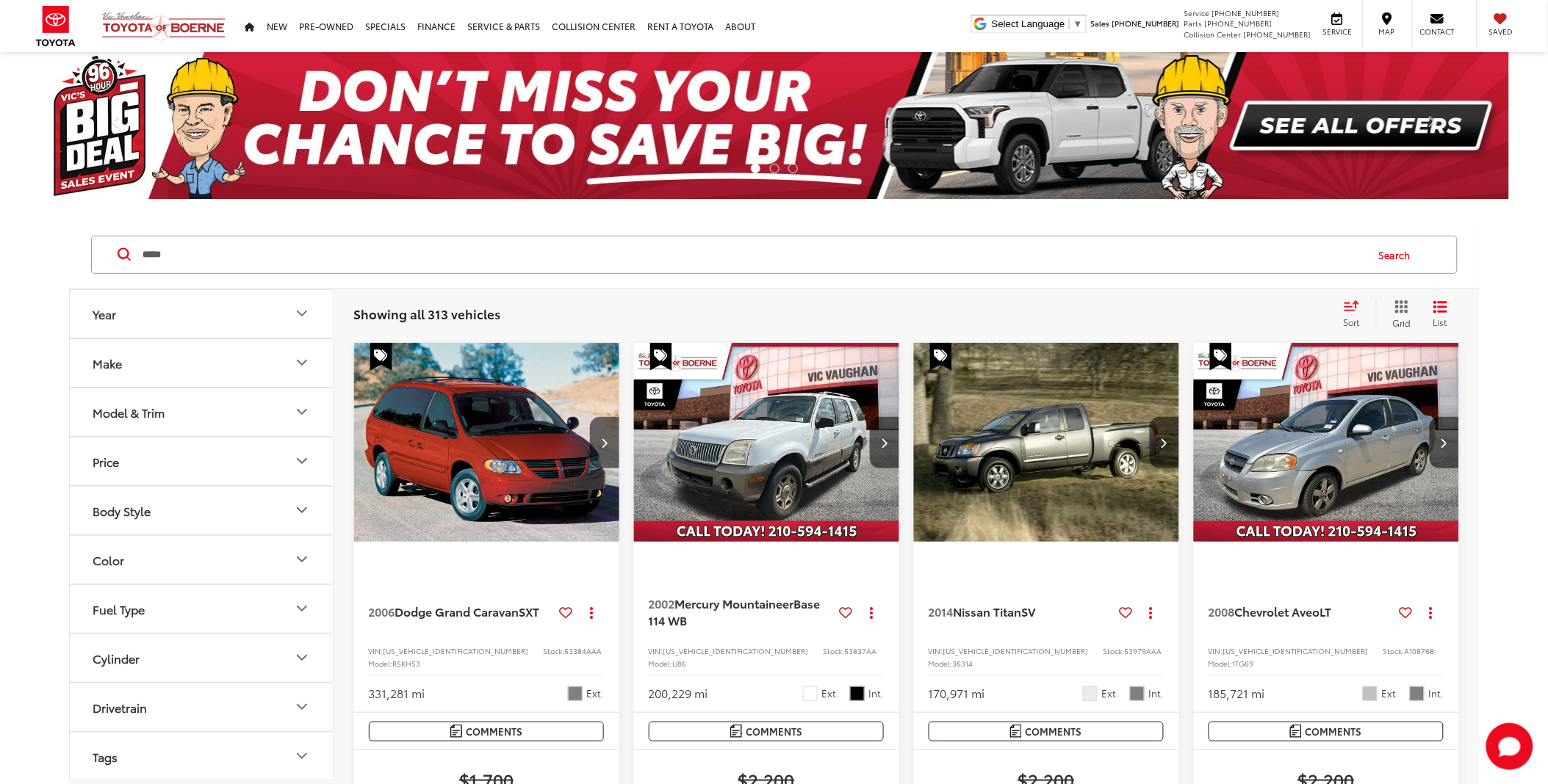
type input "*****"
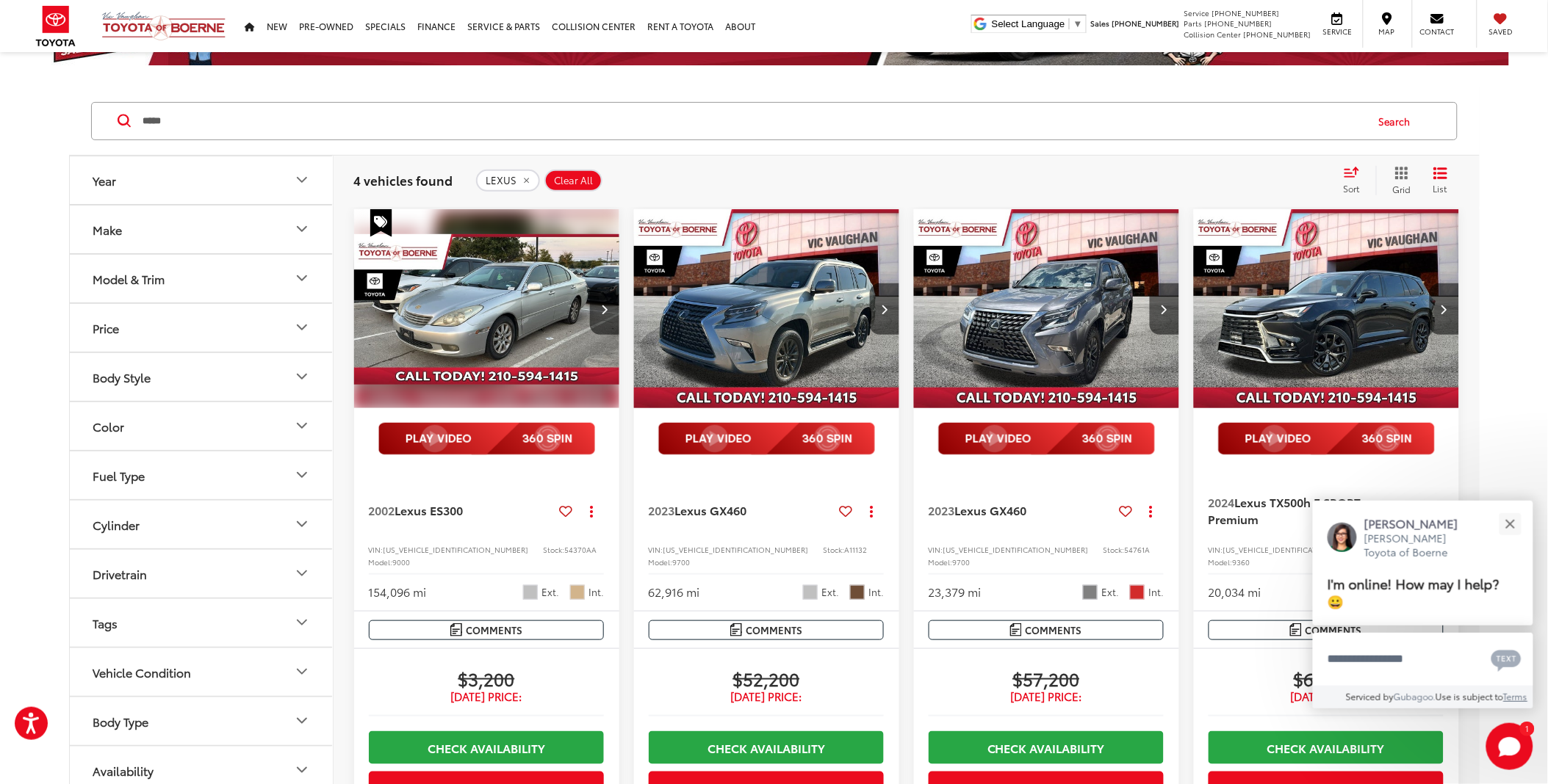
scroll to position [163, 0]
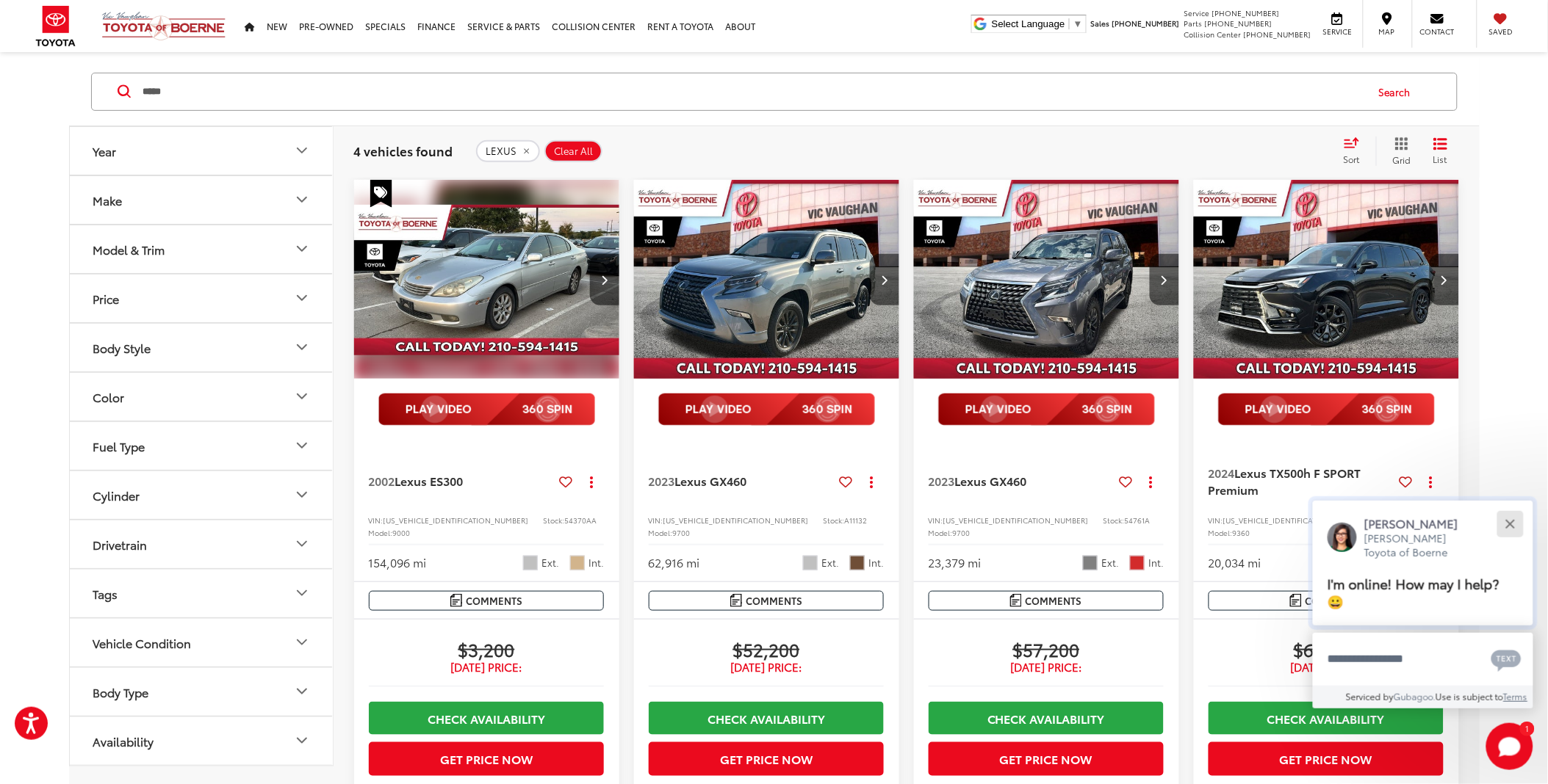
click at [1508, 519] on button "Close" at bounding box center [1510, 524] width 32 height 32
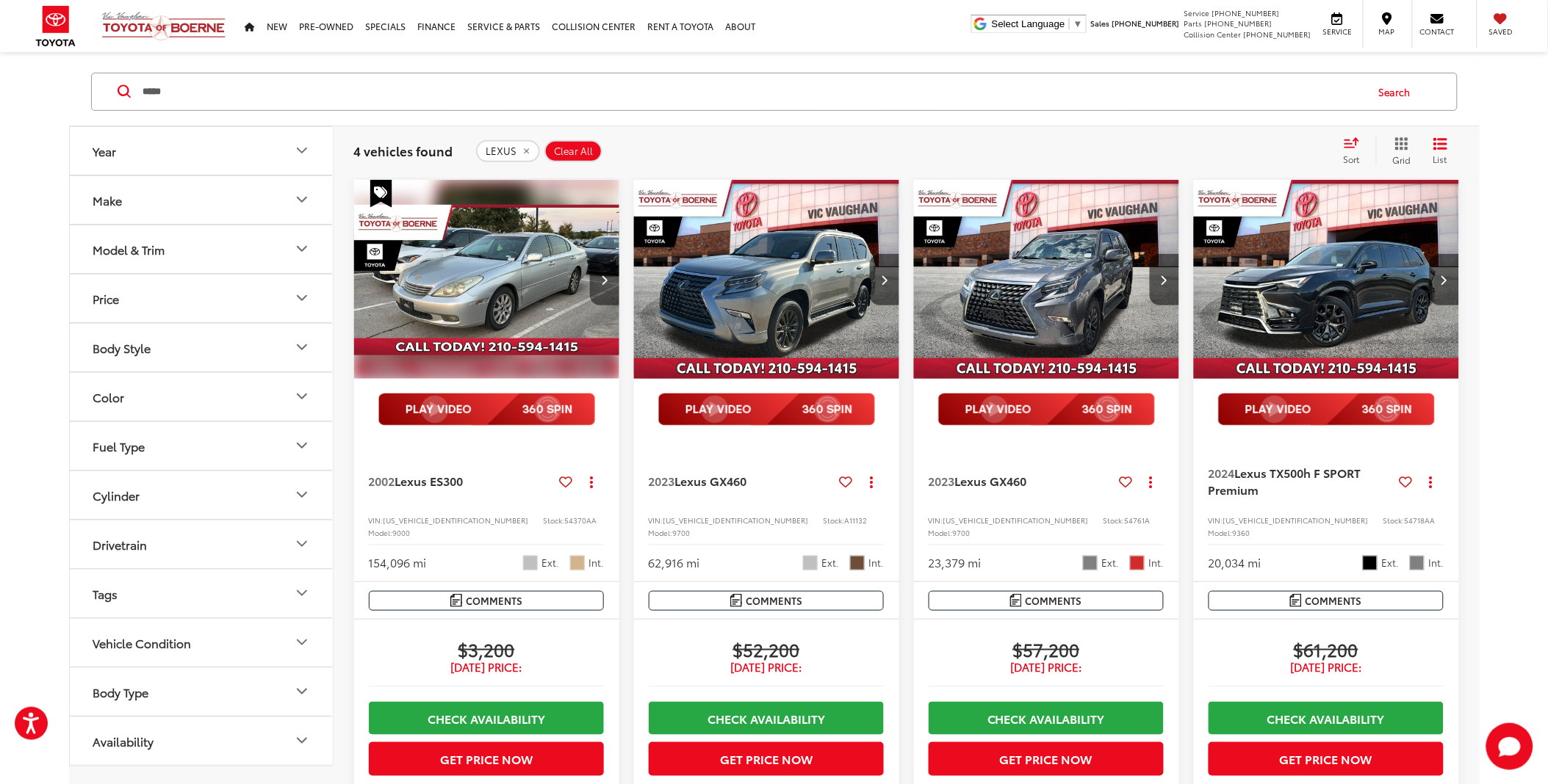
click at [593, 276] on button "Next image" at bounding box center [604, 280] width 29 height 52
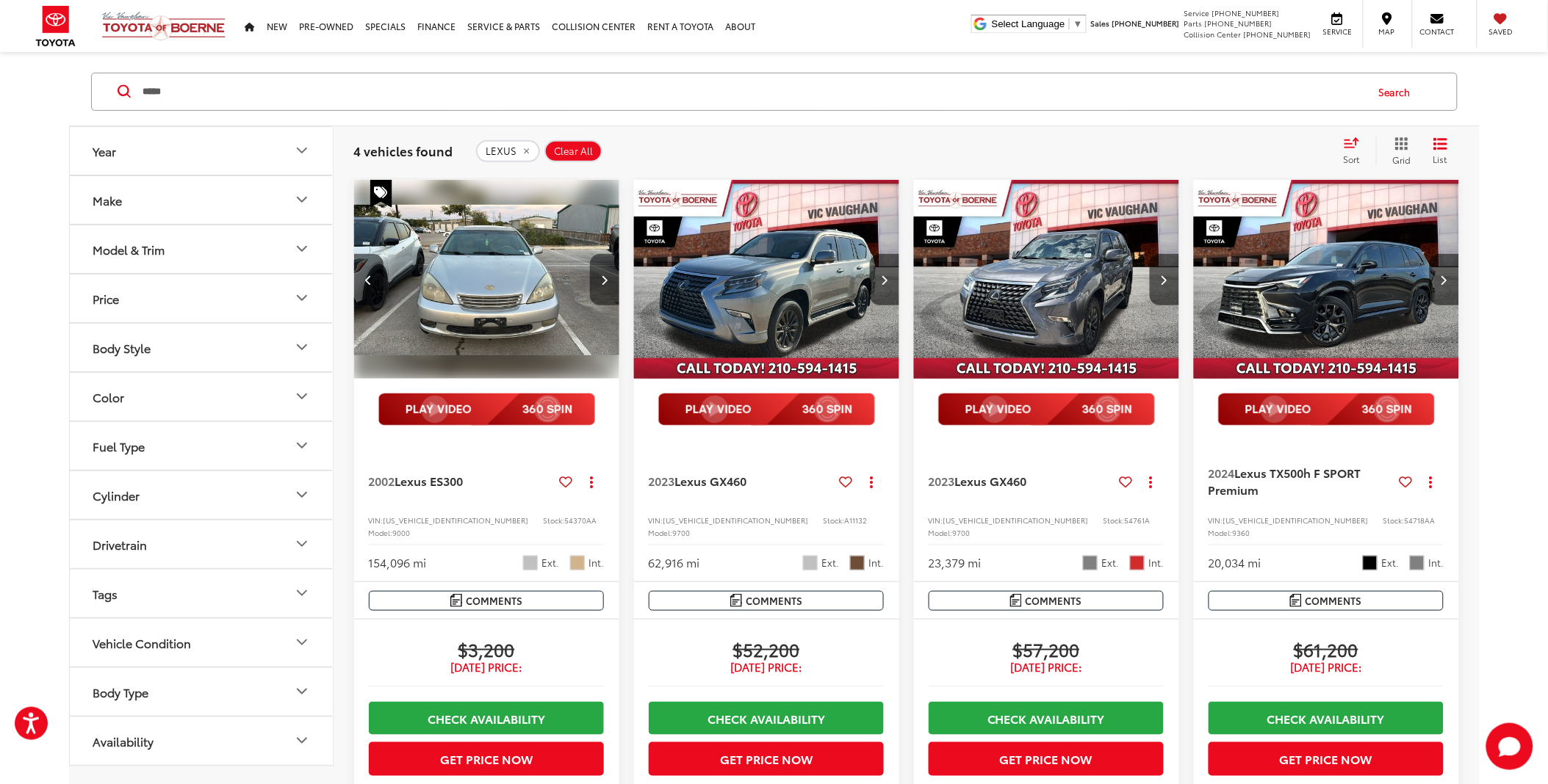
click at [603, 292] on button "Next image" at bounding box center [604, 280] width 29 height 52
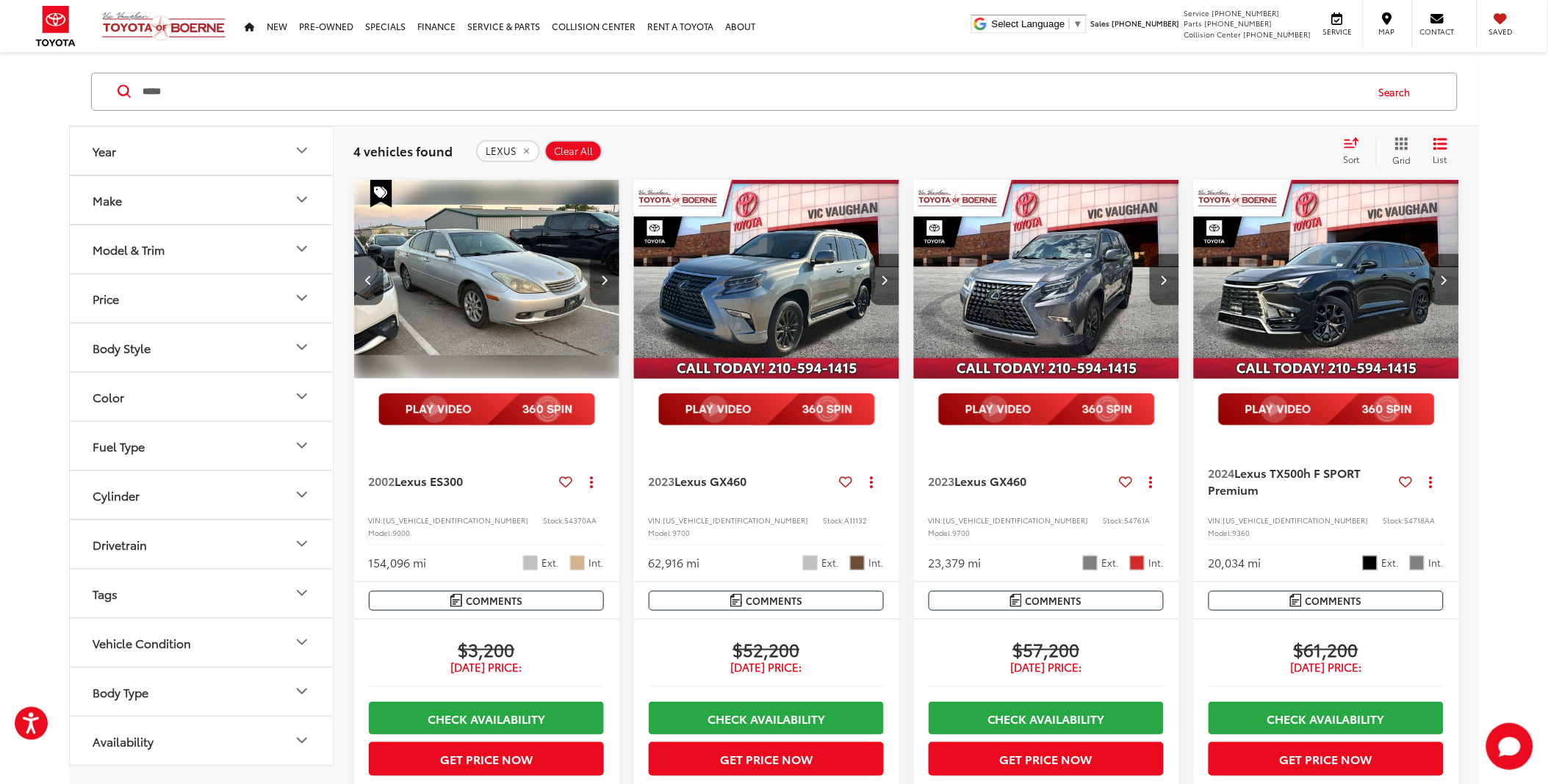
click at [603, 292] on button "Next image" at bounding box center [604, 280] width 29 height 52
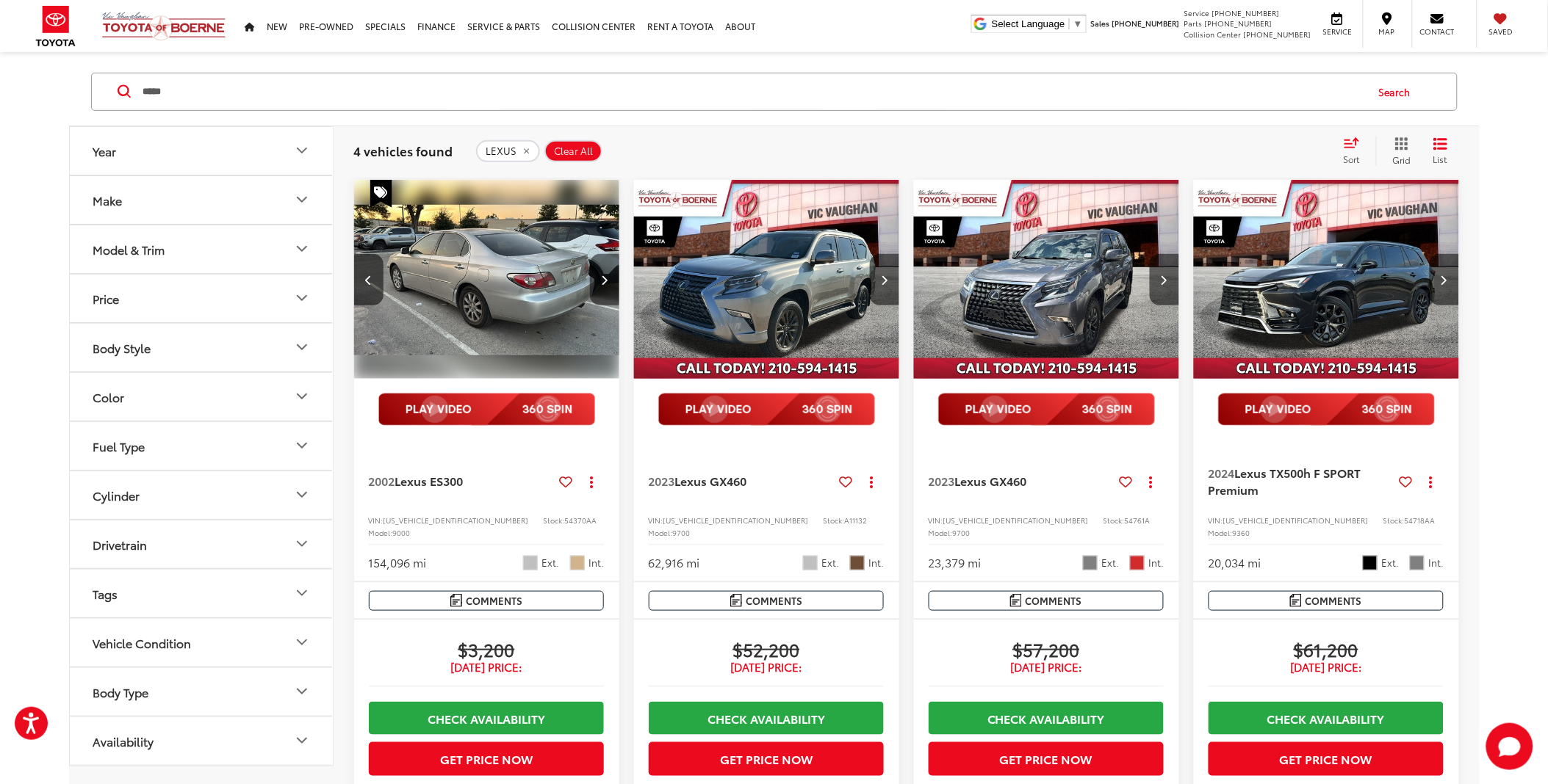
click at [603, 292] on button "Next image" at bounding box center [604, 280] width 29 height 52
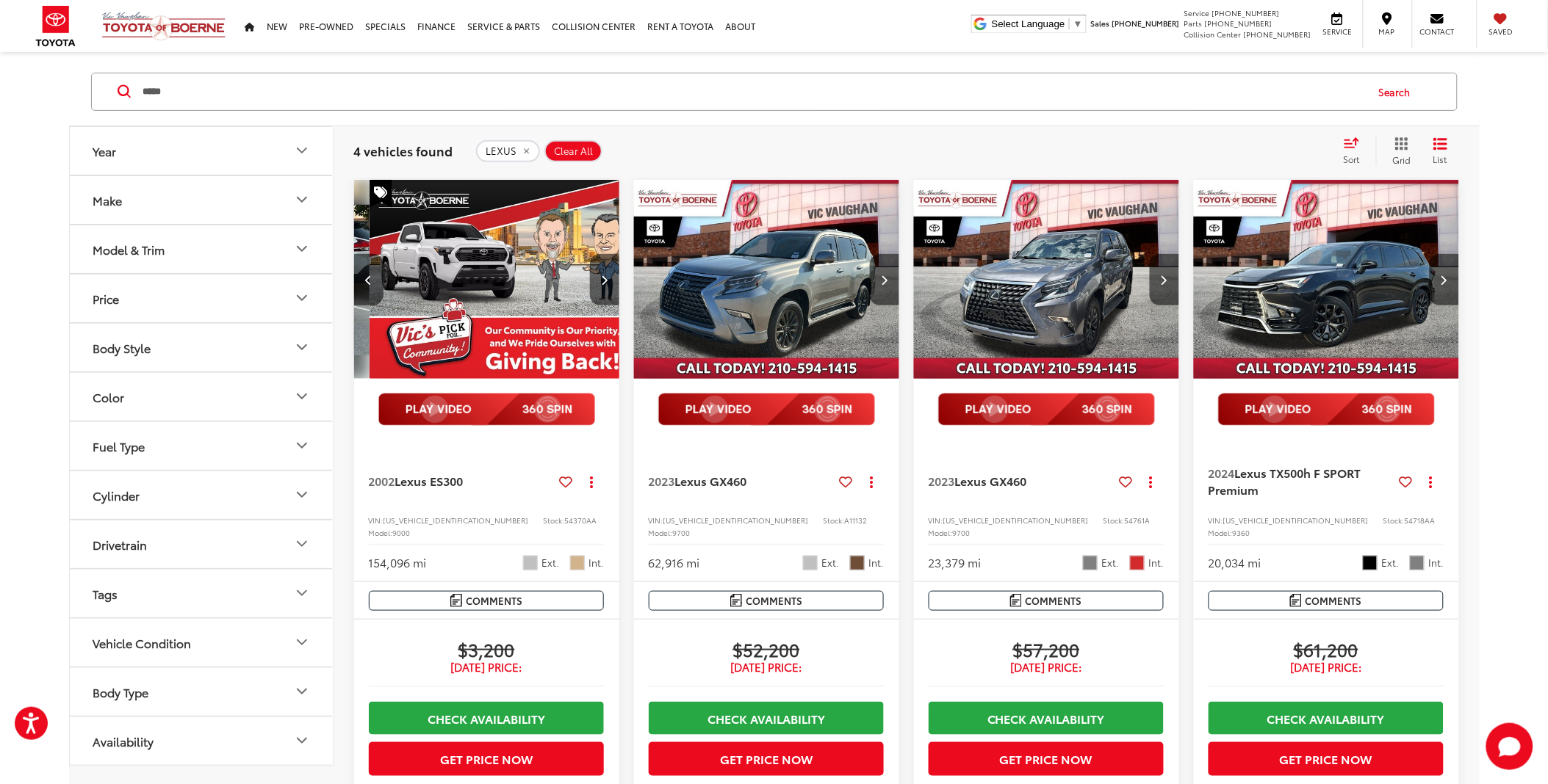
scroll to position [0, 1069]
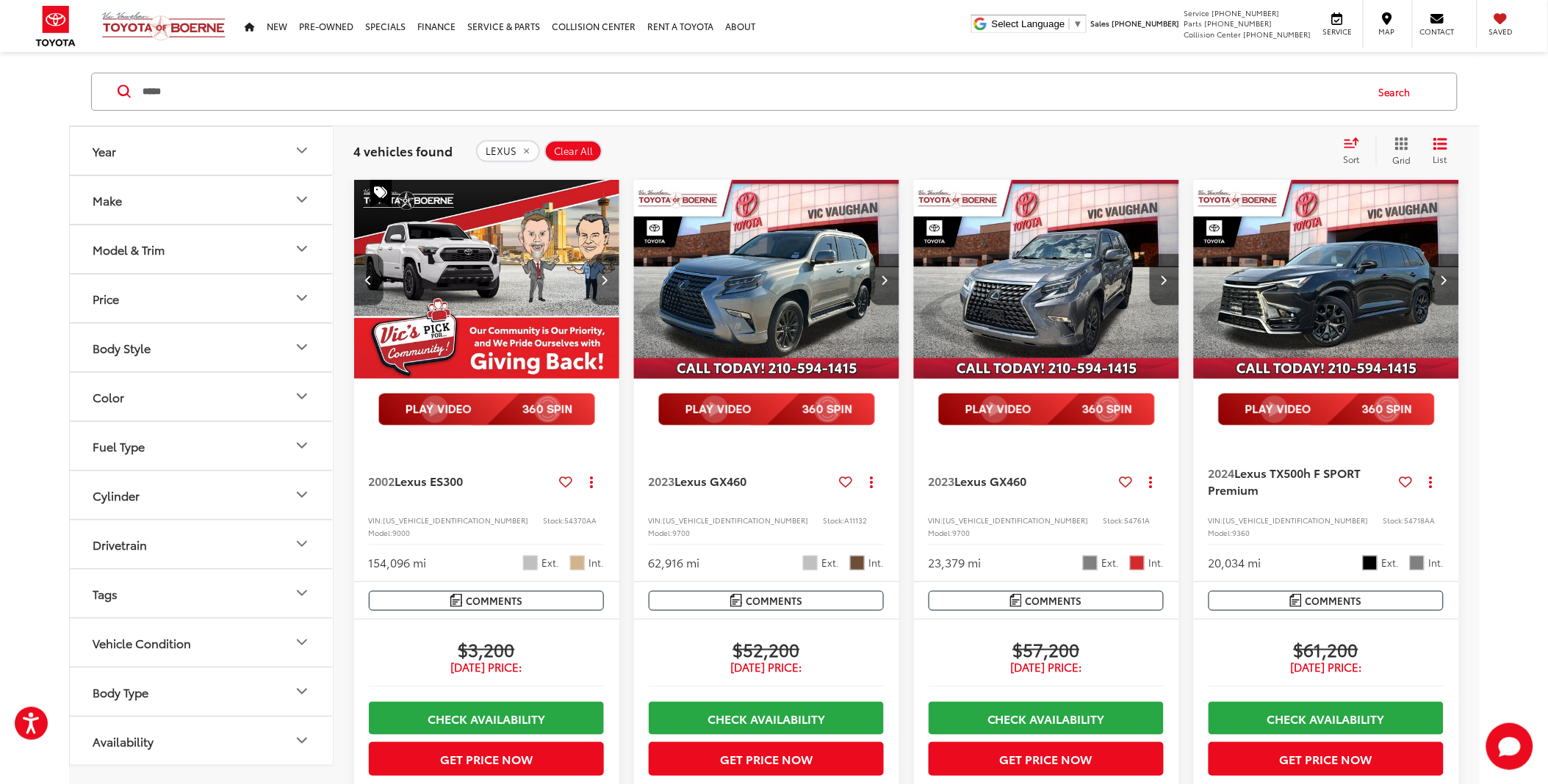
click at [590, 281] on button "Next image" at bounding box center [604, 280] width 29 height 52
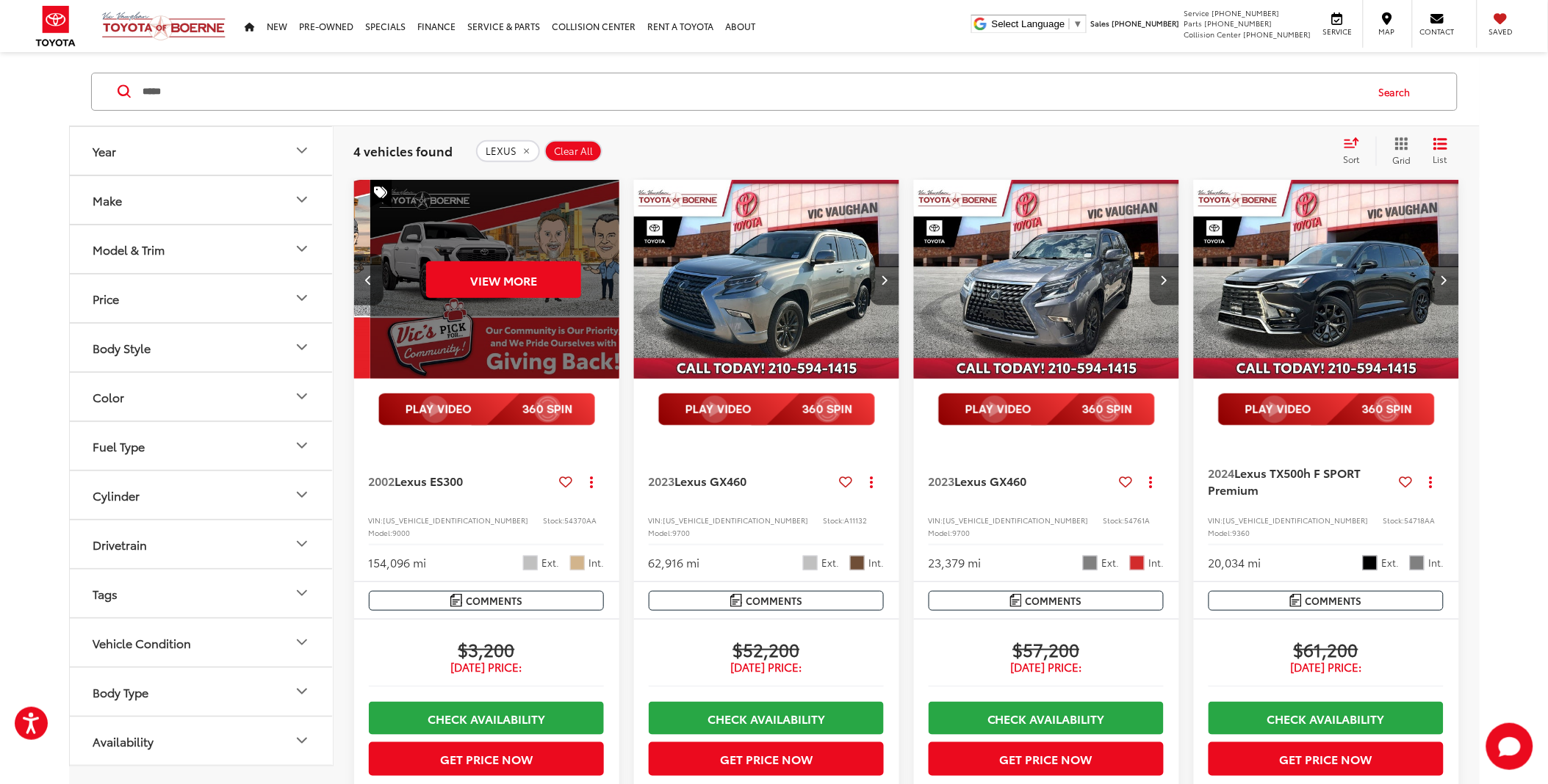
scroll to position [0, 1336]
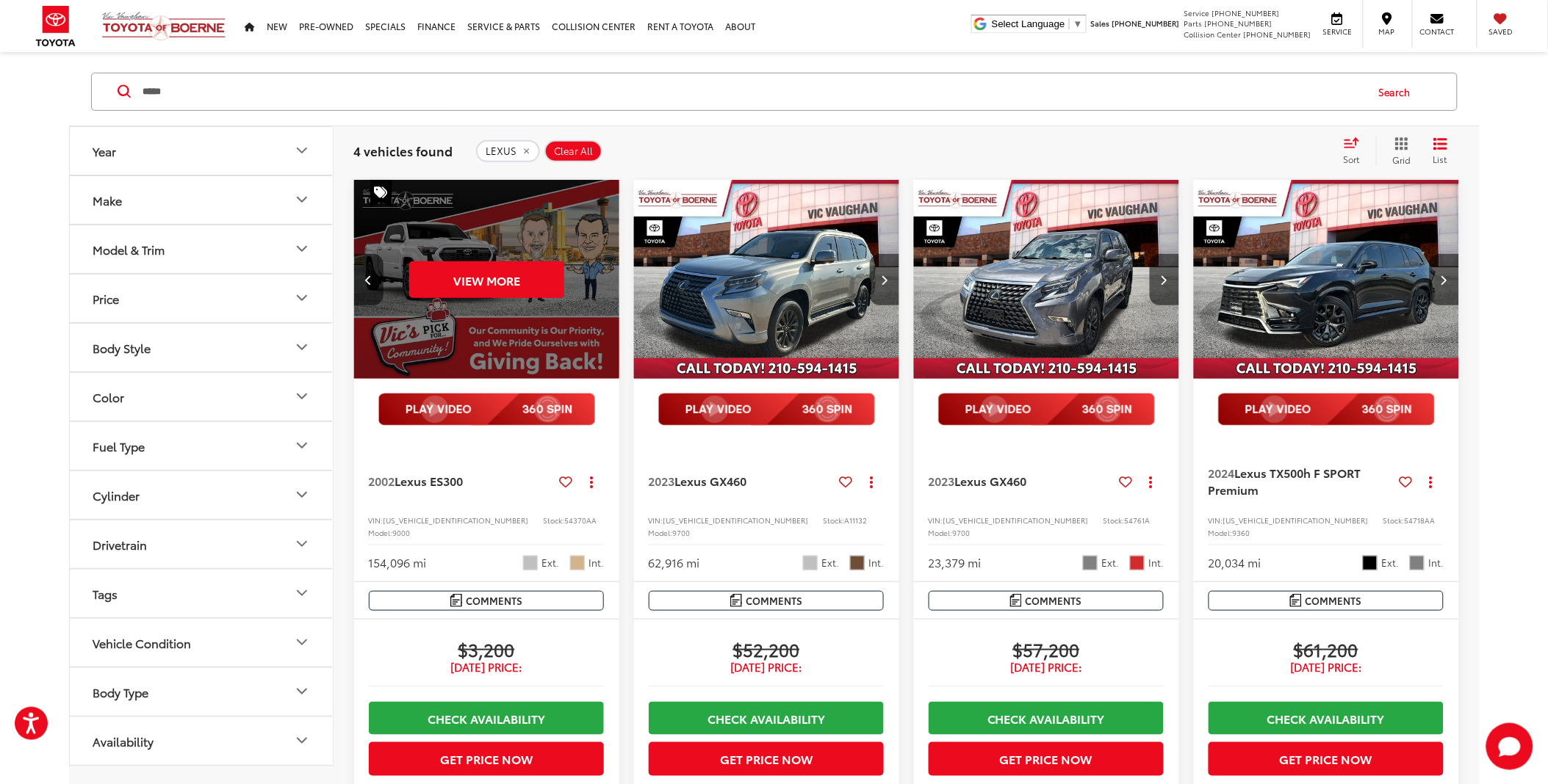
click at [597, 282] on div "View More" at bounding box center [487, 279] width 267 height 200
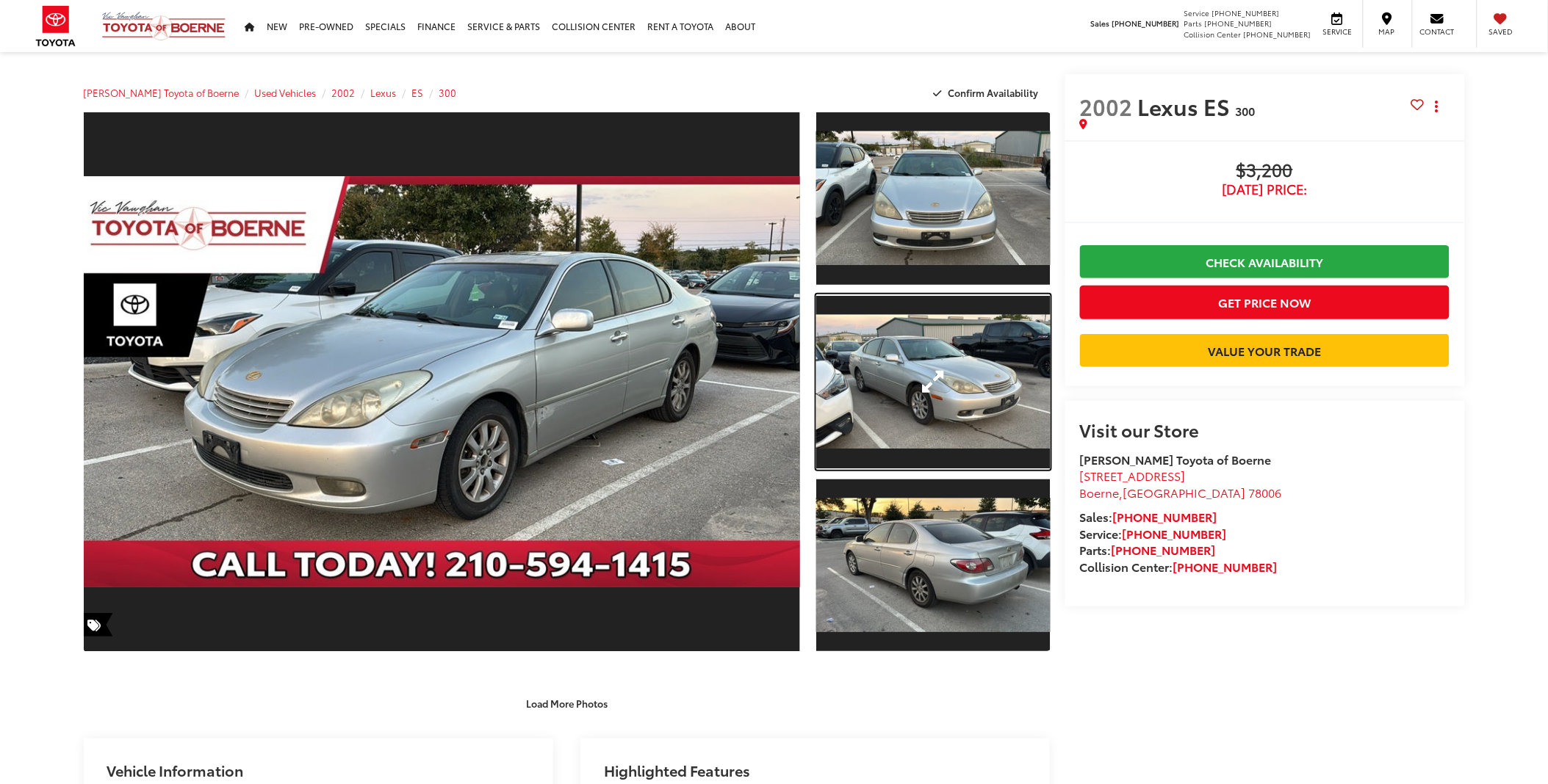
click at [916, 349] on link "Expand Photo 2" at bounding box center [933, 382] width 234 height 176
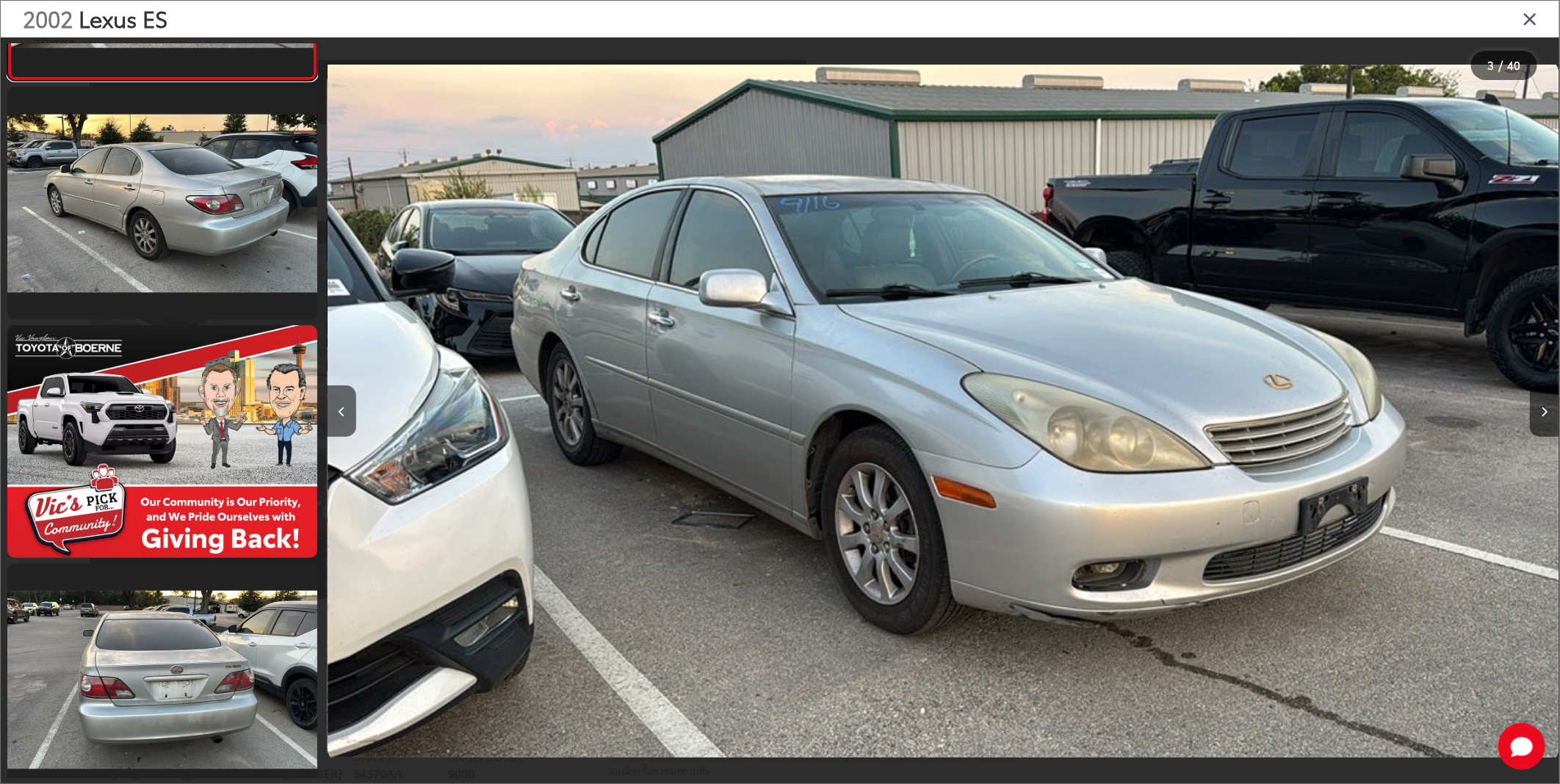
scroll to position [1169, 0]
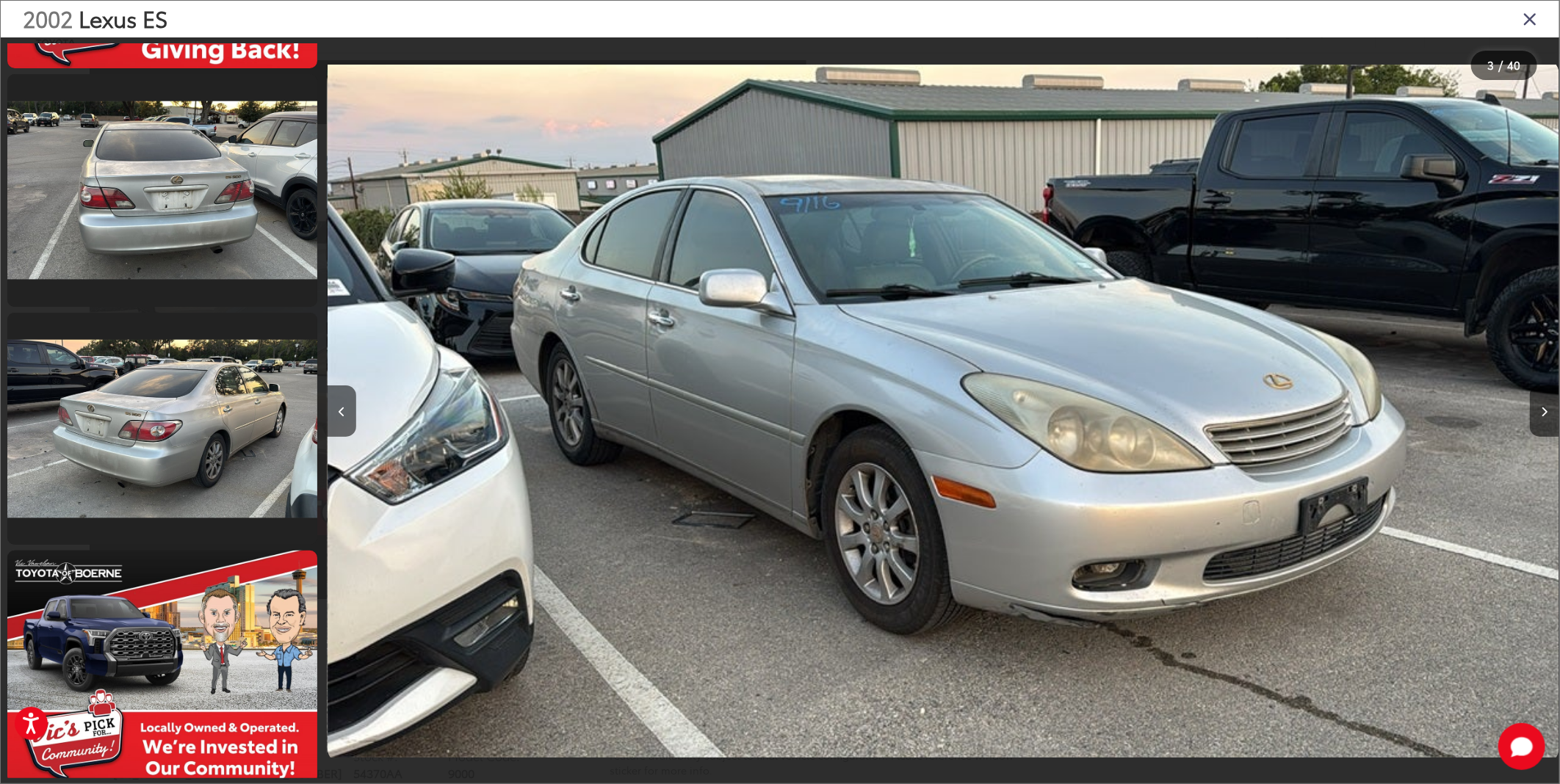
click at [1528, 33] on div "2002 Lexus ES" at bounding box center [780, 19] width 1559 height 37
click at [1532, 18] on icon "Close gallery" at bounding box center [1530, 18] width 15 height 19
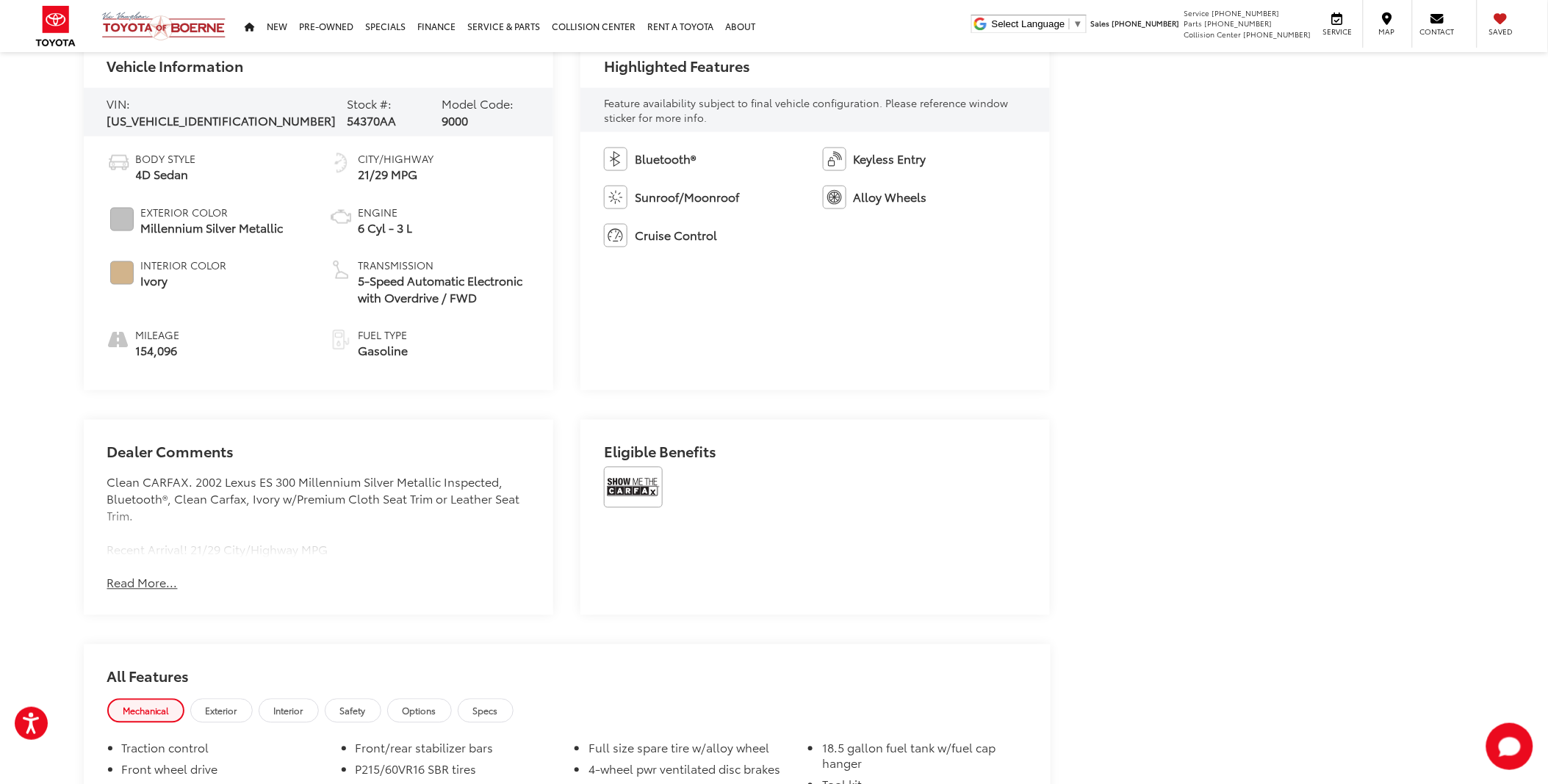
scroll to position [571, 0]
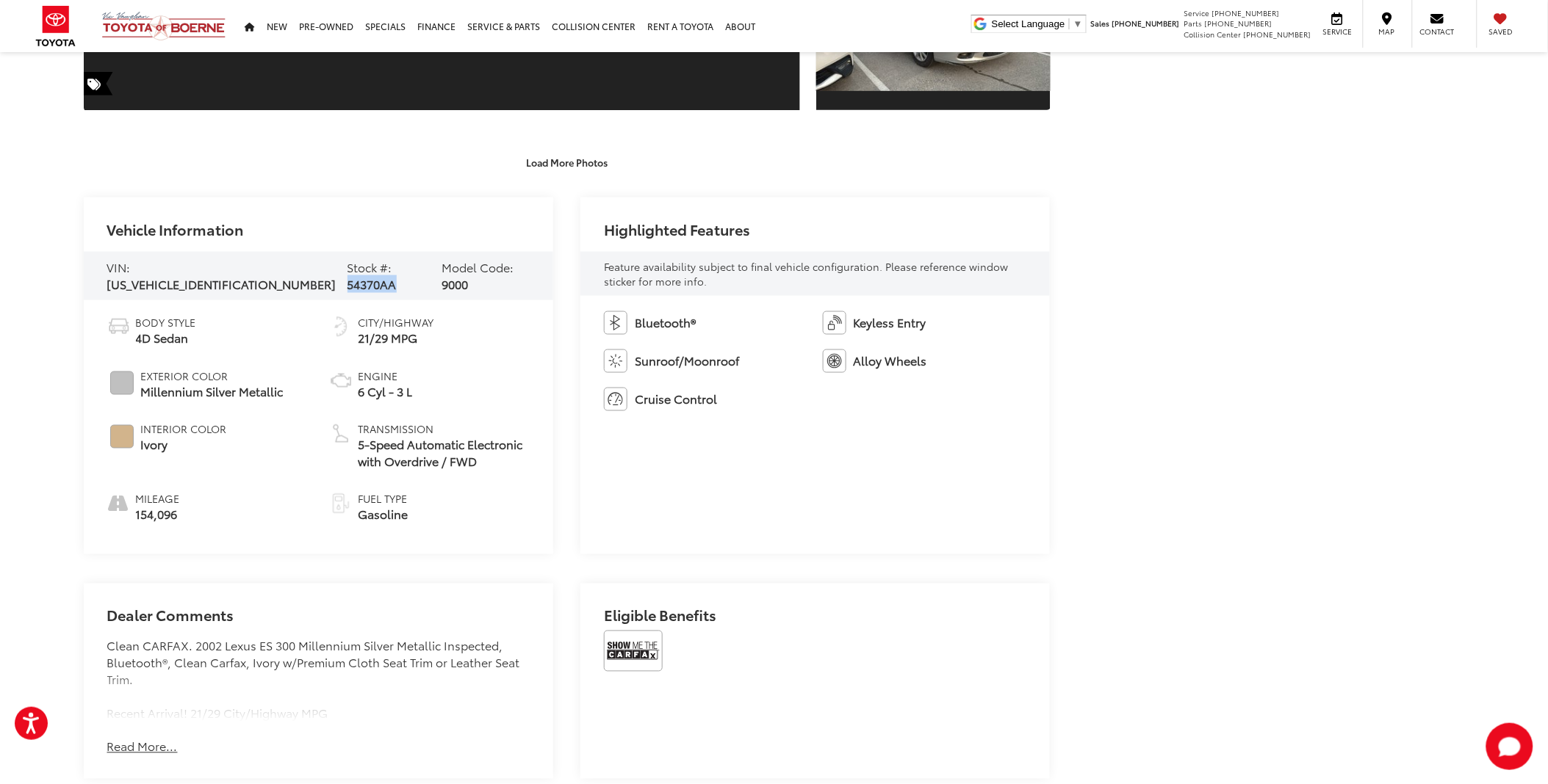
drag, startPoint x: 360, startPoint y: 271, endPoint x: 310, endPoint y: 268, distance: 50.1
click at [310, 268] on div "VIN: [US_VEHICLE_IDENTIFICATION_NUMBER] Stock #: 54370AA Model Code: 9000" at bounding box center [318, 275] width 470 height 49
drag, startPoint x: 310, startPoint y: 268, endPoint x: 318, endPoint y: 269, distance: 8.1
copy span "54370AA"
